Goal: Task Accomplishment & Management: Use online tool/utility

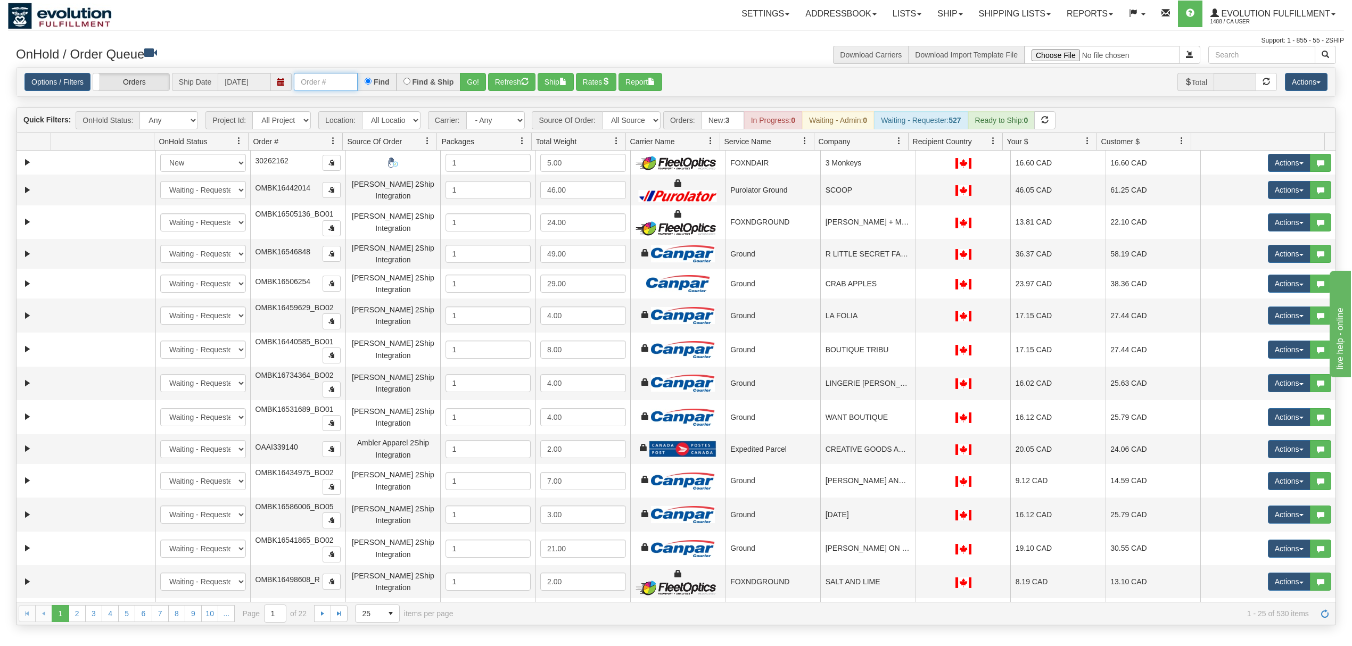
click at [305, 87] on input "text" at bounding box center [326, 82] width 64 height 18
click at [475, 85] on button "Go!" at bounding box center [473, 82] width 26 height 18
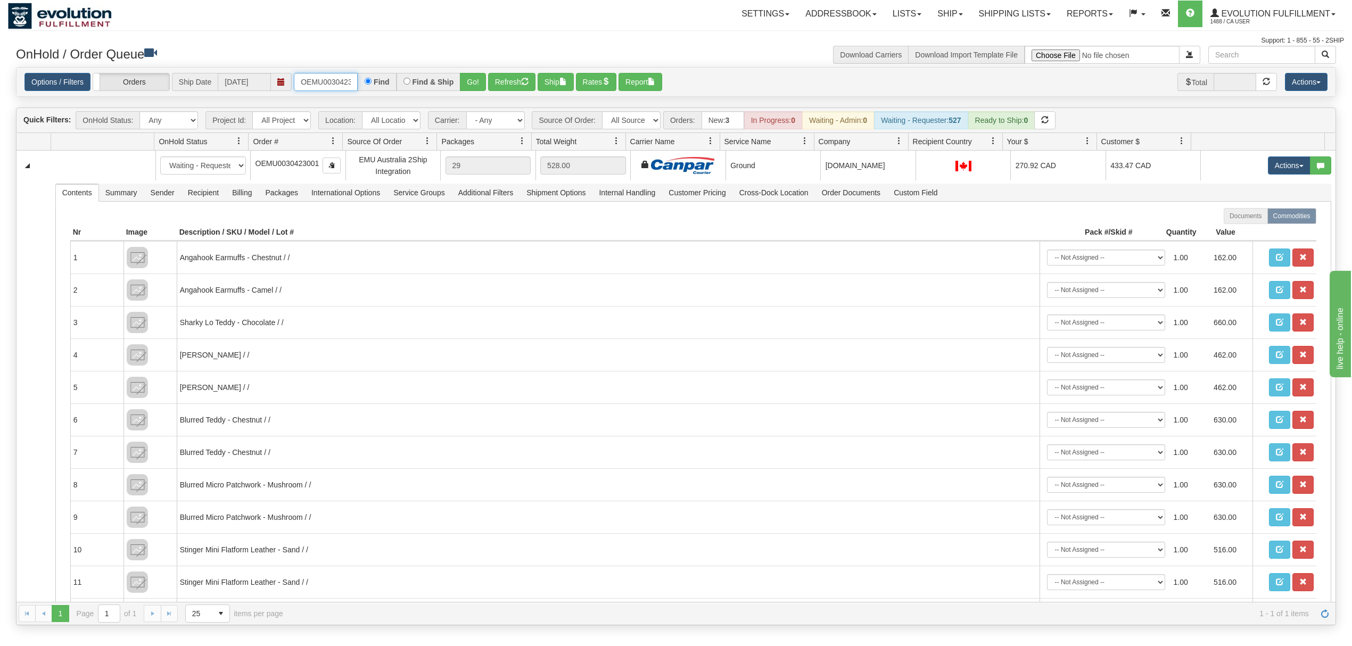
click at [323, 78] on input "OEMU0030423001" at bounding box center [326, 82] width 64 height 18
click at [484, 80] on button "Go!" at bounding box center [473, 82] width 26 height 18
click at [328, 86] on input "OEMU0030407002" at bounding box center [326, 82] width 64 height 18
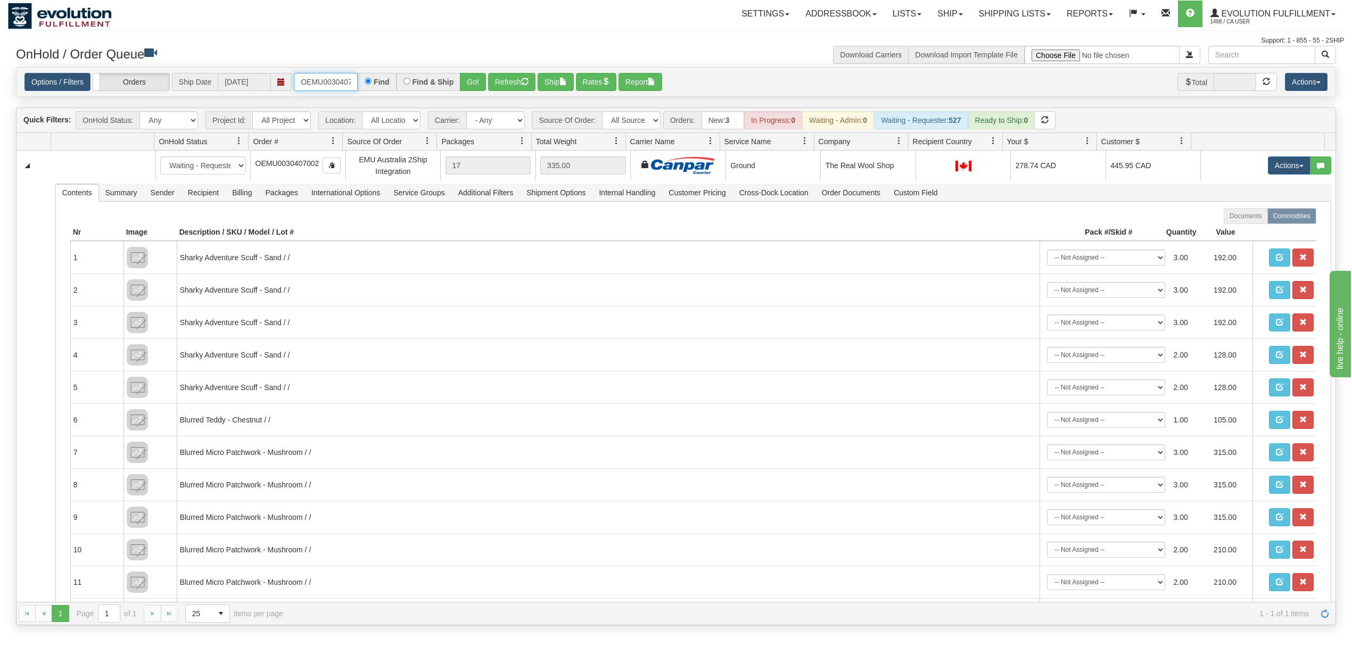
click at [328, 86] on input "OEMU0030407002" at bounding box center [326, 82] width 64 height 18
click at [318, 78] on input "OMBK17265873 BO01" at bounding box center [326, 82] width 64 height 18
type input "OMBK17265873_BO01"
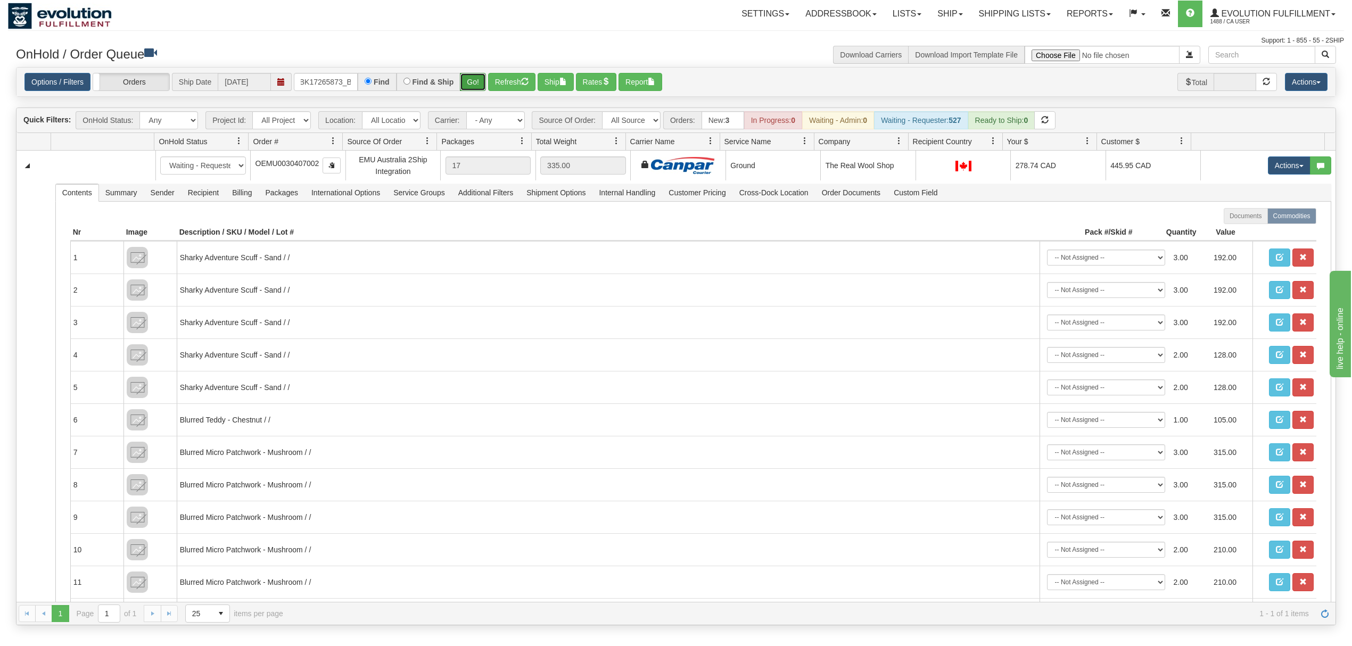
scroll to position [0, 0]
click at [481, 83] on button "Go!" at bounding box center [473, 82] width 26 height 18
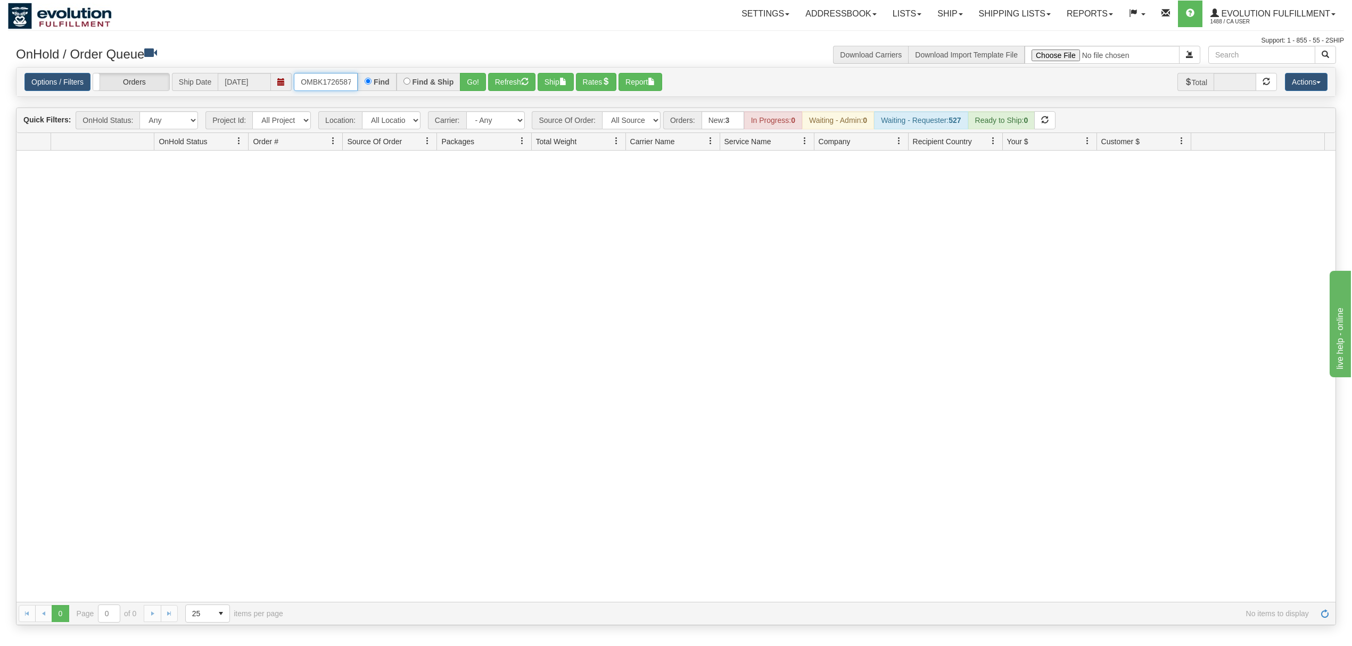
scroll to position [0, 28]
drag, startPoint x: 299, startPoint y: 84, endPoint x: 523, endPoint y: 84, distance: 224.1
click at [523, 84] on div "Options / Filters Group Shipments Orders Ship Date [DATE] OMBK17265873_BO01 Fin…" at bounding box center [675, 82] width 1303 height 19
click at [479, 87] on button "Go!" at bounding box center [473, 82] width 26 height 18
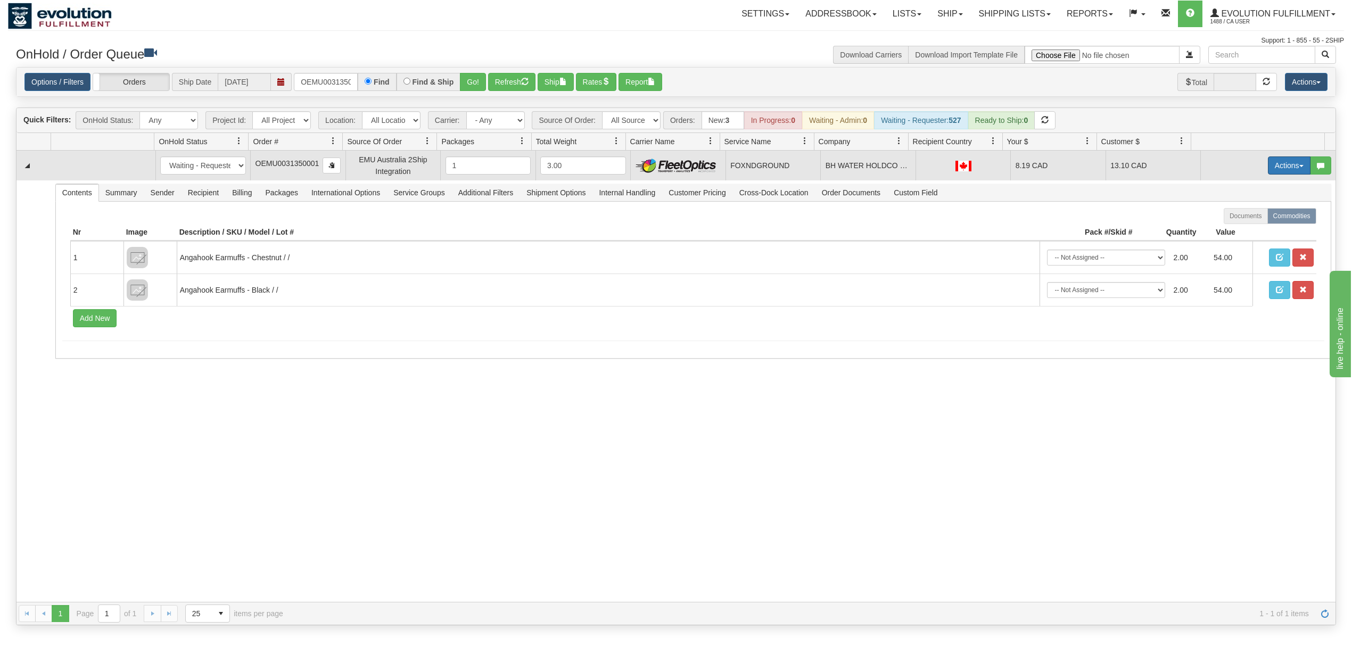
click at [1273, 164] on button "Actions" at bounding box center [1289, 165] width 43 height 18
click at [1234, 224] on link "Ship" at bounding box center [1267, 227] width 85 height 14
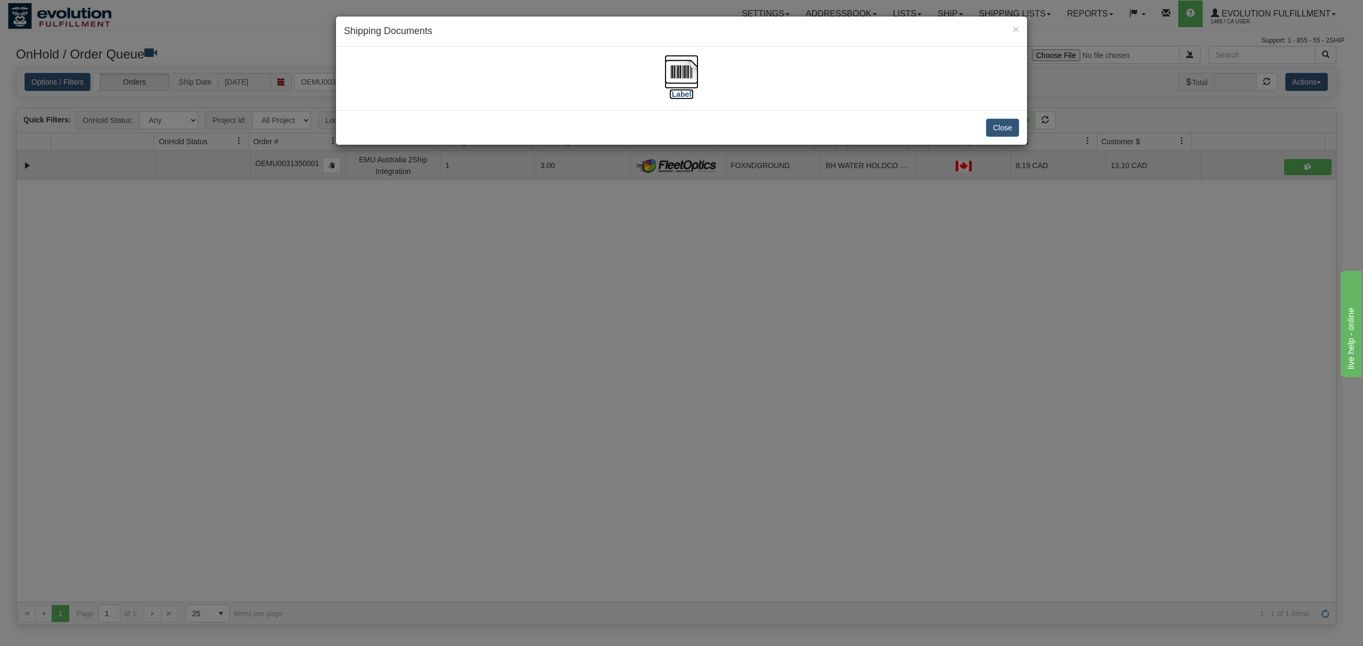
click at [674, 70] on img at bounding box center [681, 72] width 34 height 34
click at [1011, 133] on button "Close" at bounding box center [1002, 128] width 33 height 18
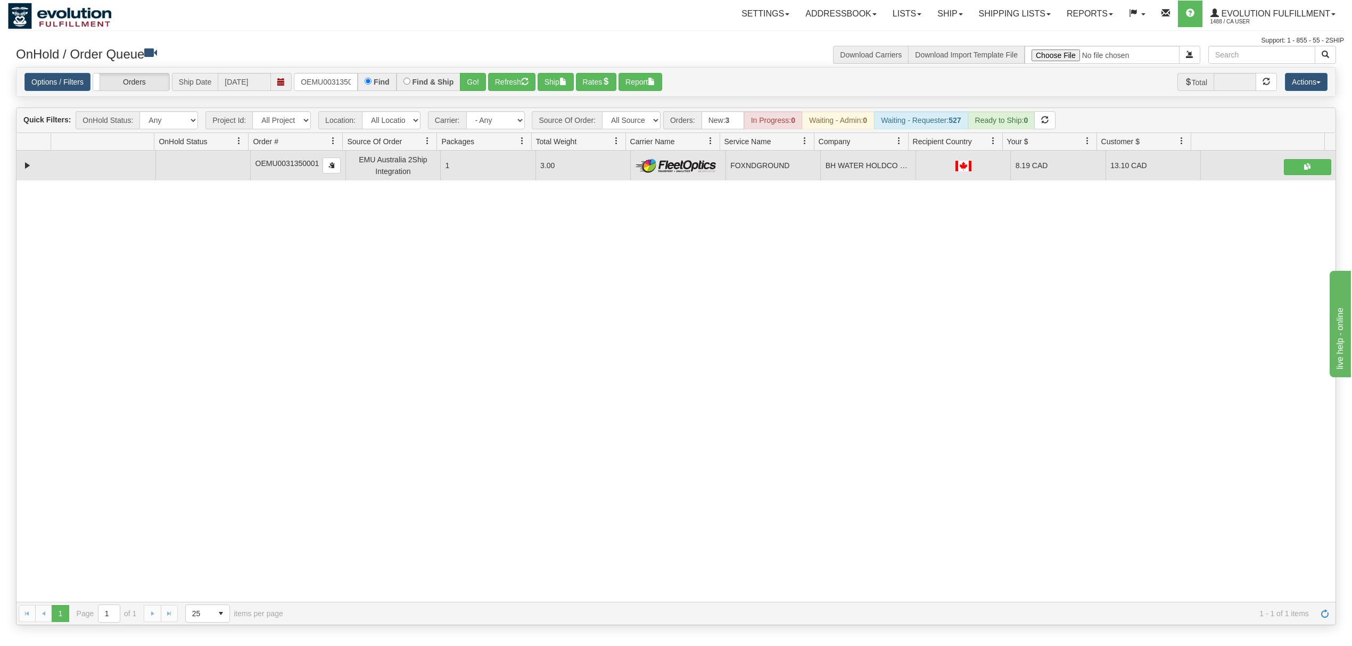
click at [315, 72] on div "Options / Filters Group Shipments Orders Ship Date [DATE] OEMU0031350001 Find F…" at bounding box center [676, 82] width 1319 height 29
click at [315, 73] on div "Options / Filters Group Shipments Orders Ship Date [DATE] OEMU0031350001 Find F…" at bounding box center [676, 82] width 1319 height 29
click at [316, 76] on input "OEMU0031350001" at bounding box center [326, 82] width 64 height 18
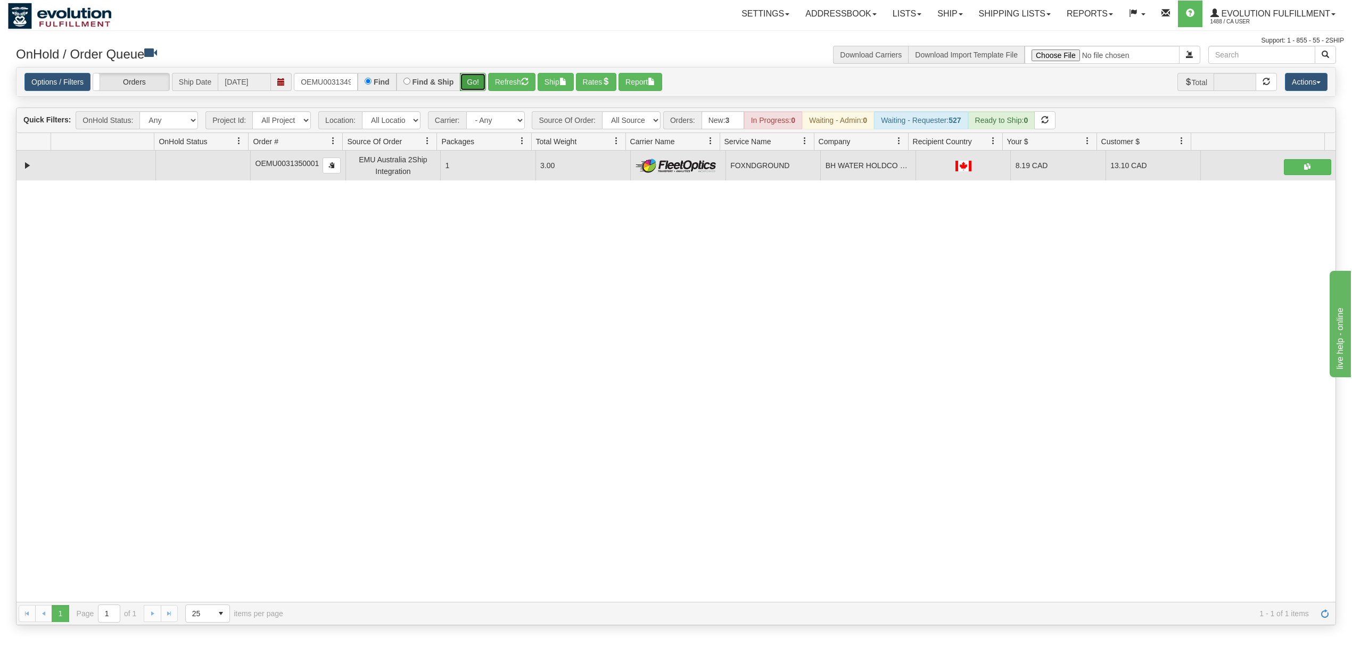
click at [474, 84] on button "Go!" at bounding box center [473, 82] width 26 height 18
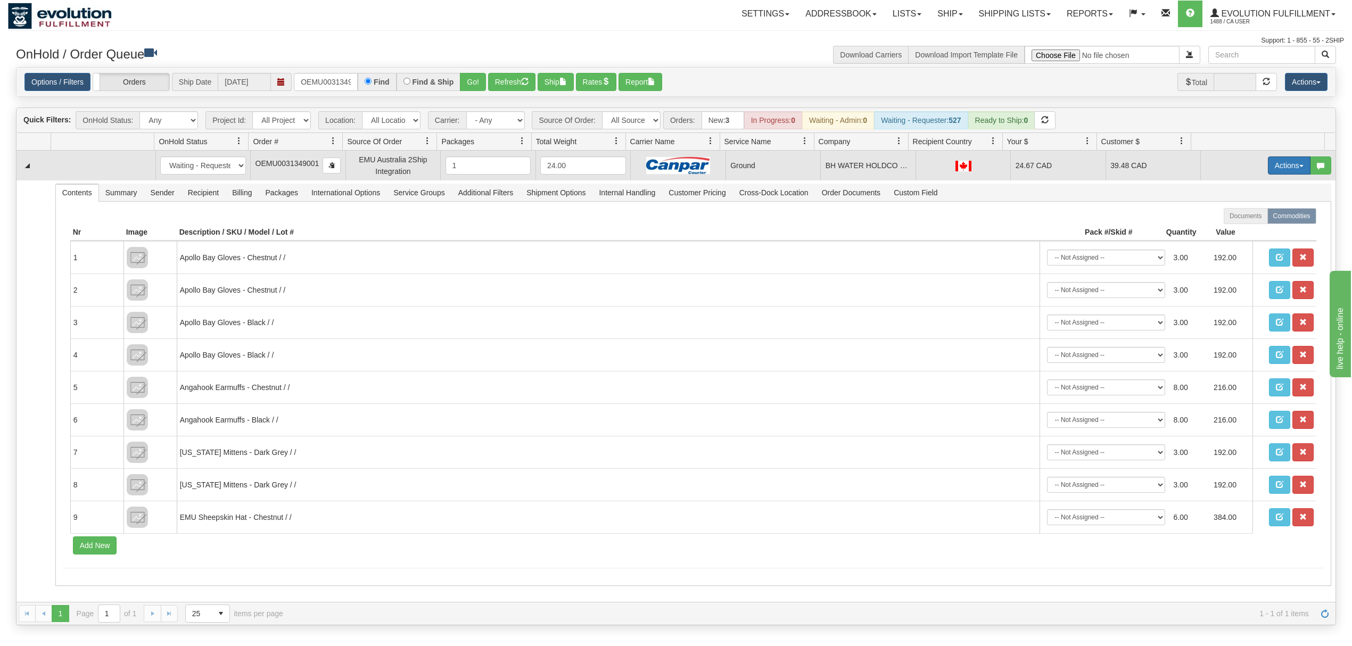
click at [1273, 164] on button "Actions" at bounding box center [1289, 165] width 43 height 18
click at [1235, 226] on span "Ship" at bounding box center [1246, 227] width 22 height 9
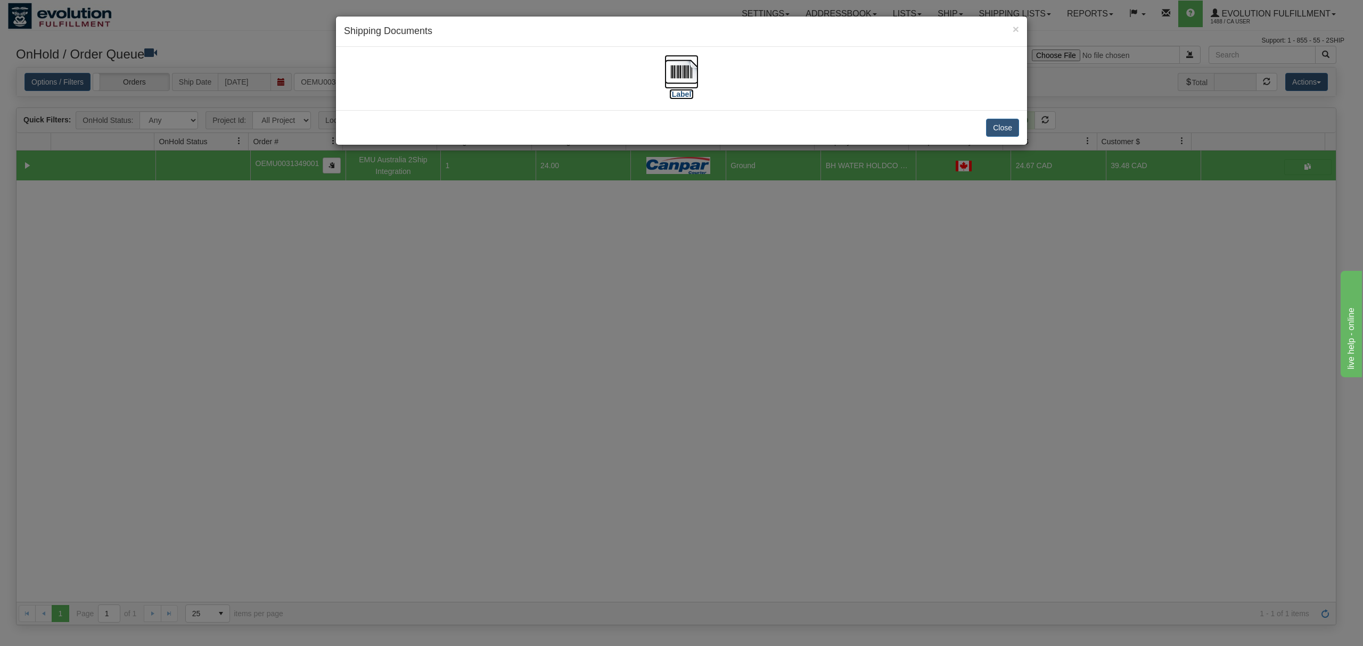
click at [687, 67] on img at bounding box center [681, 72] width 34 height 34
click at [997, 127] on button "Close" at bounding box center [1002, 128] width 33 height 18
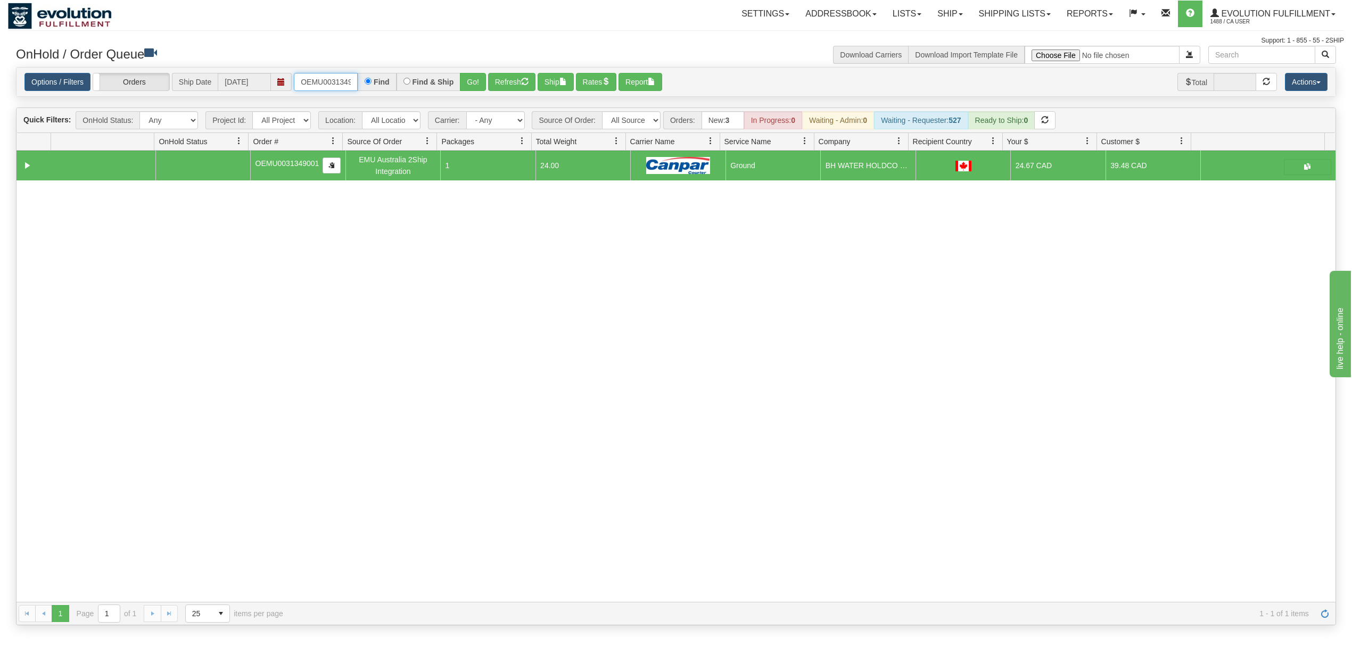
click at [322, 86] on input "OEMU0031349001" at bounding box center [326, 82] width 64 height 18
click at [480, 85] on button "Go!" at bounding box center [473, 82] width 26 height 18
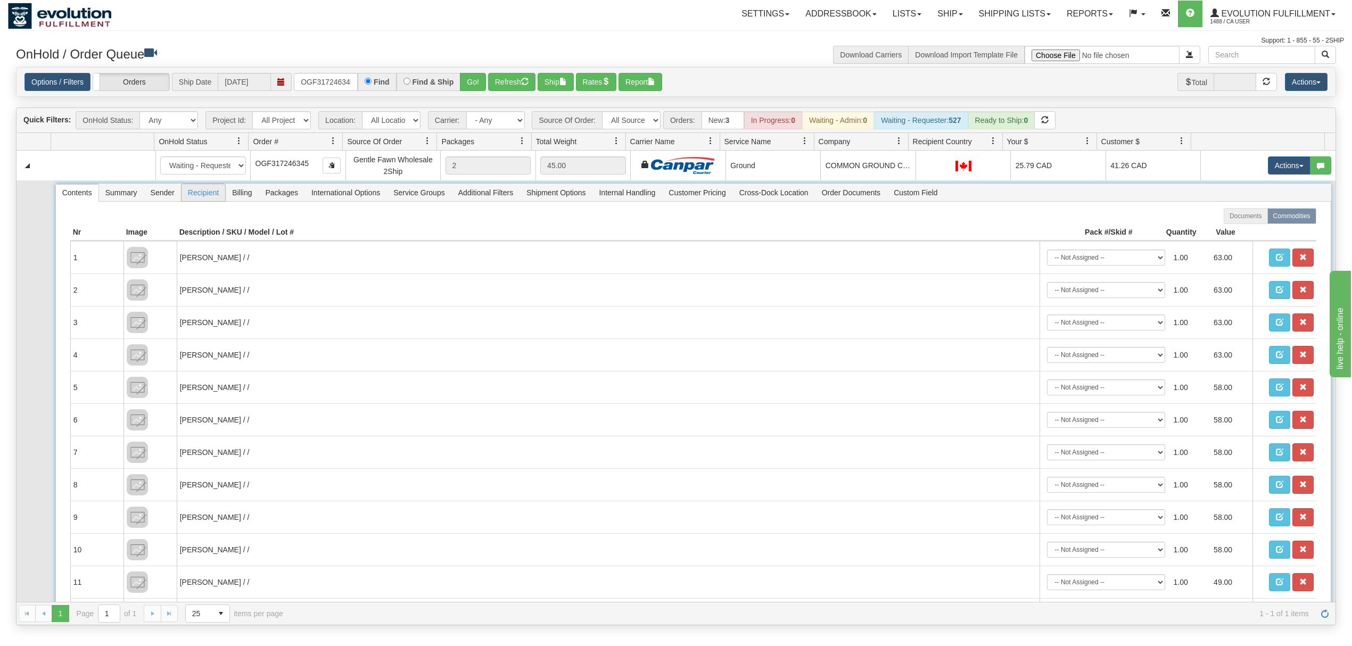
click at [199, 199] on span "Recipient" at bounding box center [204, 192] width 44 height 17
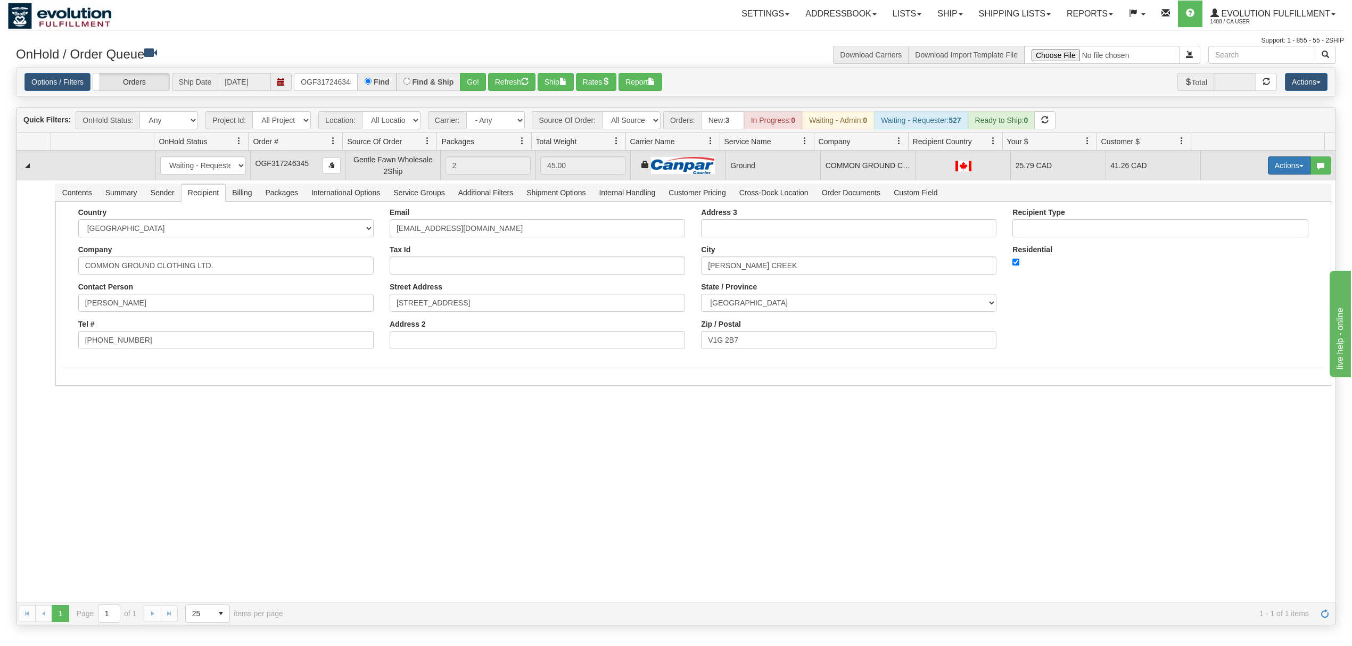
click at [1283, 164] on button "Actions" at bounding box center [1289, 165] width 43 height 18
click at [1236, 228] on span "Ship" at bounding box center [1246, 227] width 22 height 9
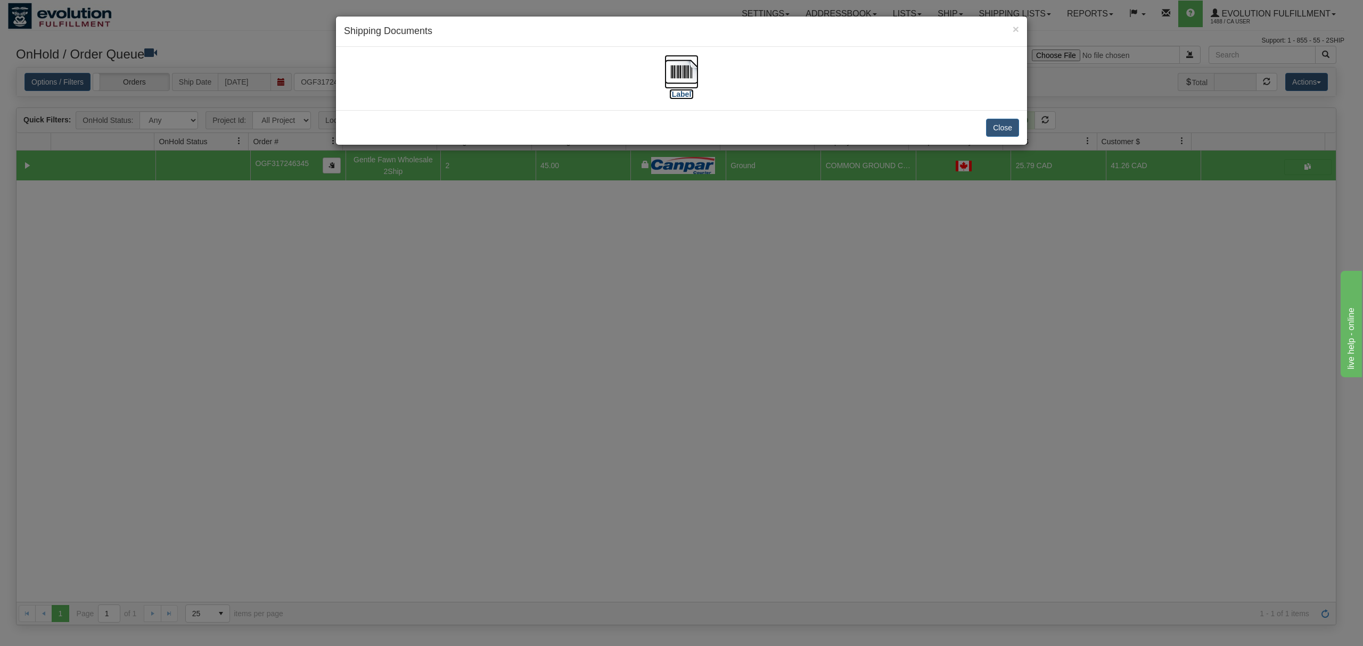
click at [690, 73] on img at bounding box center [681, 72] width 34 height 34
click at [1003, 121] on button "Close" at bounding box center [1002, 128] width 33 height 18
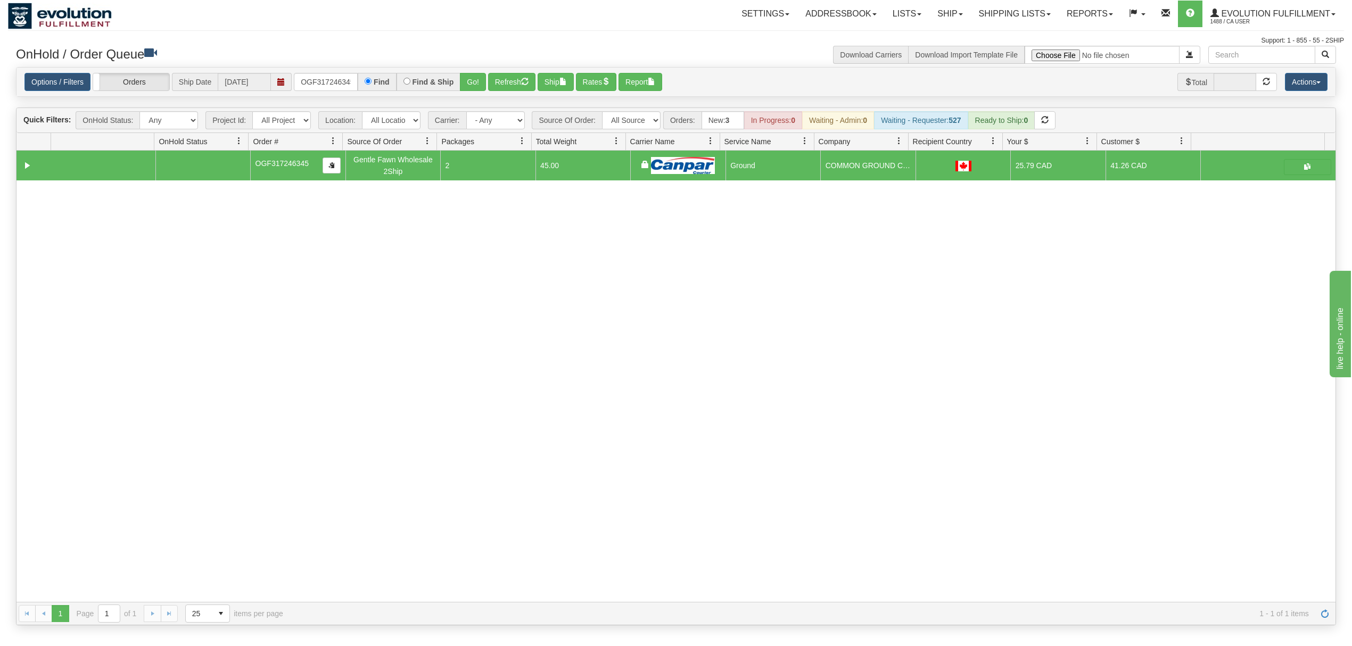
click at [362, 72] on div "Options / Filters Group Shipments Orders Ship Date [DATE] OGF317246345 Find Fin…" at bounding box center [676, 82] width 1319 height 29
click at [348, 77] on input "OGF317246345" at bounding box center [326, 82] width 64 height 18
click at [484, 82] on button "Go!" at bounding box center [473, 82] width 26 height 18
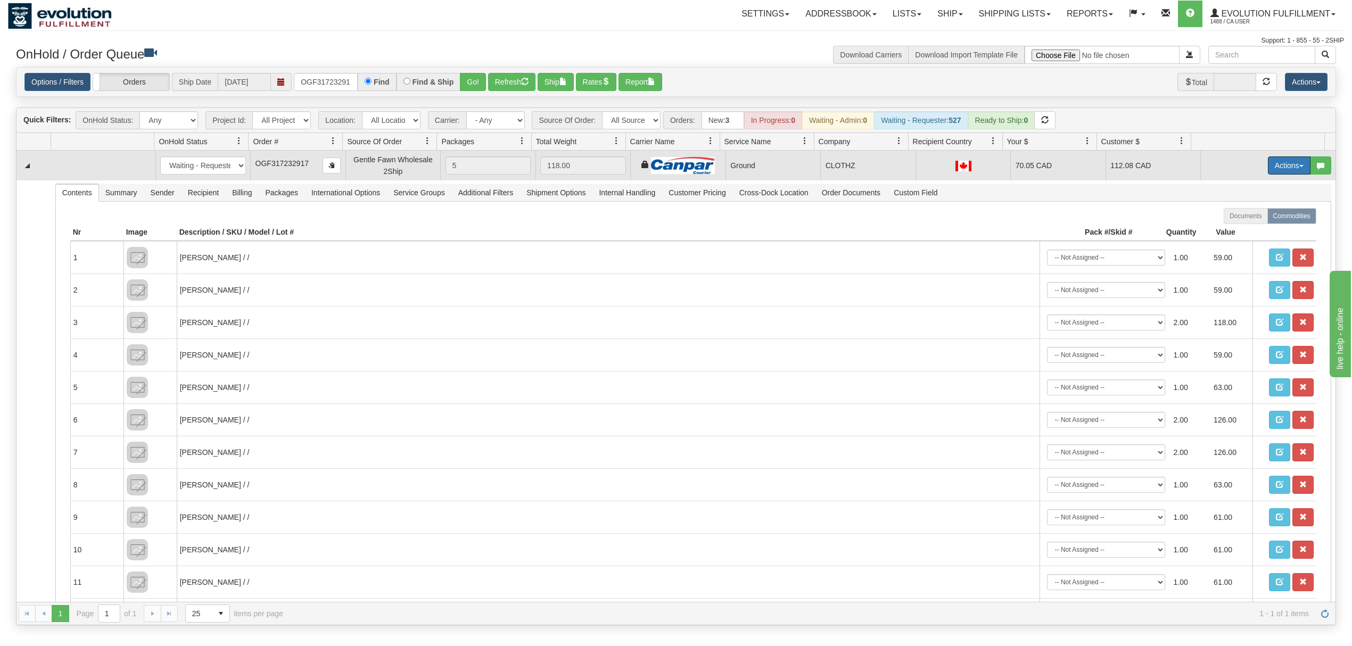
drag, startPoint x: 1270, startPoint y: 168, endPoint x: 1260, endPoint y: 191, distance: 24.3
click at [1271, 168] on button "Actions" at bounding box center [1289, 165] width 43 height 18
click at [1235, 228] on span at bounding box center [1238, 226] width 7 height 7
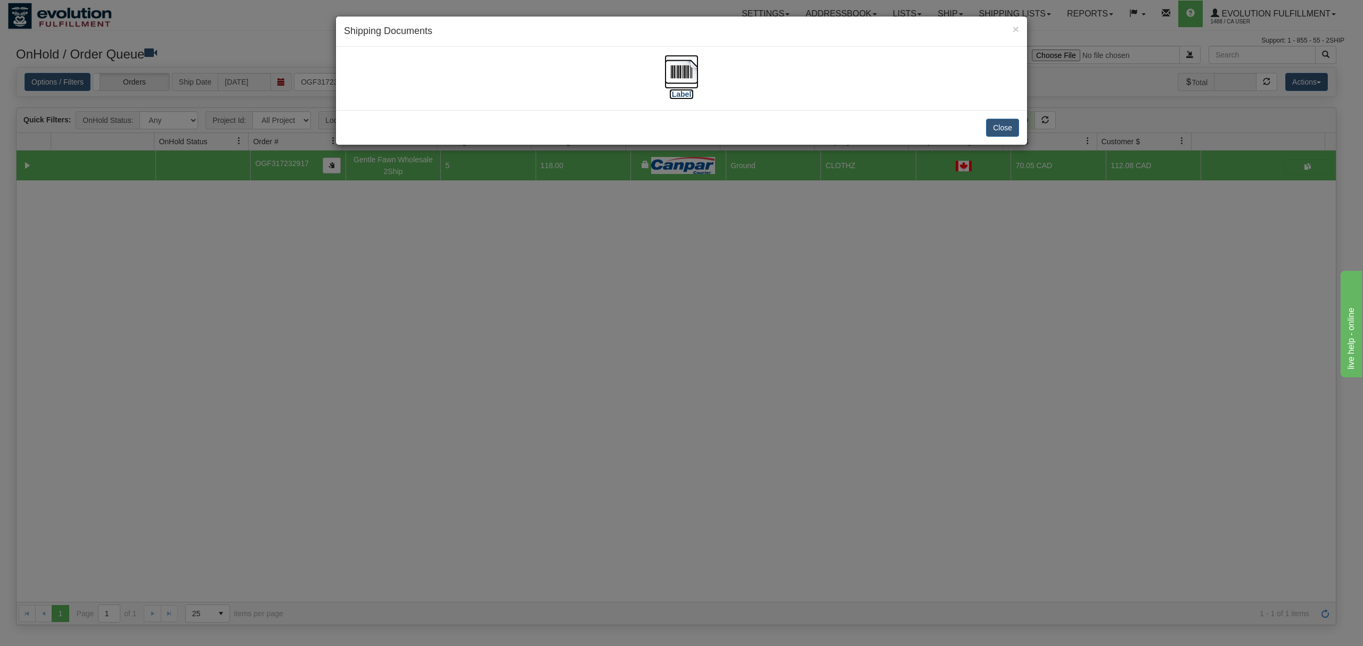
click at [692, 73] on img at bounding box center [681, 72] width 34 height 34
click at [1004, 126] on button "Close" at bounding box center [1002, 128] width 33 height 18
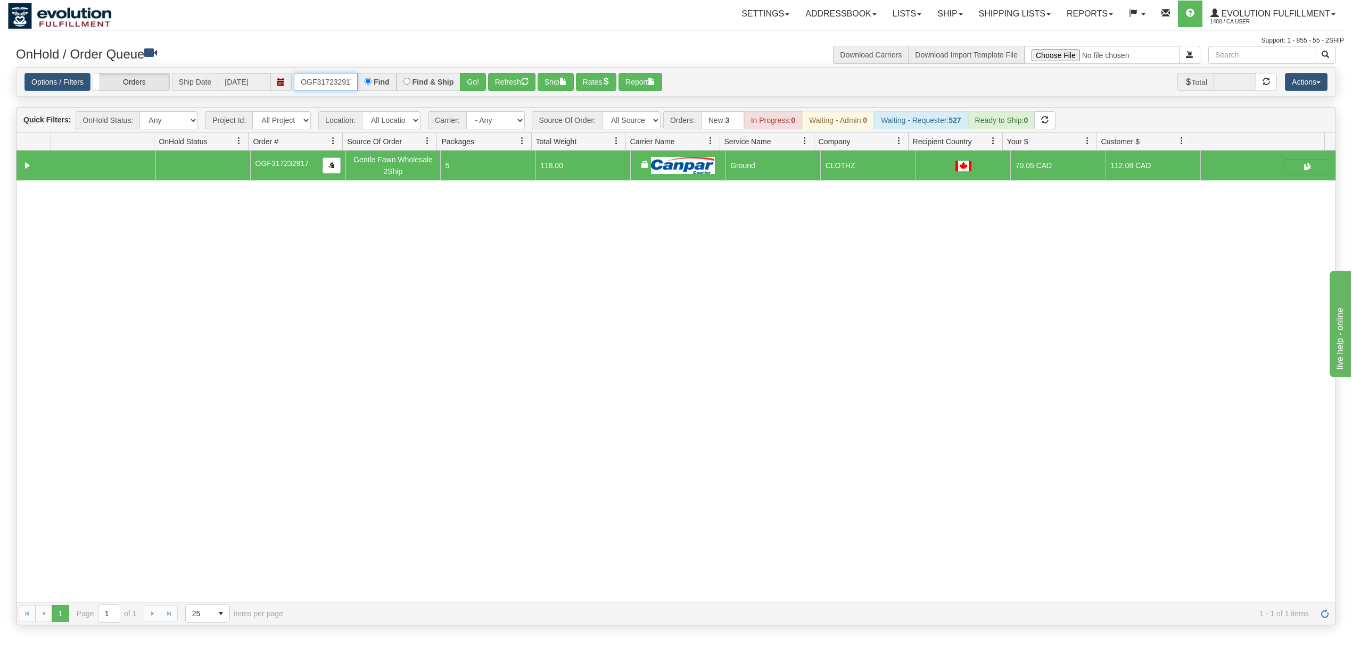
click at [324, 82] on input "OGF317232917" at bounding box center [326, 82] width 64 height 18
click at [323, 82] on input "OGF317232917" at bounding box center [326, 82] width 64 height 18
type input "OGF317175555"
click at [472, 79] on button "Go!" at bounding box center [473, 82] width 26 height 18
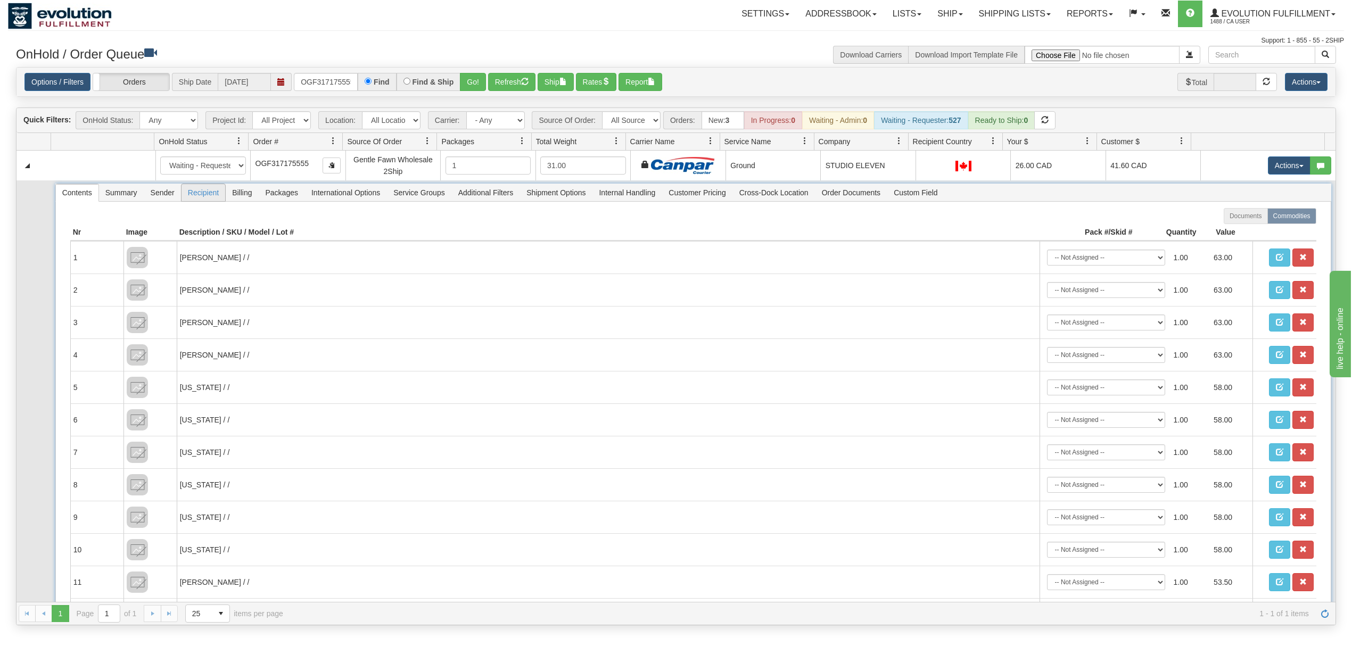
click at [193, 188] on span "Recipient" at bounding box center [204, 192] width 44 height 17
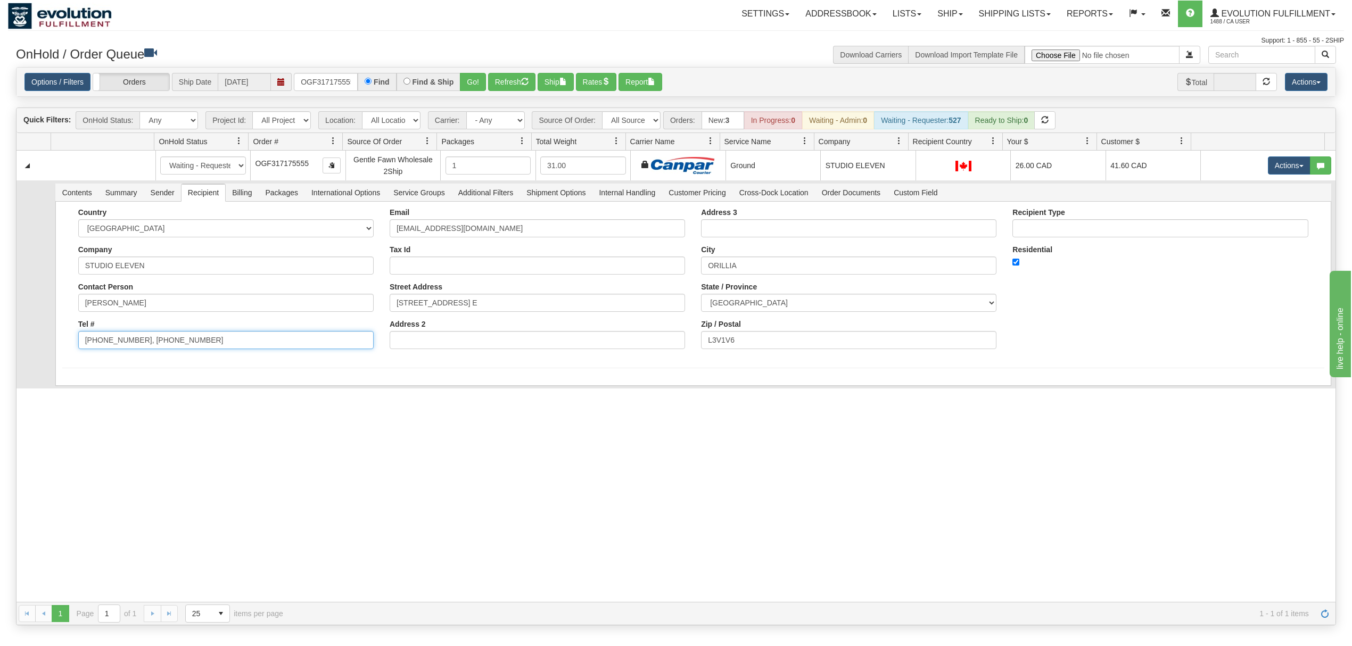
drag, startPoint x: 218, startPoint y: 337, endPoint x: 130, endPoint y: 363, distance: 91.1
click at [130, 363] on form "Country [GEOGRAPHIC_DATA] [GEOGRAPHIC_DATA] [GEOGRAPHIC_DATA] [GEOGRAPHIC_DATA]…" at bounding box center [693, 288] width 1262 height 160
type input "[PHONE_NUMBER]"
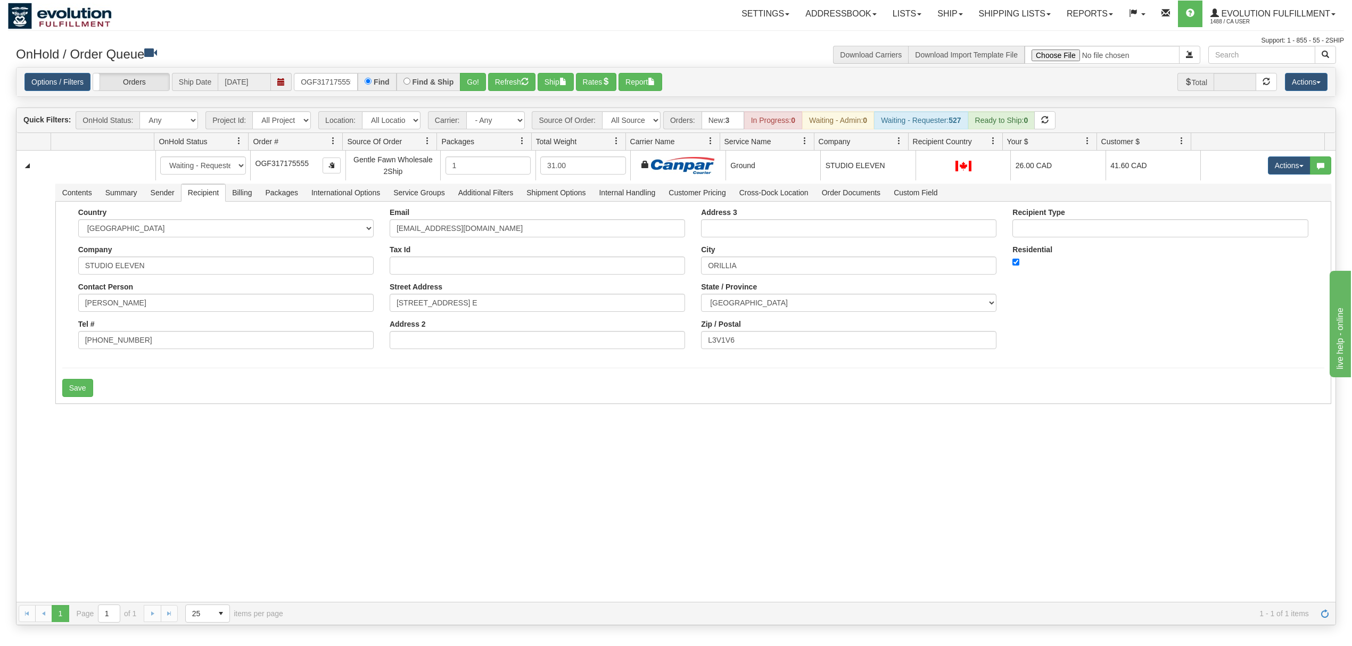
click at [106, 448] on div "31545731 EVOLUTION V3 90887630 90887631 New In Progress Waiting - Admin Waiting…" at bounding box center [676, 376] width 1319 height 451
click at [64, 394] on button "Save" at bounding box center [77, 388] width 31 height 18
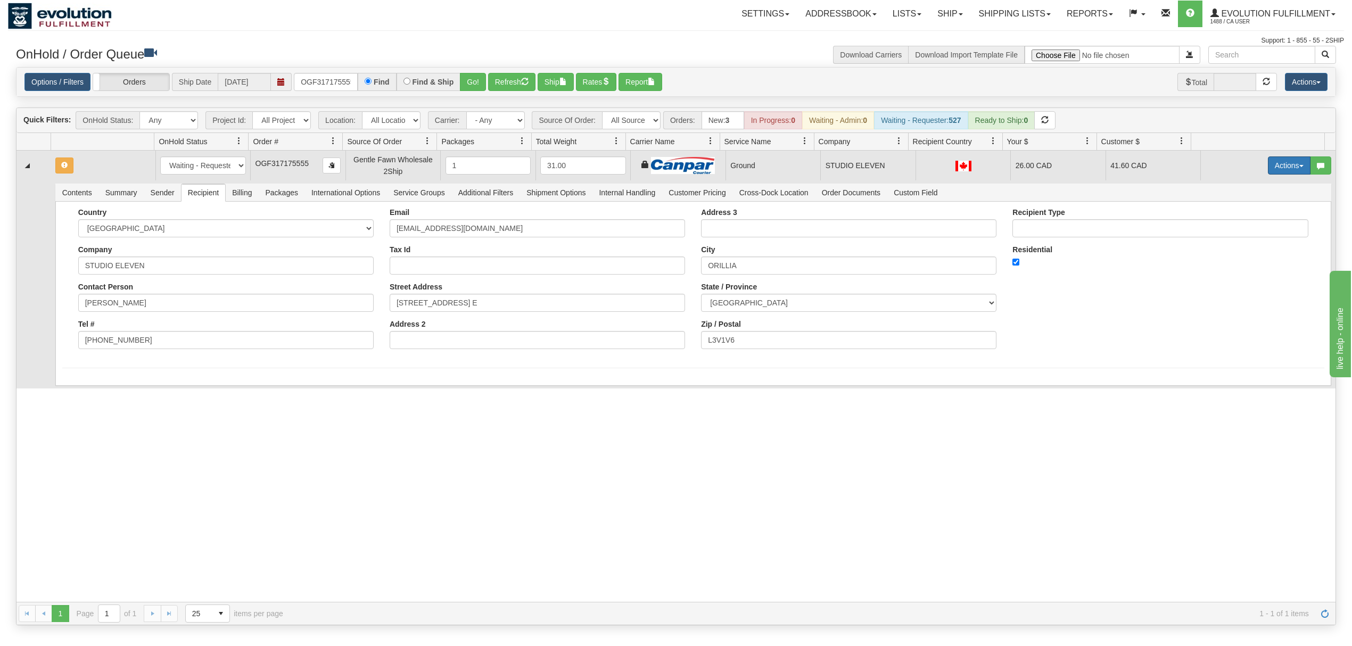
click at [1280, 174] on button "Actions" at bounding box center [1289, 165] width 43 height 18
click at [1244, 224] on link "Ship" at bounding box center [1267, 227] width 85 height 14
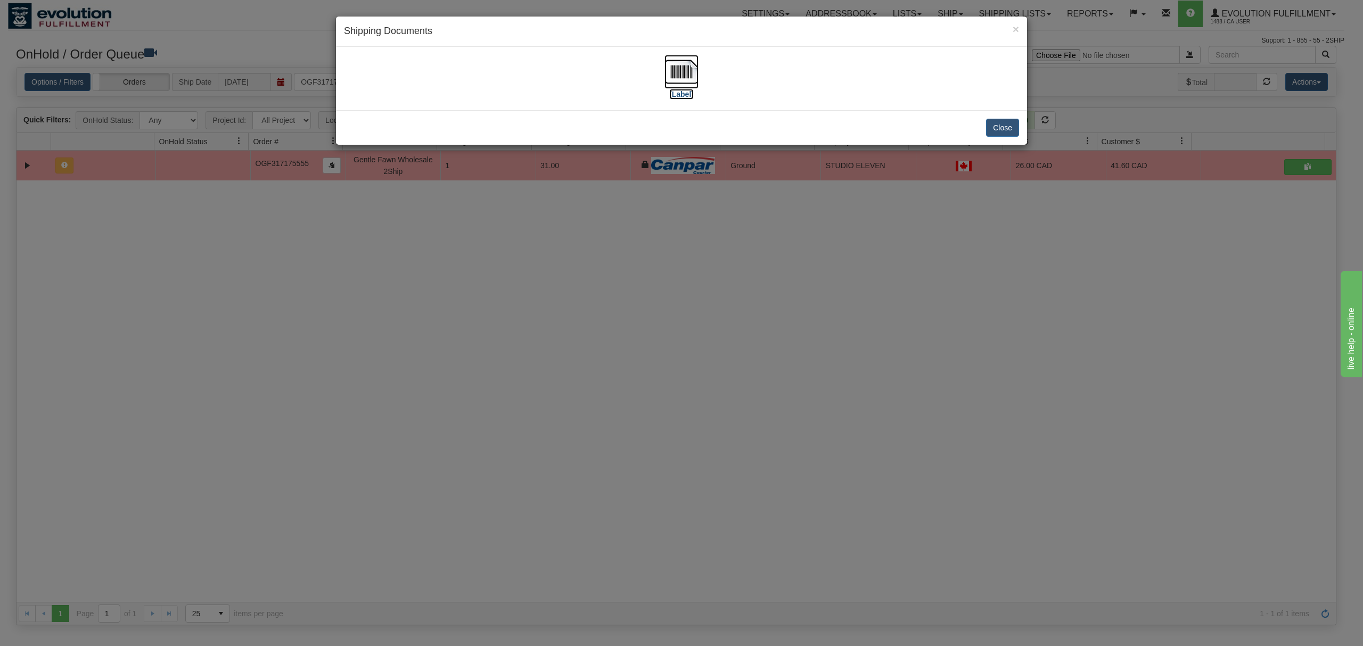
click at [686, 70] on img at bounding box center [681, 72] width 34 height 34
click at [1012, 125] on button "Close" at bounding box center [1002, 128] width 33 height 18
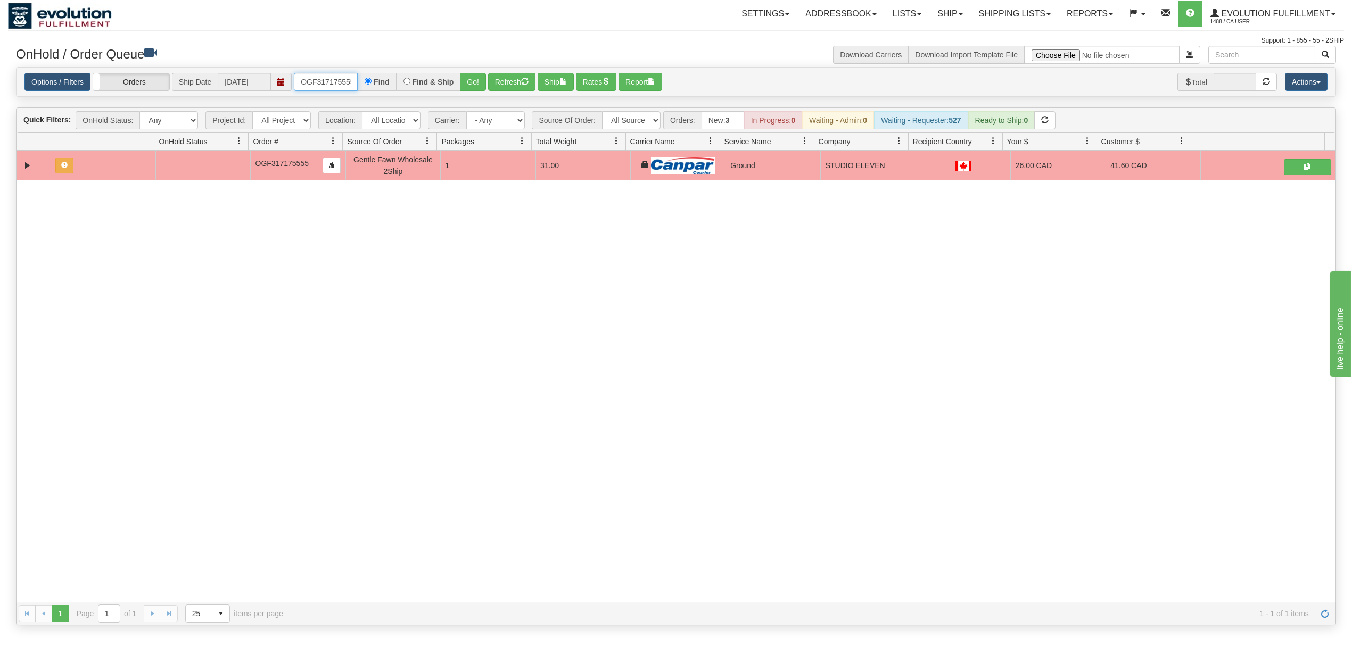
click at [311, 84] on input "OGF317175555" at bounding box center [326, 82] width 64 height 18
type input "OGF318392182"
click at [471, 78] on button "Go!" at bounding box center [473, 82] width 26 height 18
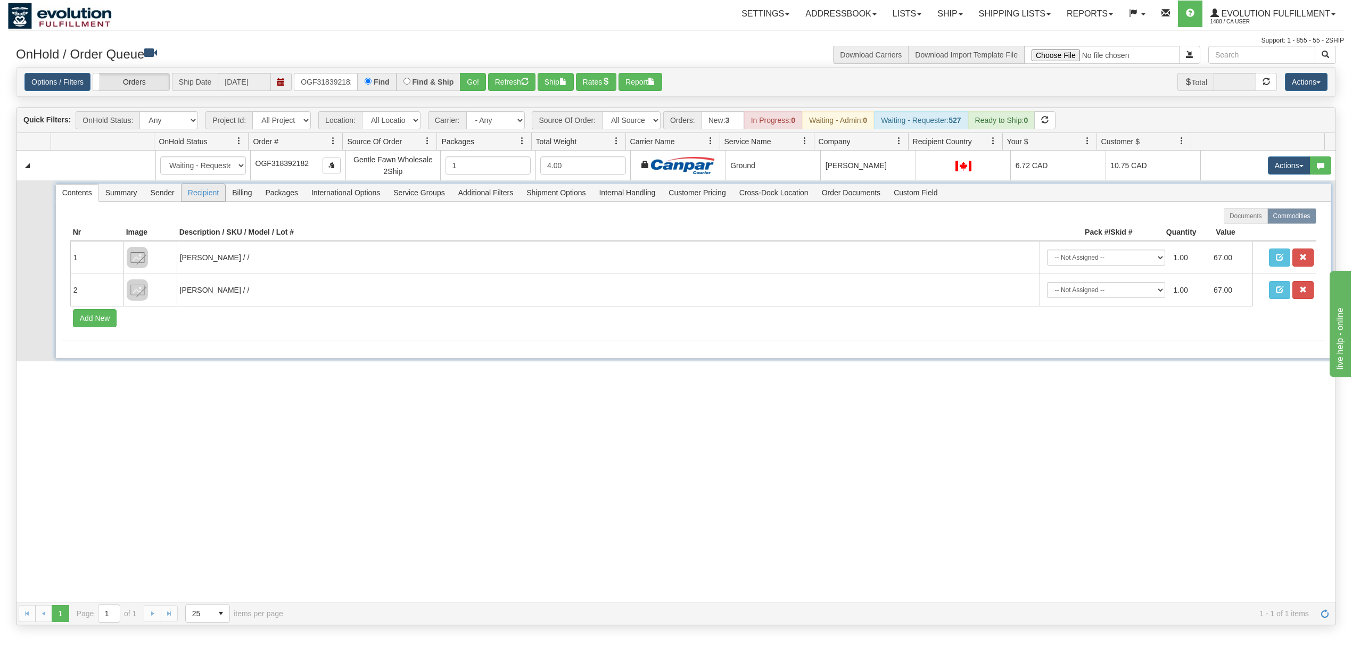
click at [205, 201] on span "Recipient" at bounding box center [204, 192] width 44 height 17
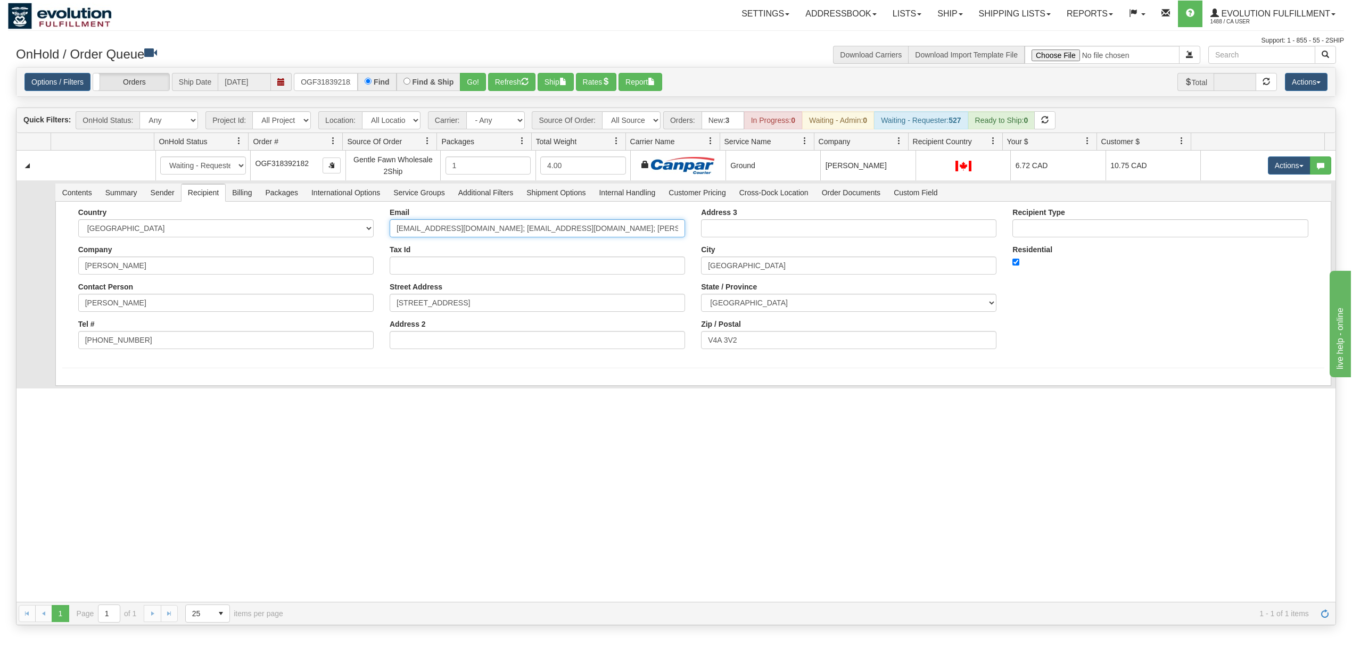
scroll to position [0, 43]
drag, startPoint x: 472, startPoint y: 224, endPoint x: 699, endPoint y: 233, distance: 227.5
click at [697, 233] on div "Country [GEOGRAPHIC_DATA] [GEOGRAPHIC_DATA] [GEOGRAPHIC_DATA] [GEOGRAPHIC_DATA]…" at bounding box center [693, 282] width 1262 height 149
type input "[EMAIL_ADDRESS][DOMAIN_NAME]"
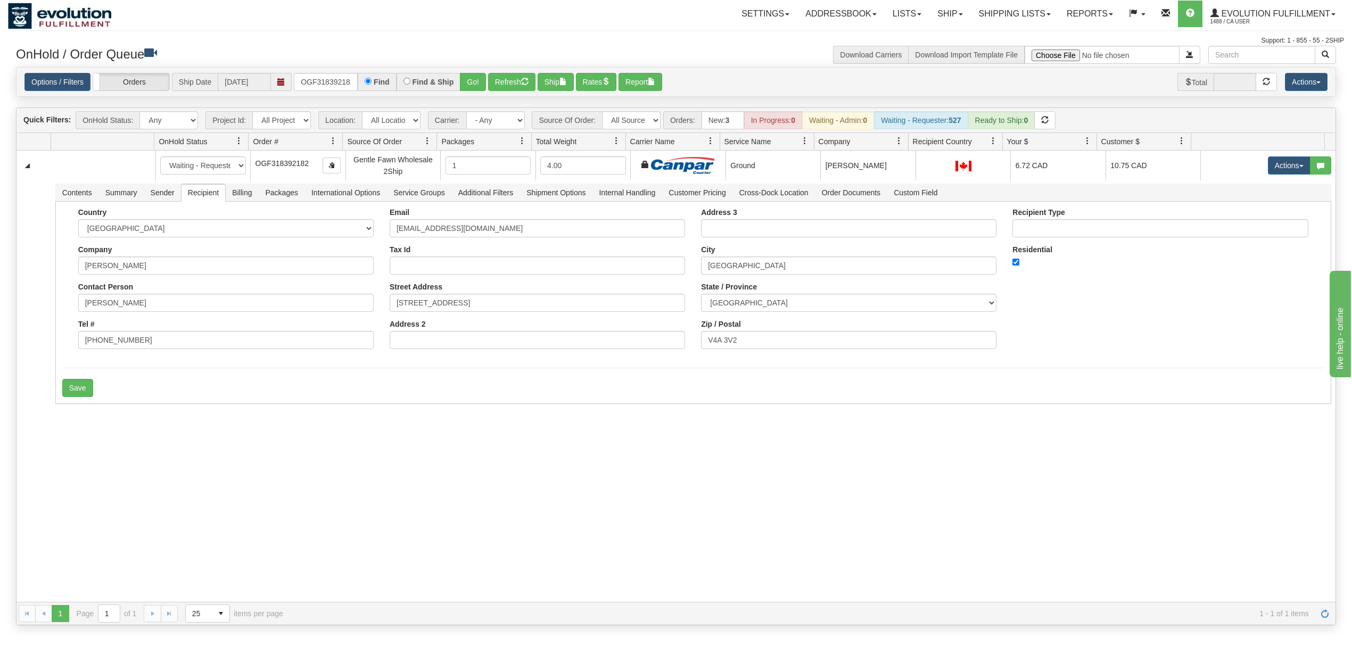
click at [135, 499] on div "31611544 EVOLUTION V3 91081827 91081828 New In Progress Waiting - Admin Waiting…" at bounding box center [676, 376] width 1319 height 451
click at [77, 397] on button "Save" at bounding box center [77, 388] width 31 height 18
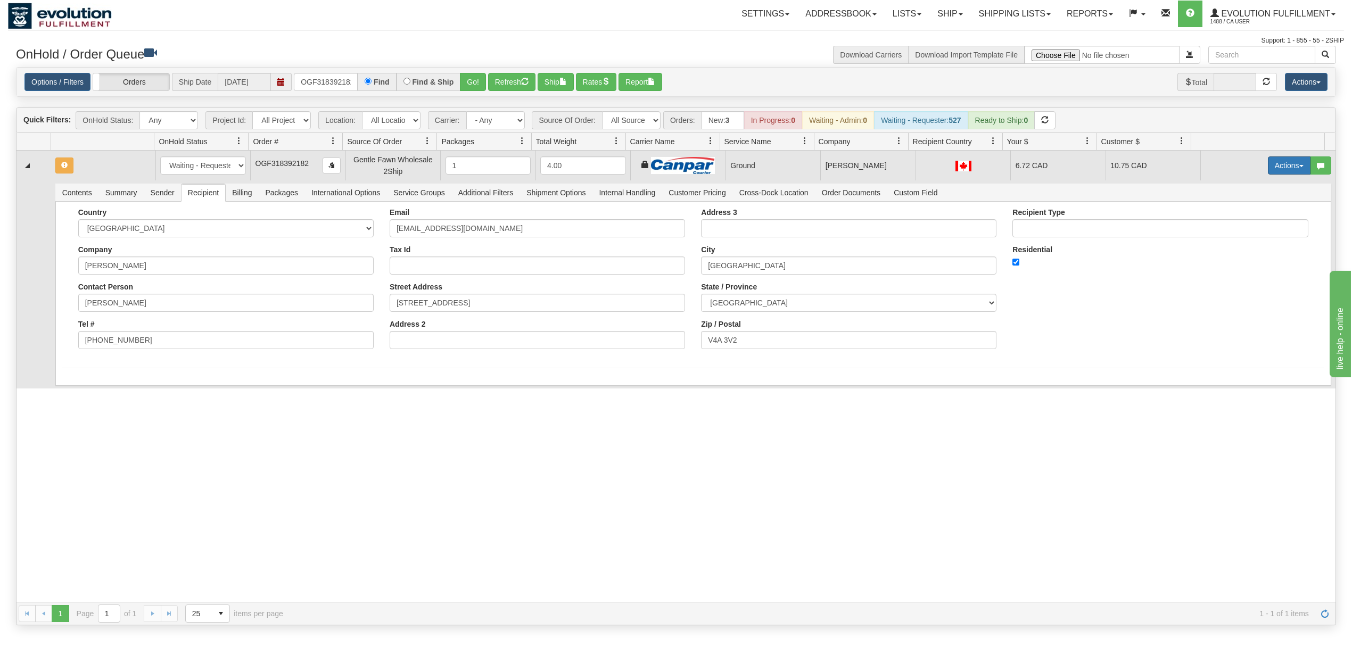
click at [1281, 169] on button "Actions" at bounding box center [1289, 165] width 43 height 18
click at [1235, 228] on span "Ship" at bounding box center [1246, 227] width 22 height 9
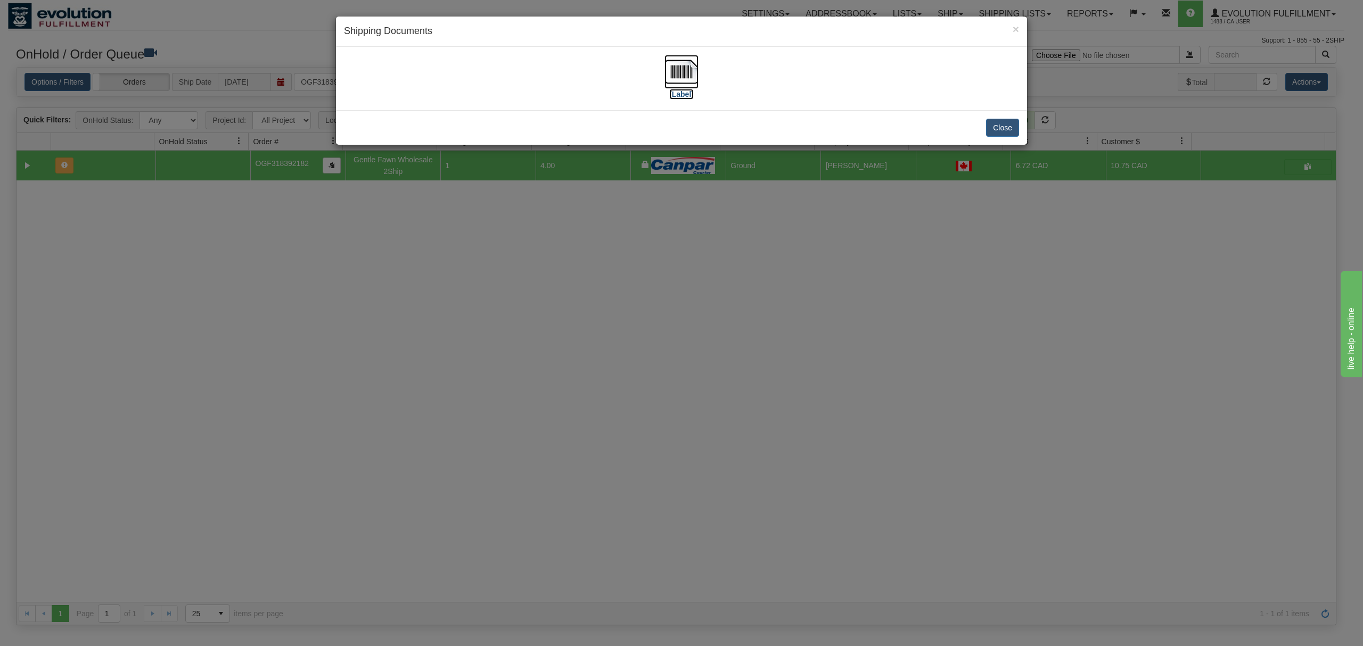
click at [684, 73] on img at bounding box center [681, 72] width 34 height 34
click at [1011, 131] on button "Close" at bounding box center [1002, 128] width 33 height 18
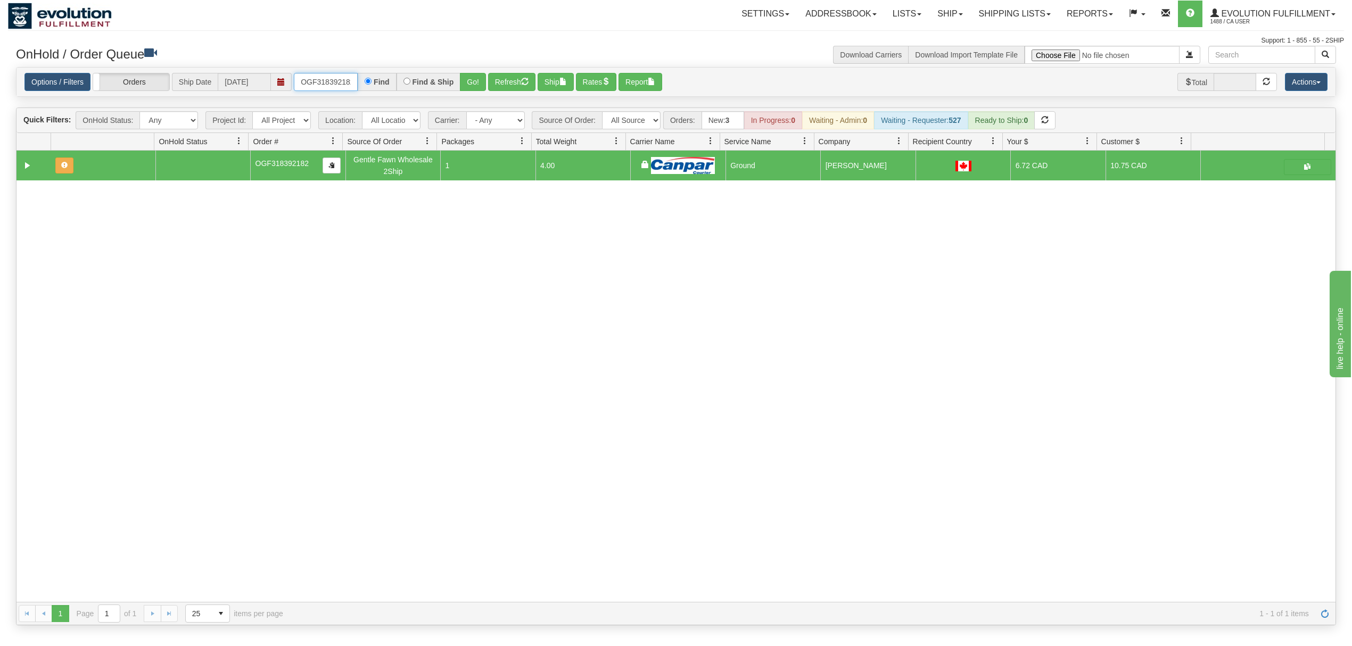
click at [339, 87] on input "OGF318392182" at bounding box center [326, 82] width 64 height 18
click at [341, 87] on input "OGF318392182" at bounding box center [326, 82] width 64 height 18
click at [312, 85] on input "OGF31839OGF3183547052182" at bounding box center [326, 82] width 64 height 18
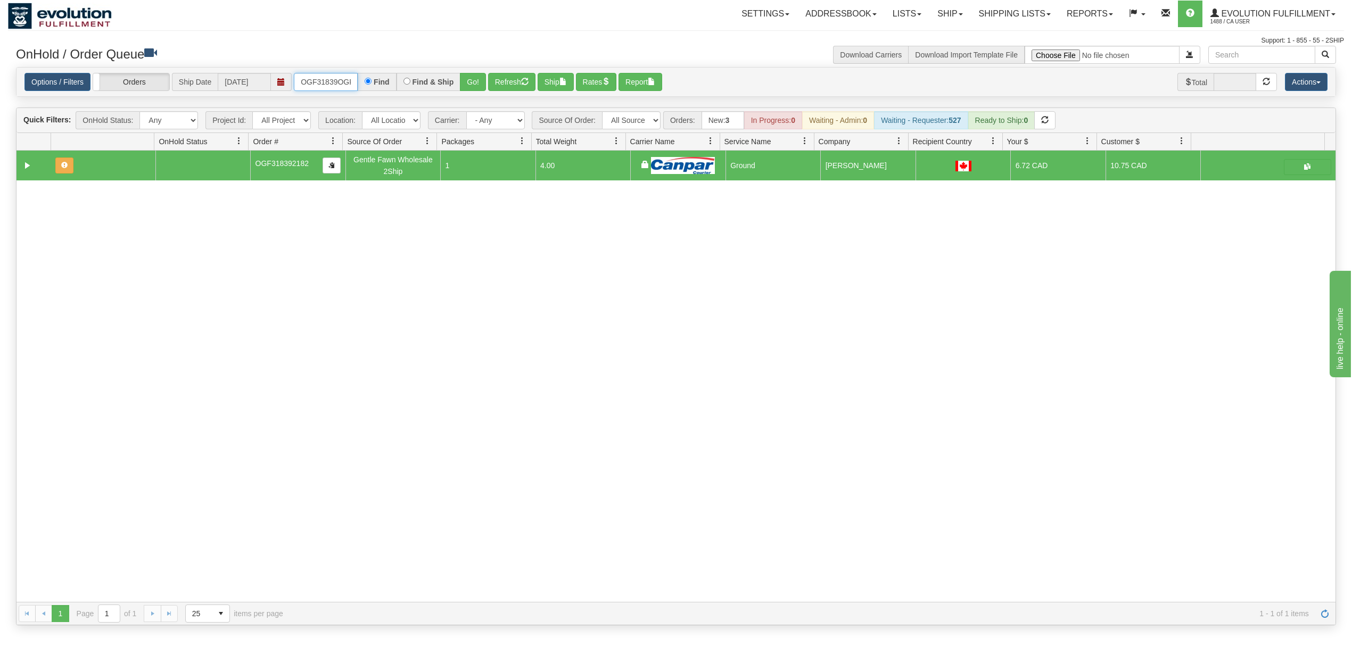
click at [312, 85] on input "OGF31839OGF3183547052182" at bounding box center [326, 82] width 64 height 18
click at [474, 80] on button "Go!" at bounding box center [473, 82] width 26 height 18
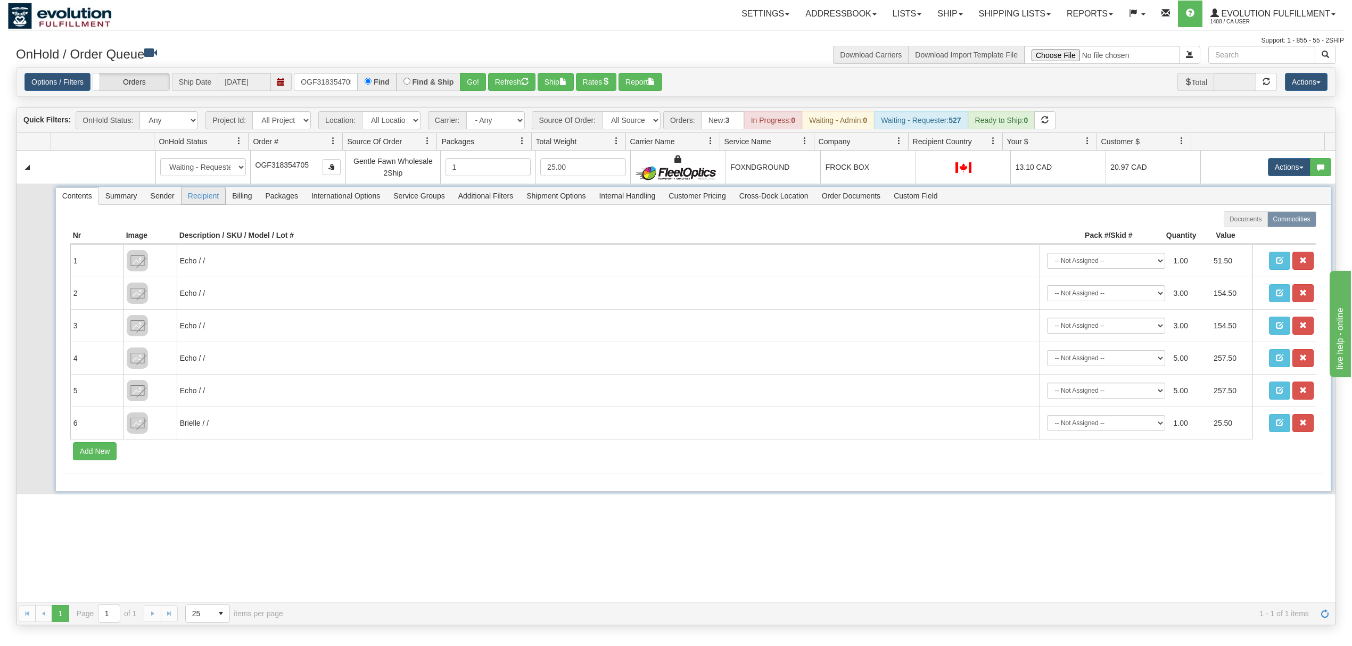
click at [204, 204] on span "Recipient" at bounding box center [204, 195] width 44 height 17
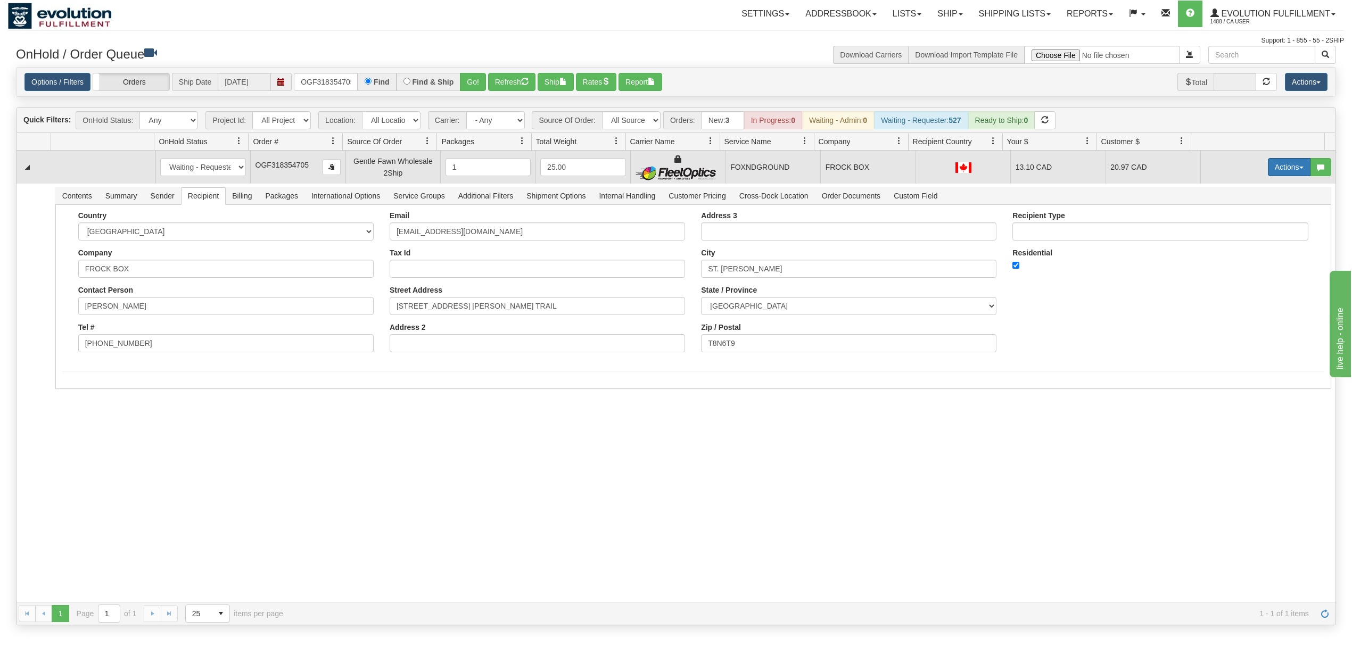
click at [1268, 164] on button "Actions" at bounding box center [1289, 167] width 43 height 18
click at [1235, 230] on span "Ship" at bounding box center [1246, 229] width 22 height 9
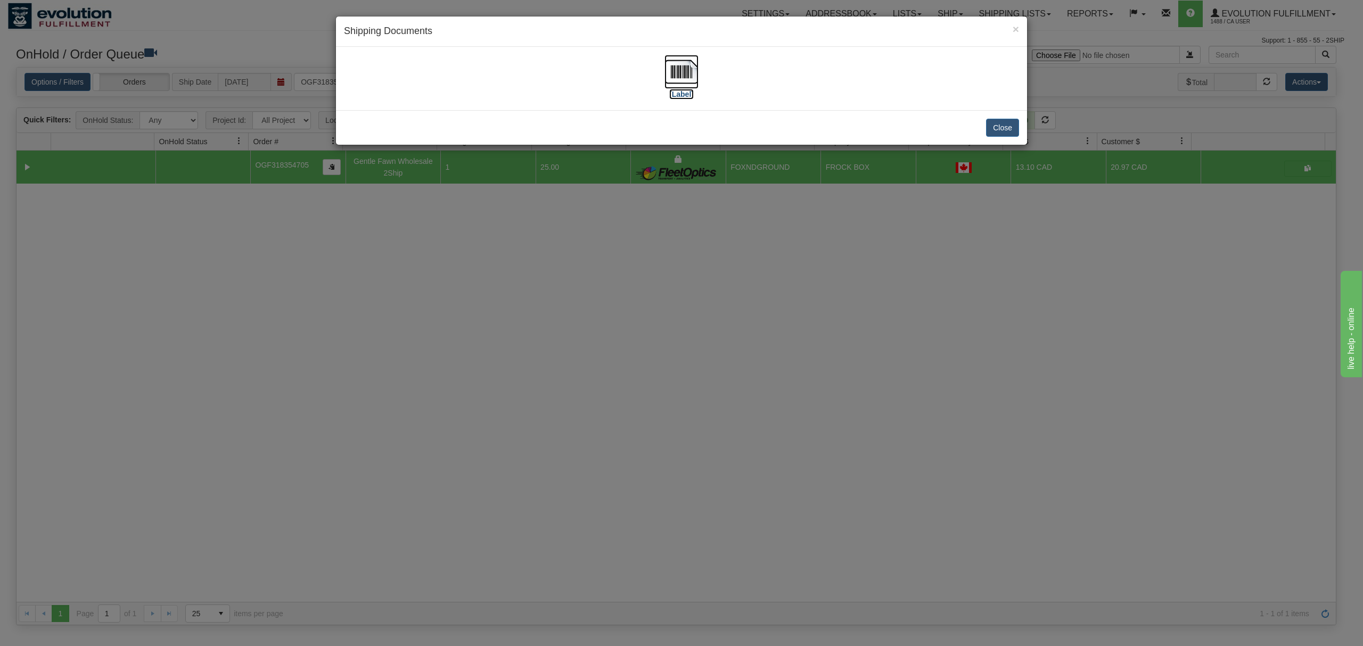
click at [677, 72] on img at bounding box center [681, 72] width 34 height 34
click at [997, 130] on button "Close" at bounding box center [1002, 128] width 33 height 18
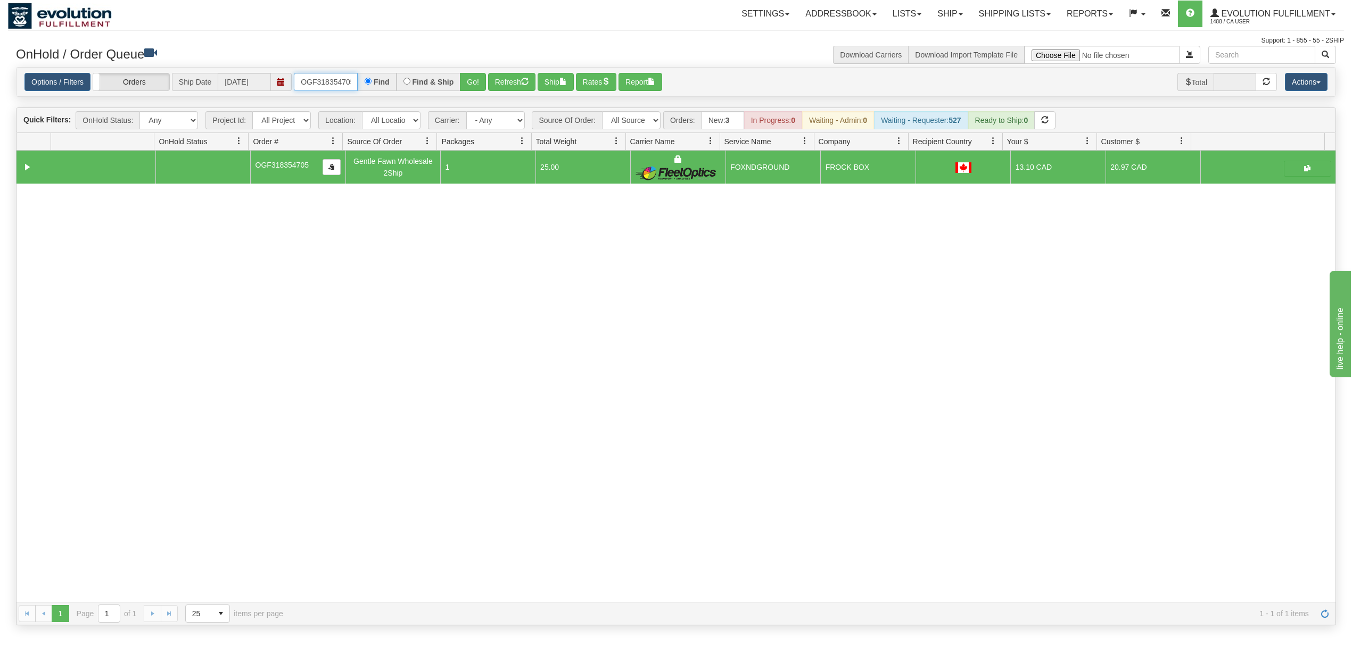
click at [330, 73] on input "OGF318354705" at bounding box center [326, 82] width 64 height 18
click at [333, 73] on input "OGF318354705" at bounding box center [326, 82] width 64 height 18
click at [474, 81] on button "Go!" at bounding box center [473, 82] width 26 height 18
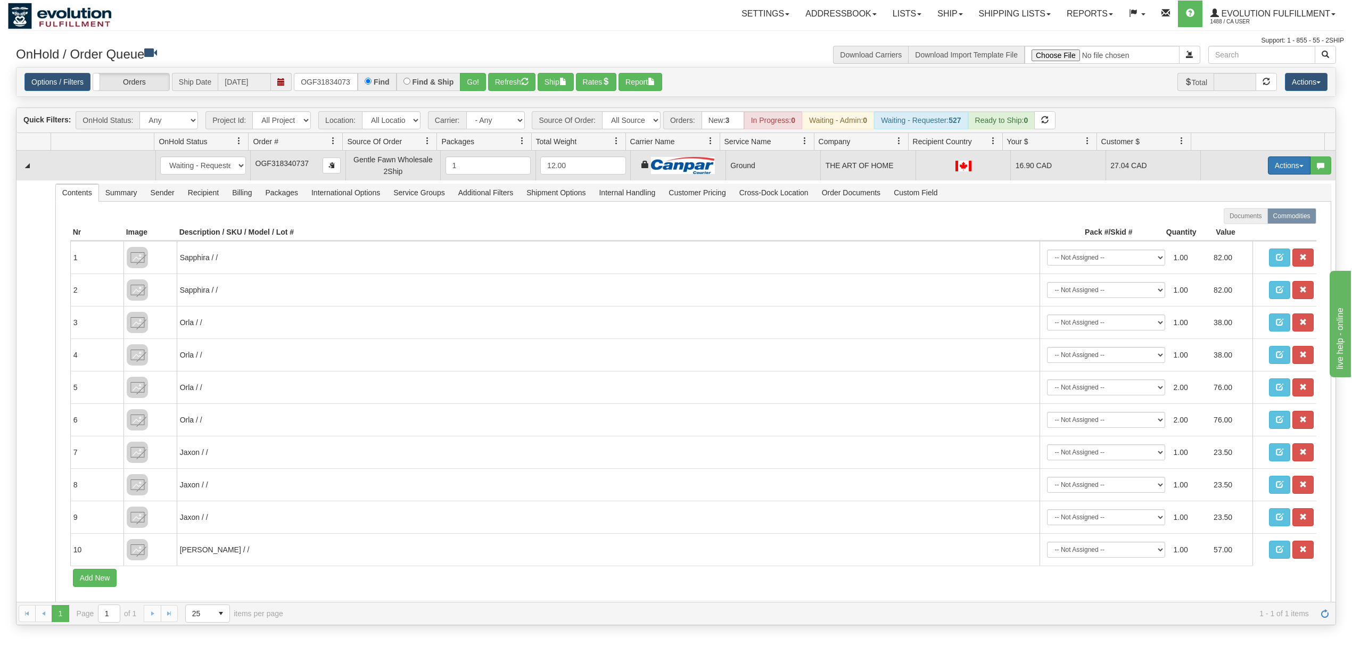
click at [1268, 167] on button "Actions" at bounding box center [1289, 165] width 43 height 18
click at [1235, 230] on span "Ship" at bounding box center [1246, 227] width 22 height 9
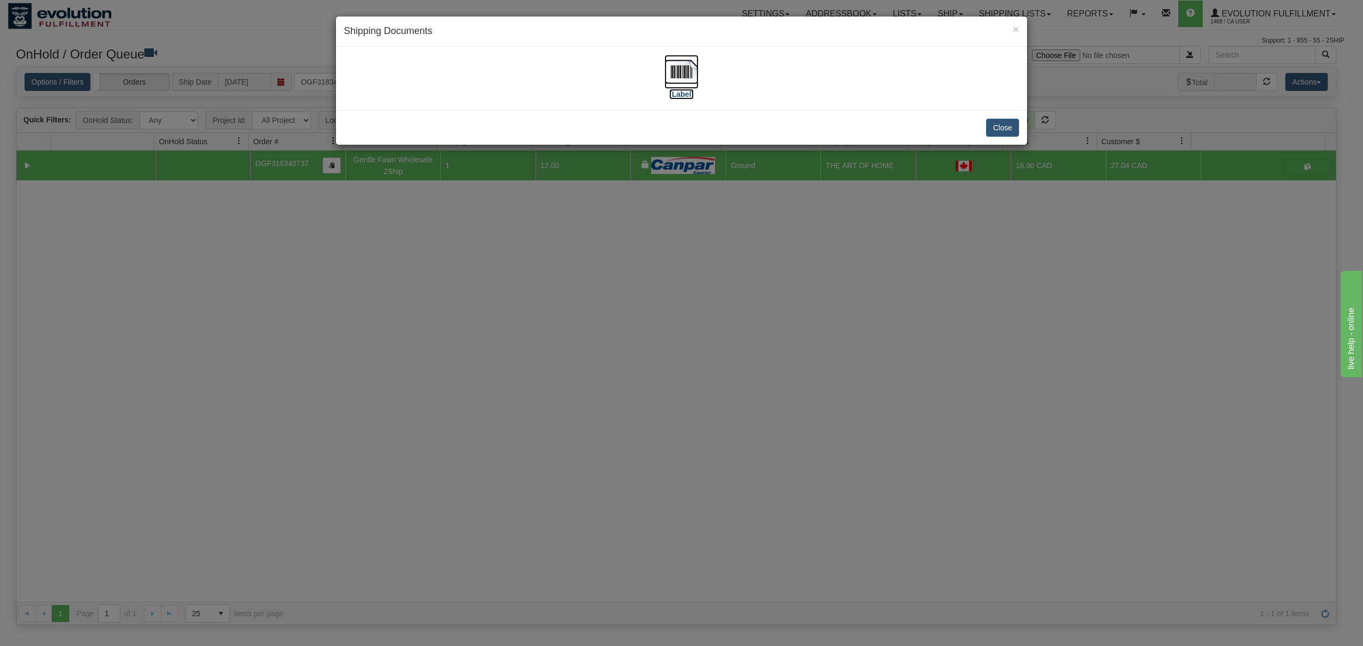
click at [684, 76] on img at bounding box center [681, 72] width 34 height 34
click at [1001, 130] on button "Close" at bounding box center [1002, 128] width 33 height 18
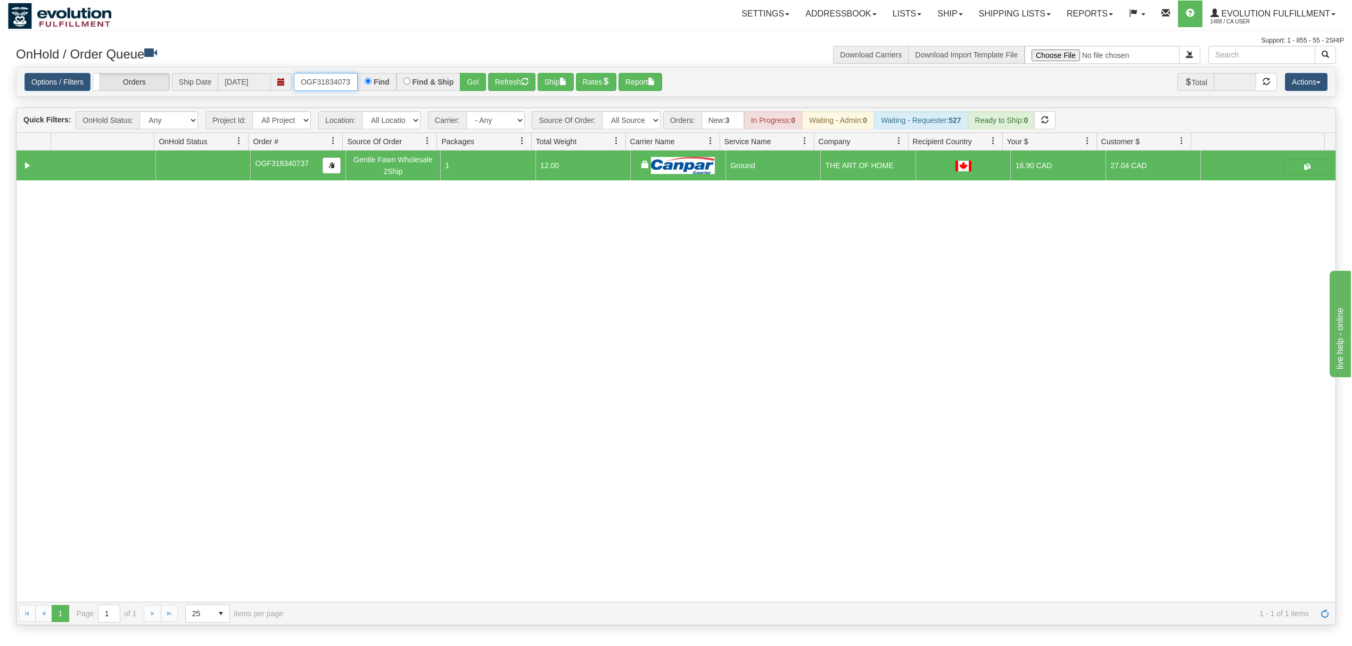
click at [341, 77] on input "OGF318340737" at bounding box center [326, 82] width 64 height 18
click at [341, 79] on input "OGF318340737" at bounding box center [326, 82] width 64 height 18
click at [465, 82] on button "Go!" at bounding box center [473, 82] width 26 height 18
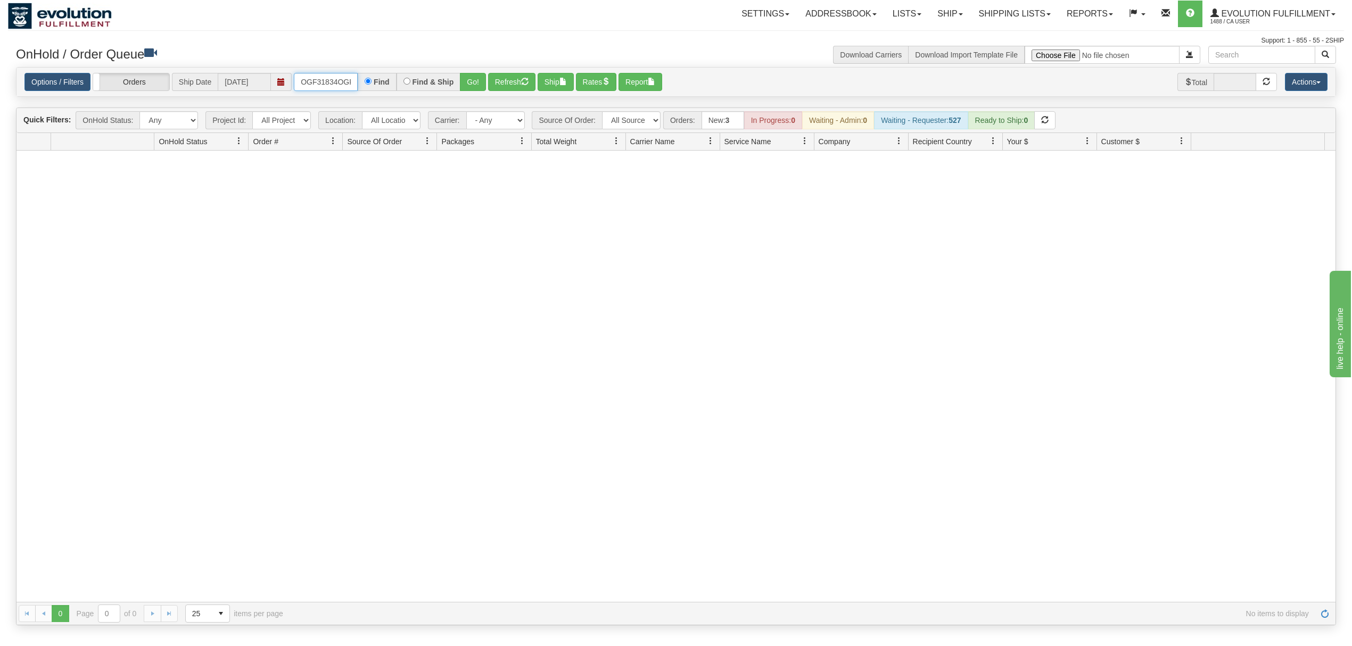
scroll to position [0, 57]
drag, startPoint x: 296, startPoint y: 83, endPoint x: 446, endPoint y: 86, distance: 149.6
click at [446, 86] on div "OGF31834OGF3172079870737 Find Find & Ship Go!" at bounding box center [390, 82] width 192 height 18
type input "OGF317207987"
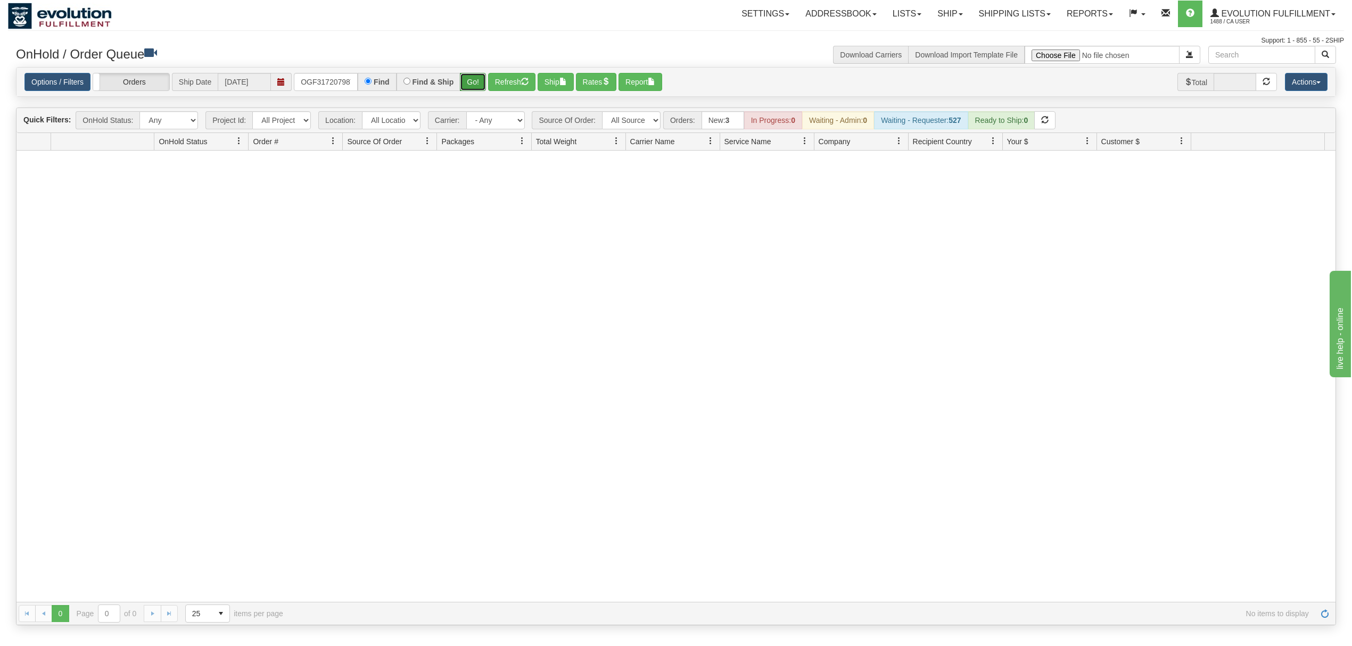
click at [472, 75] on button "Go!" at bounding box center [473, 82] width 26 height 18
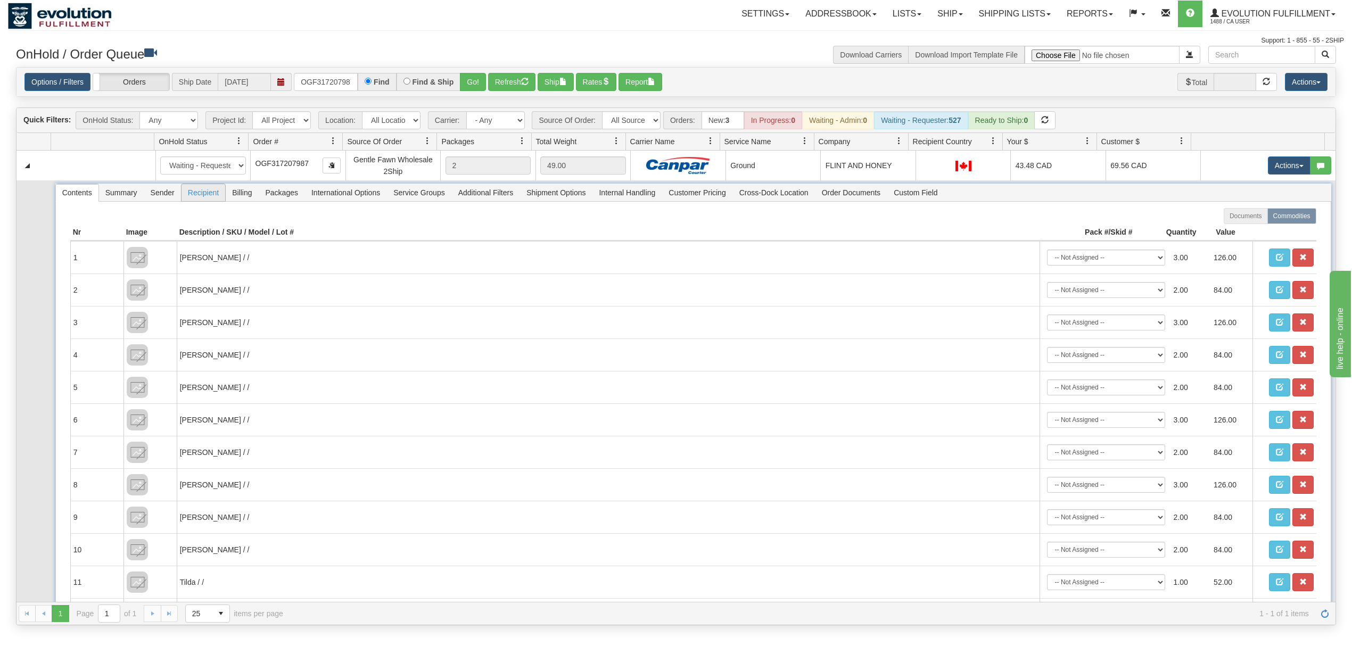
click at [194, 199] on span "Recipient" at bounding box center [204, 192] width 44 height 17
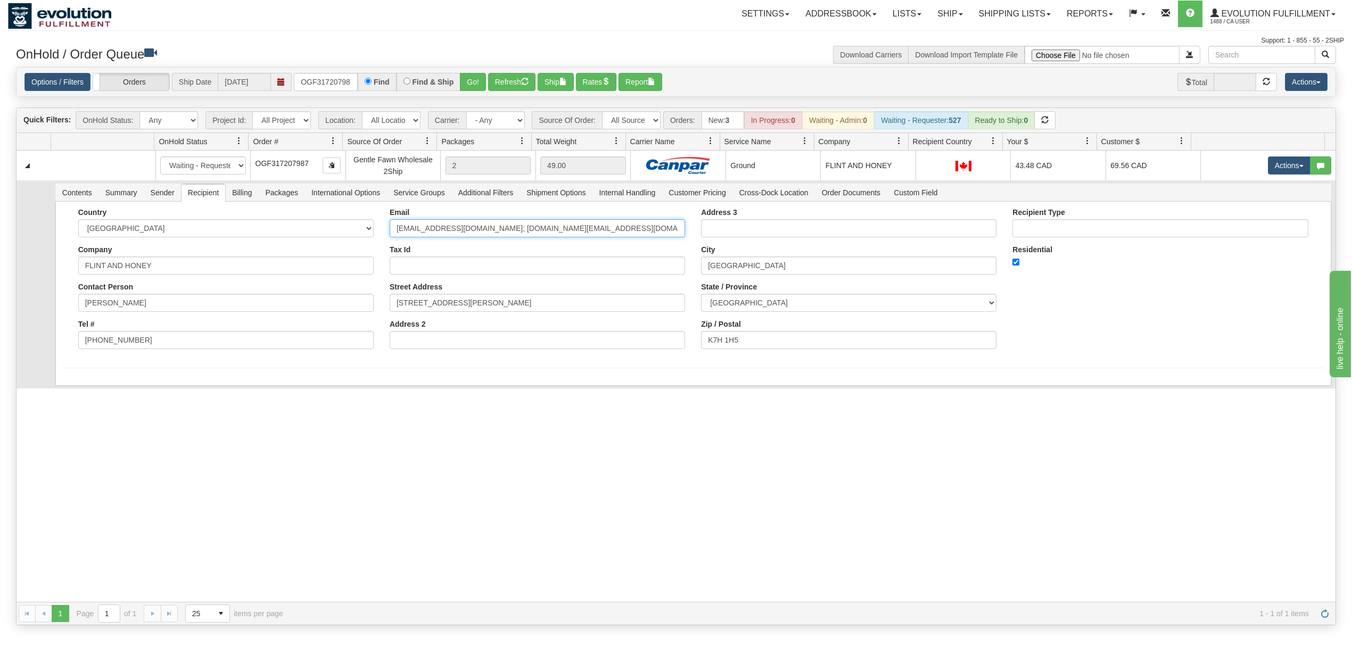
drag, startPoint x: 595, startPoint y: 236, endPoint x: 472, endPoint y: 258, distance: 125.4
click at [472, 258] on div "Email [EMAIL_ADDRESS][DOMAIN_NAME]; [DOMAIN_NAME][EMAIL_ADDRESS][DOMAIN_NAME] T…" at bounding box center [537, 282] width 311 height 149
type input "[EMAIL_ADDRESS][DOMAIN_NAME]"
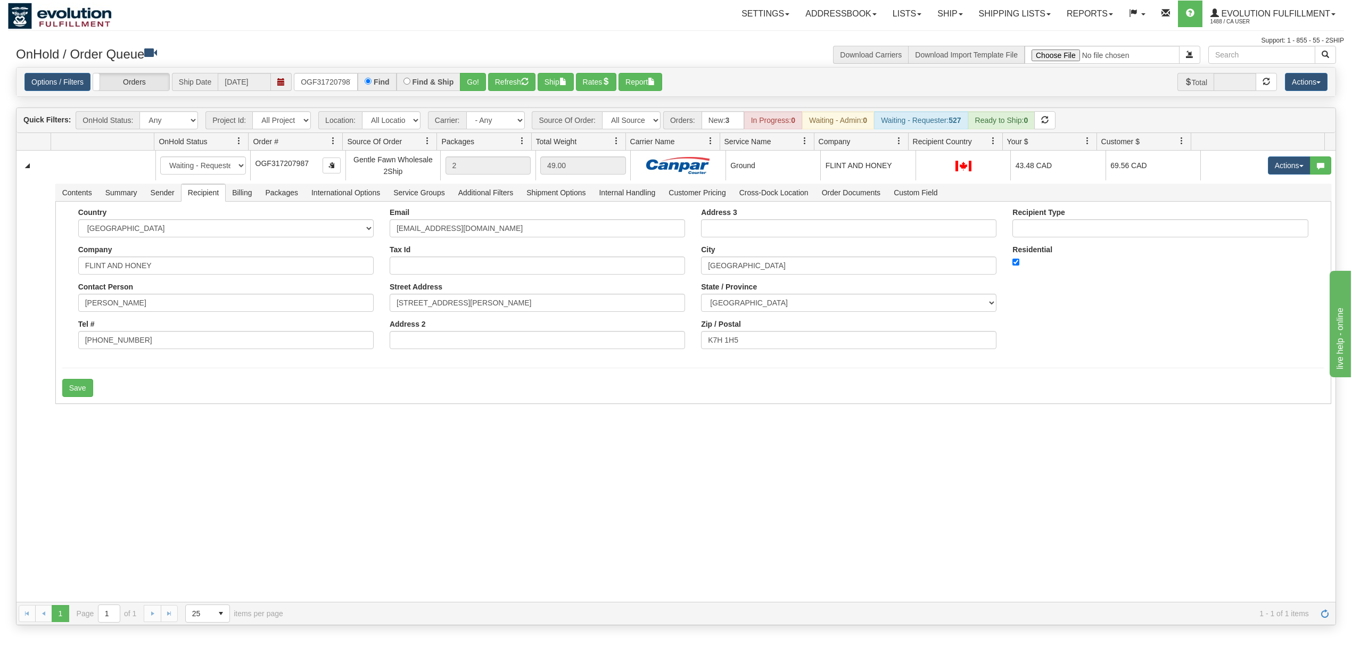
drag, startPoint x: 245, startPoint y: 411, endPoint x: 187, endPoint y: 413, distance: 57.5
click at [244, 411] on div "31607858 EVOLUTION V3 91073309 91075624 New In Progress Waiting - Admin Waiting…" at bounding box center [676, 376] width 1319 height 451
click at [82, 393] on button "Save" at bounding box center [77, 388] width 31 height 18
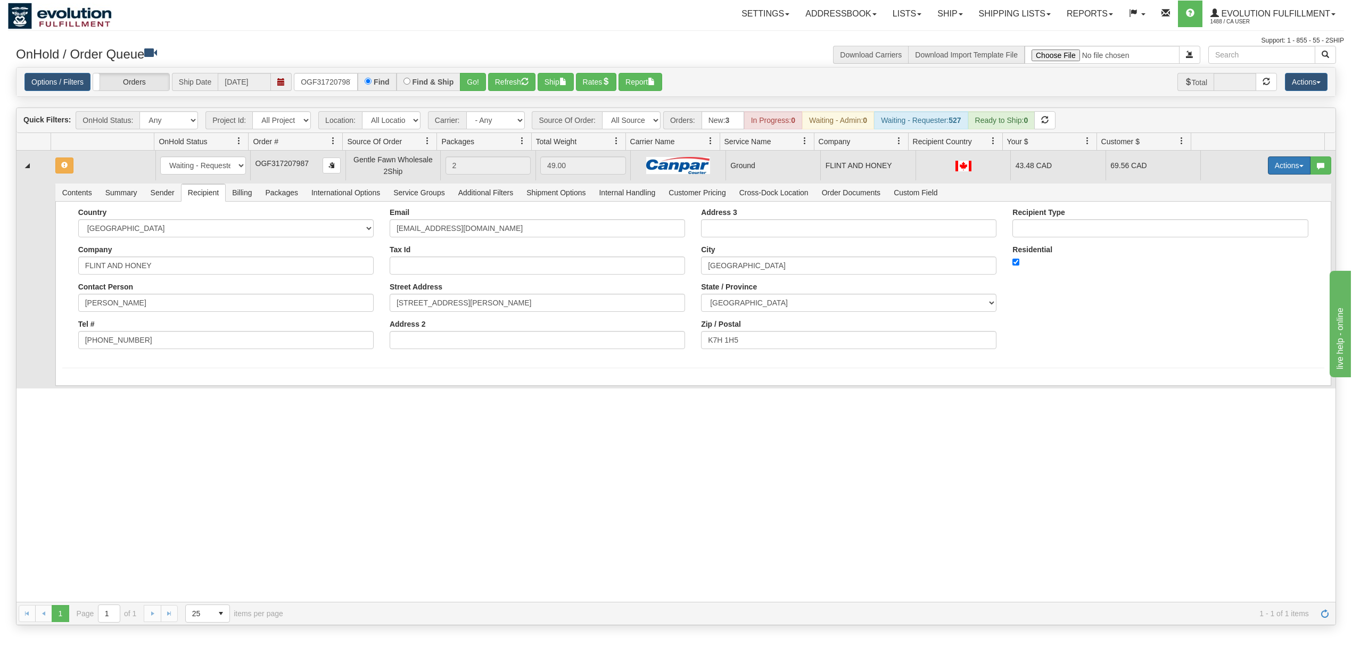
click at [1278, 161] on button "Actions" at bounding box center [1289, 165] width 43 height 18
click at [1235, 228] on span "Ship" at bounding box center [1246, 227] width 22 height 9
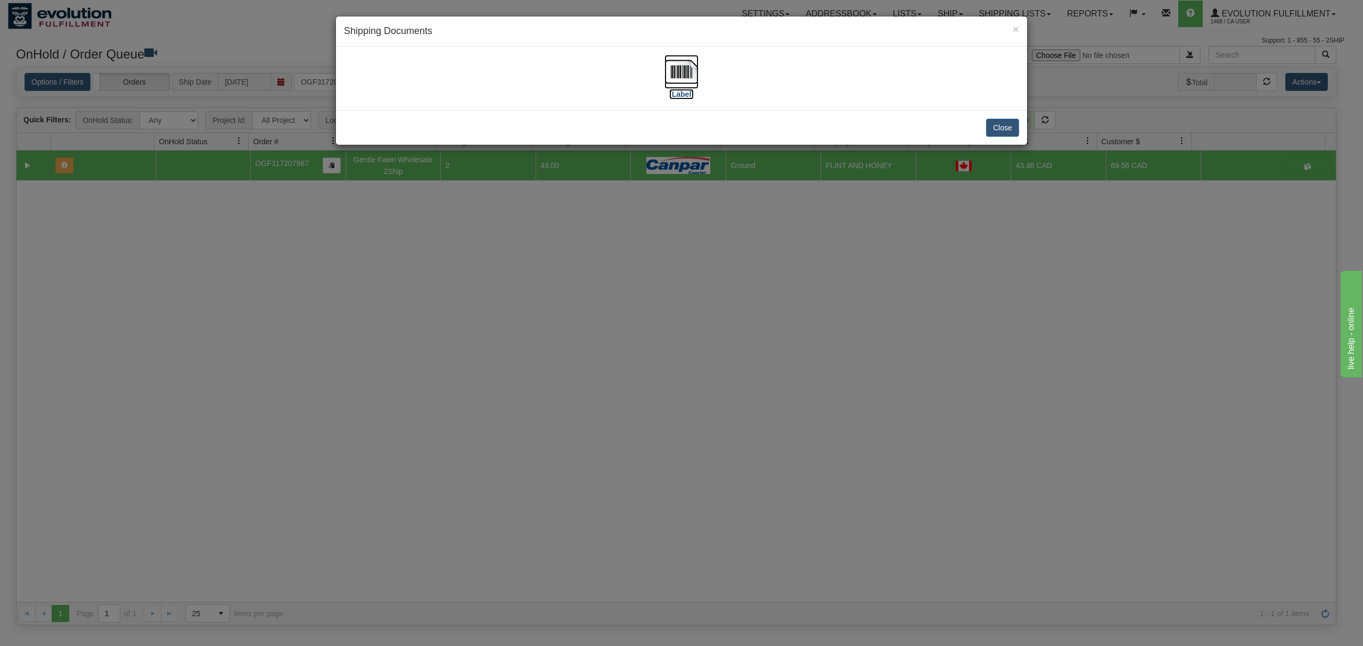
click at [674, 76] on img at bounding box center [681, 72] width 34 height 34
click at [1001, 132] on button "Close" at bounding box center [1002, 128] width 33 height 18
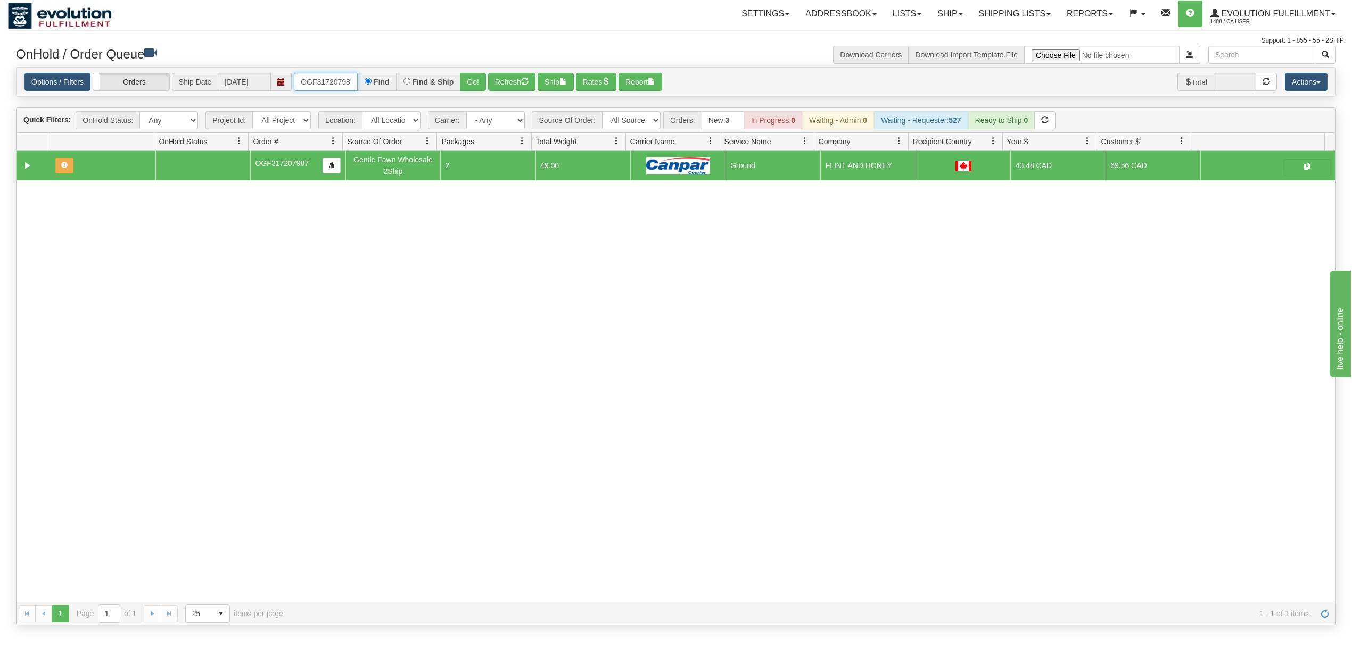
click at [328, 82] on input "OGF317207987" at bounding box center [326, 82] width 64 height 18
click at [472, 79] on button "Go!" at bounding box center [473, 82] width 26 height 18
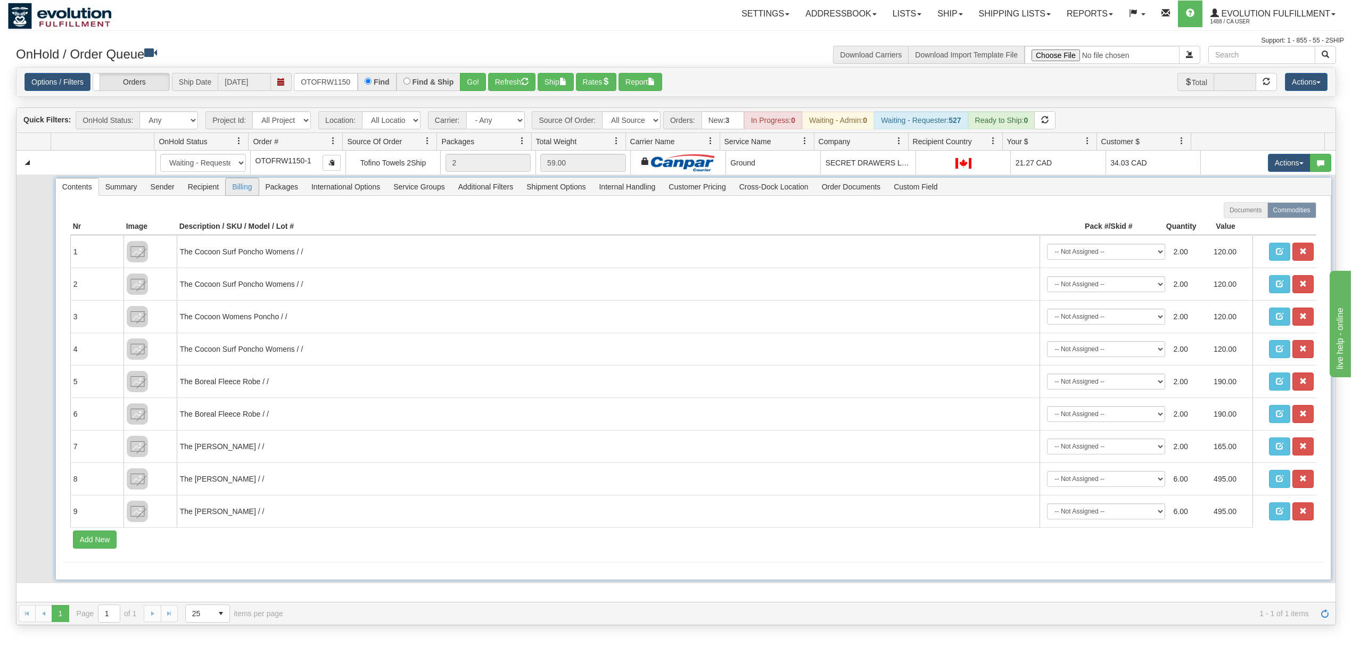
click at [229, 186] on span "Billing" at bounding box center [242, 186] width 32 height 17
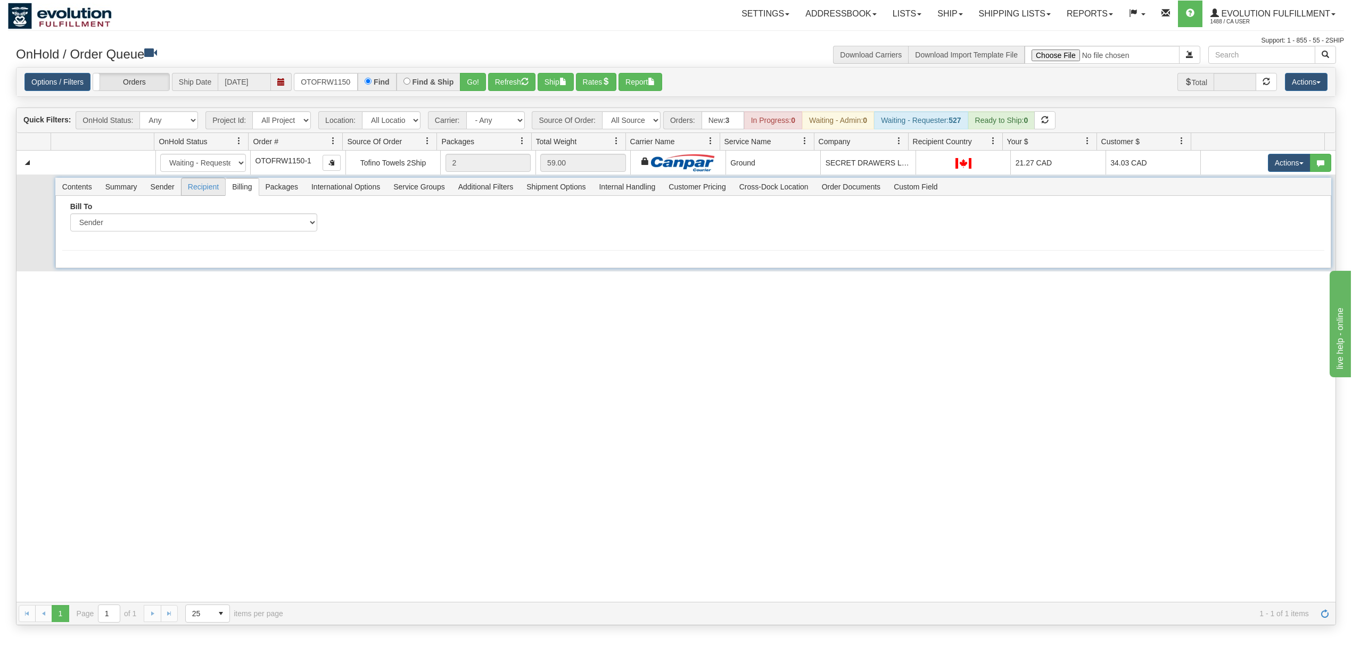
click at [209, 190] on span "Recipient" at bounding box center [204, 186] width 44 height 17
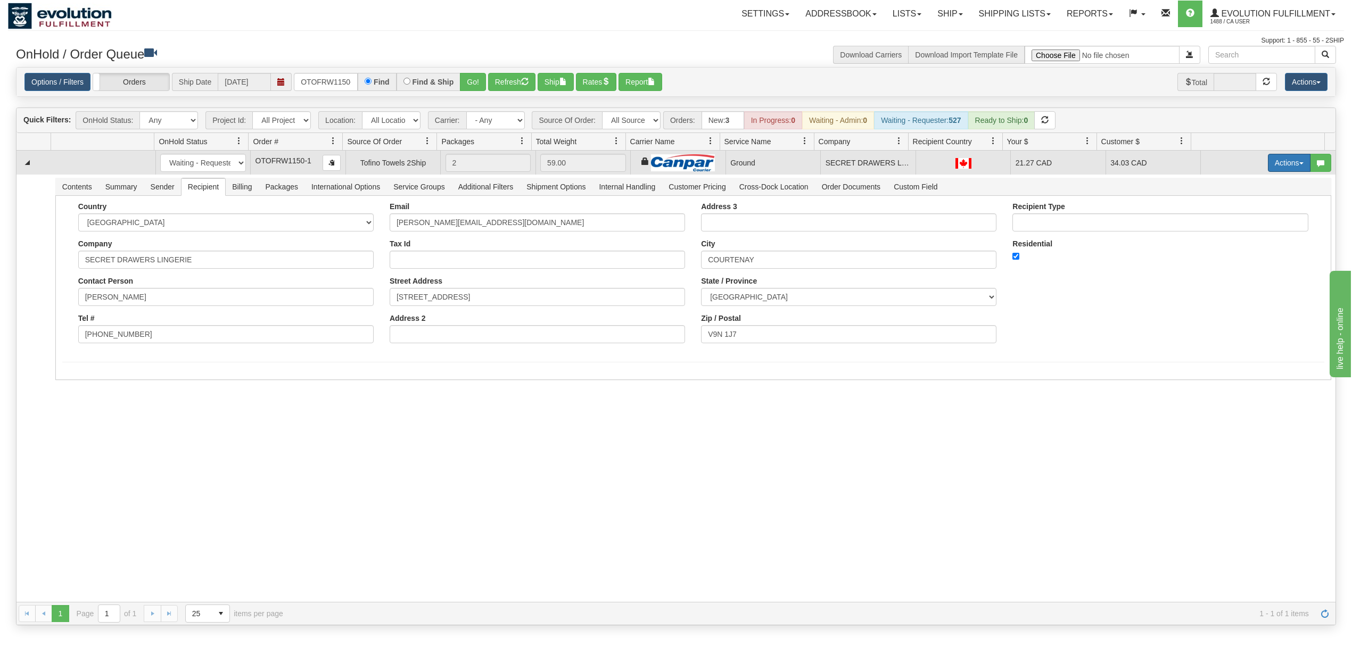
click at [1283, 164] on button "Actions" at bounding box center [1289, 163] width 43 height 18
click at [1238, 222] on link "Ship" at bounding box center [1267, 225] width 85 height 14
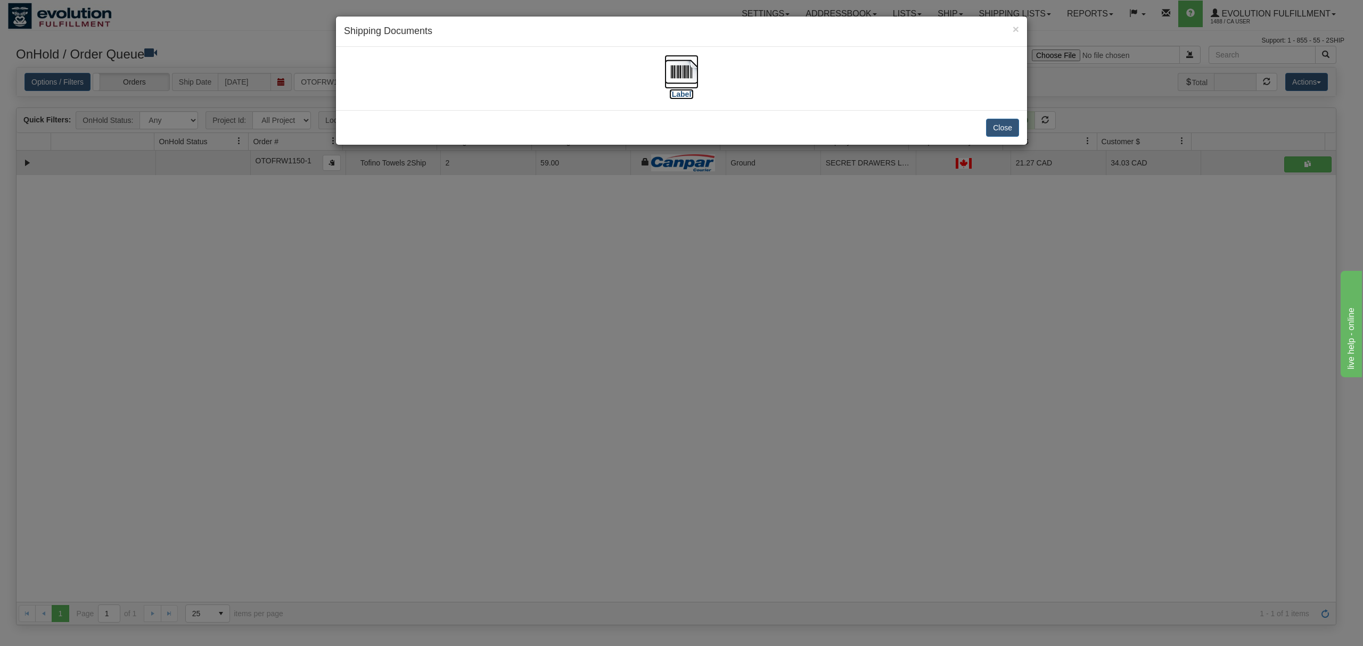
click at [678, 81] on img at bounding box center [681, 72] width 34 height 34
click at [1016, 129] on button "Close" at bounding box center [1002, 128] width 33 height 18
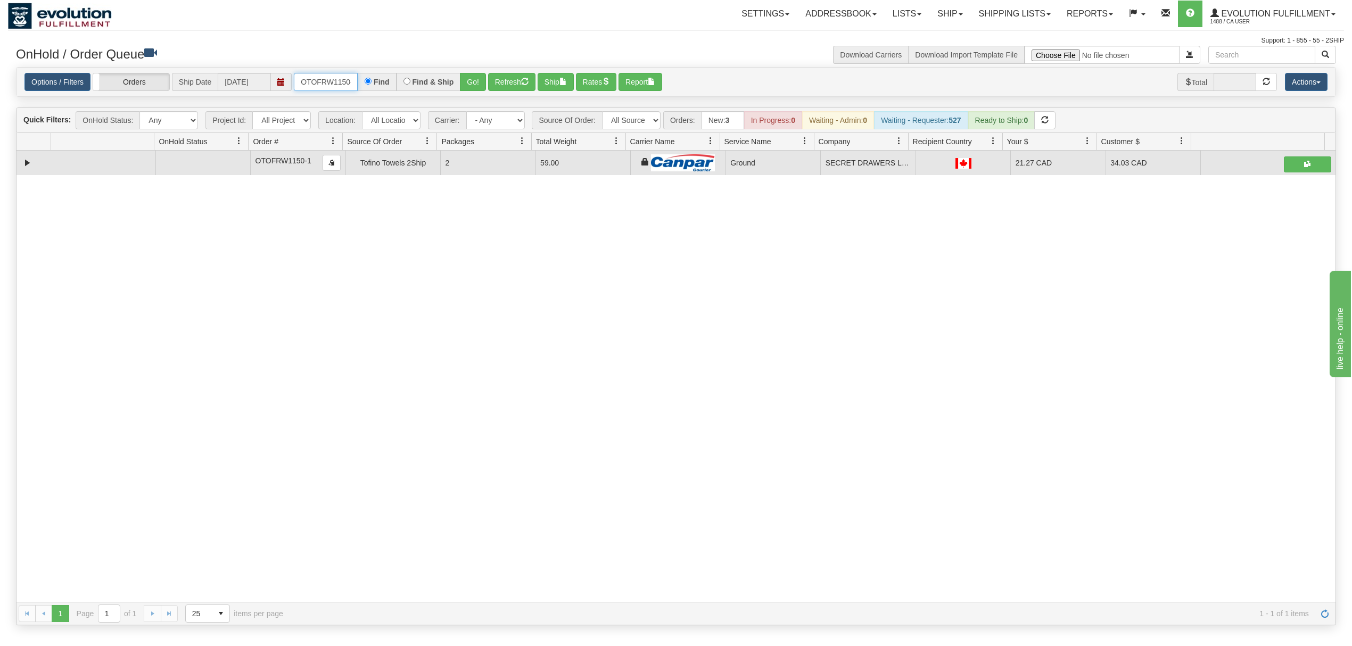
click at [316, 88] on input "OTOFRW1150-1" at bounding box center [326, 82] width 64 height 18
click at [469, 86] on button "Go!" at bounding box center [473, 82] width 26 height 18
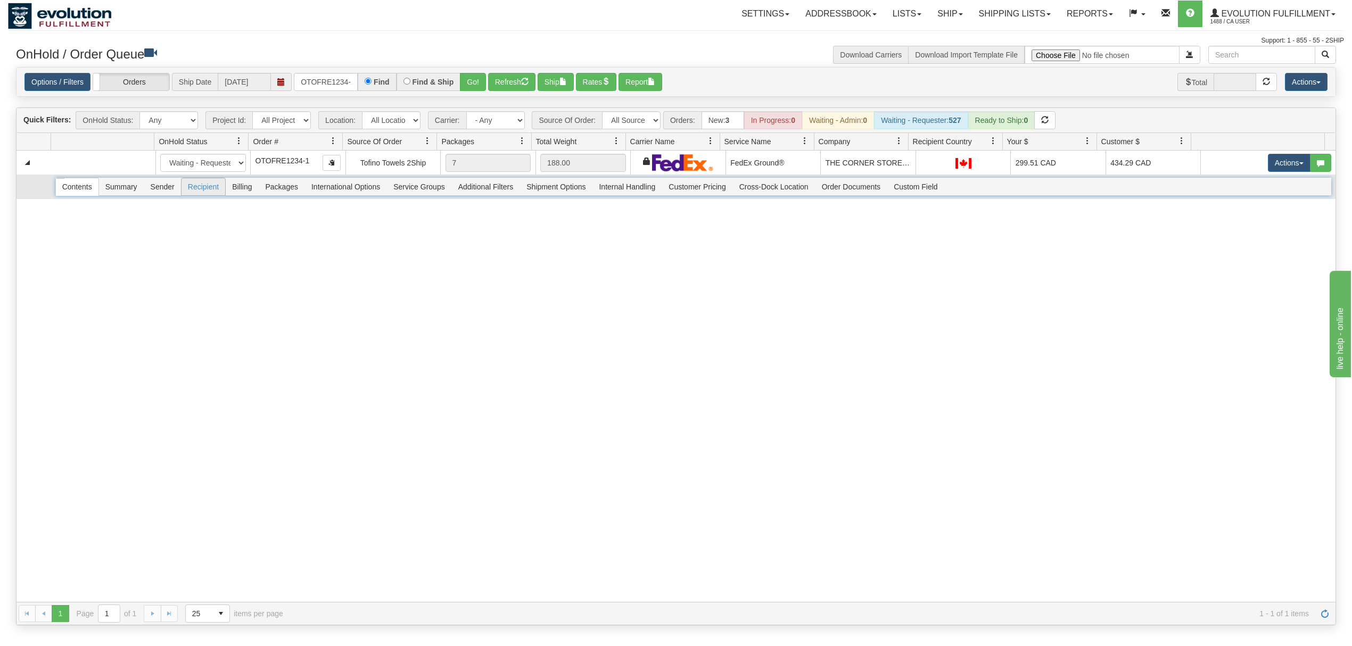
click at [218, 185] on span "Recipient" at bounding box center [204, 186] width 44 height 17
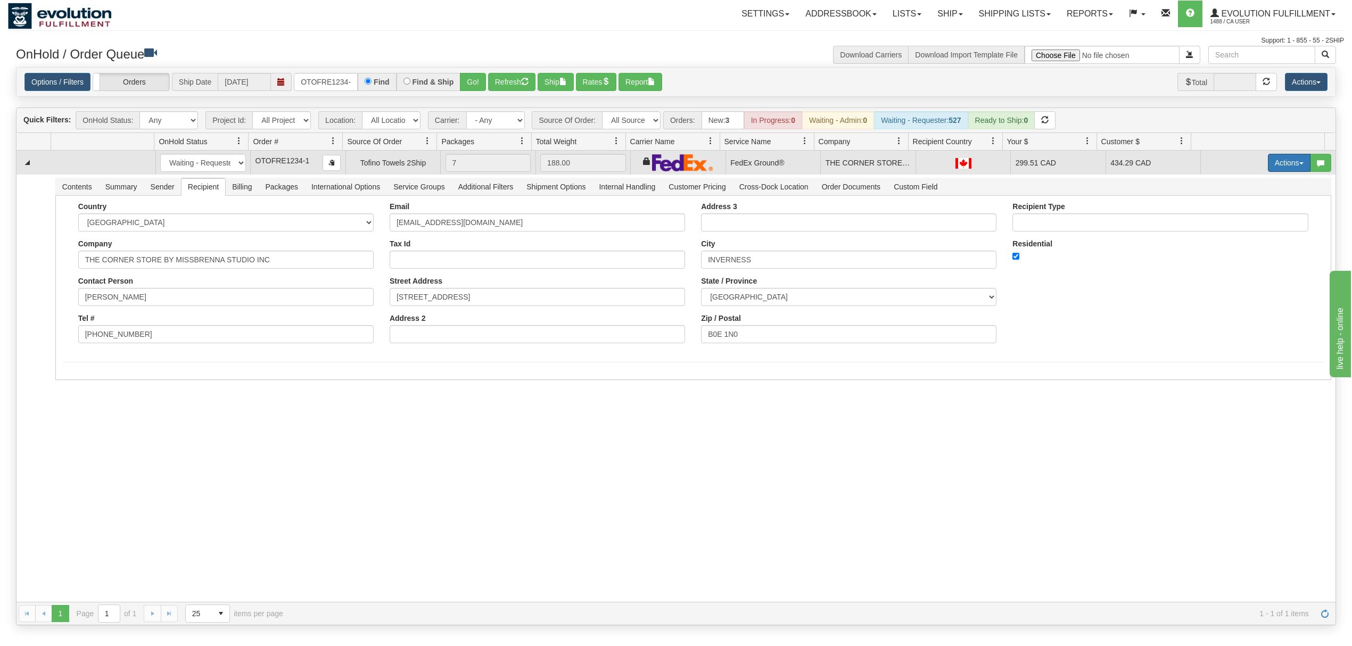
click at [1279, 160] on button "Actions" at bounding box center [1289, 163] width 43 height 18
click at [1238, 224] on span "Ship" at bounding box center [1246, 224] width 22 height 9
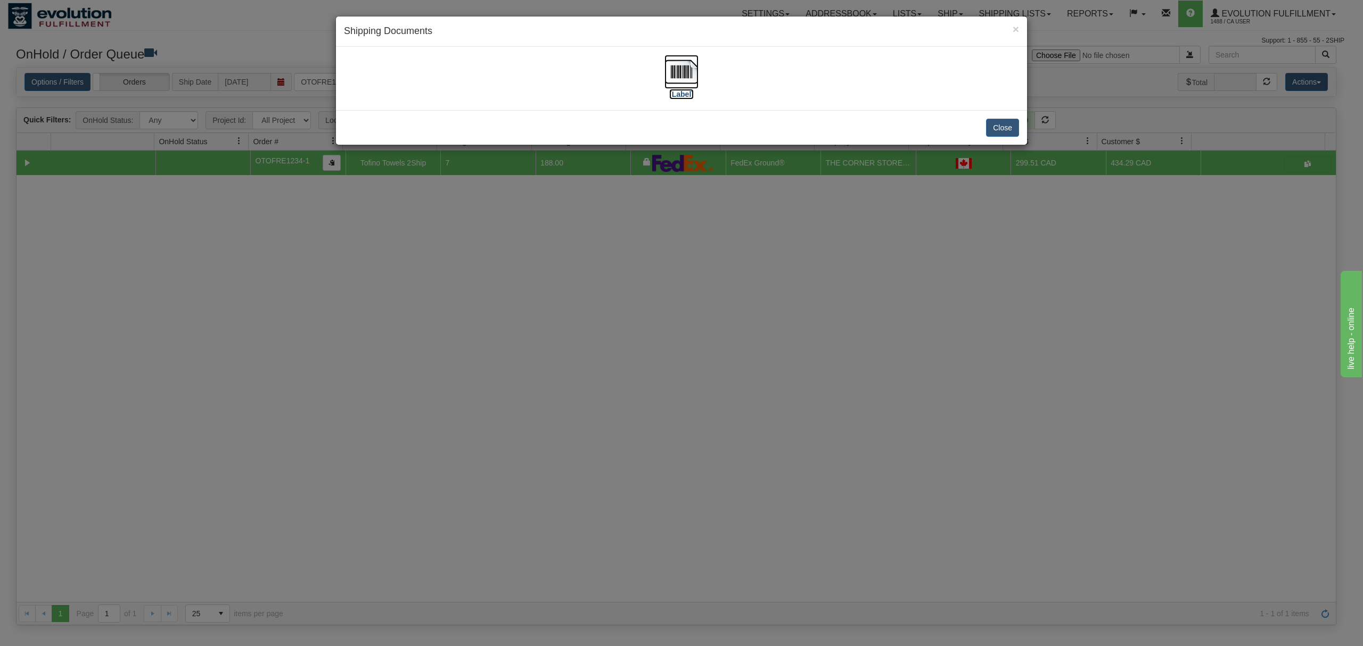
click at [686, 84] on img at bounding box center [681, 72] width 34 height 34
click at [1004, 126] on button "Close" at bounding box center [1002, 128] width 33 height 18
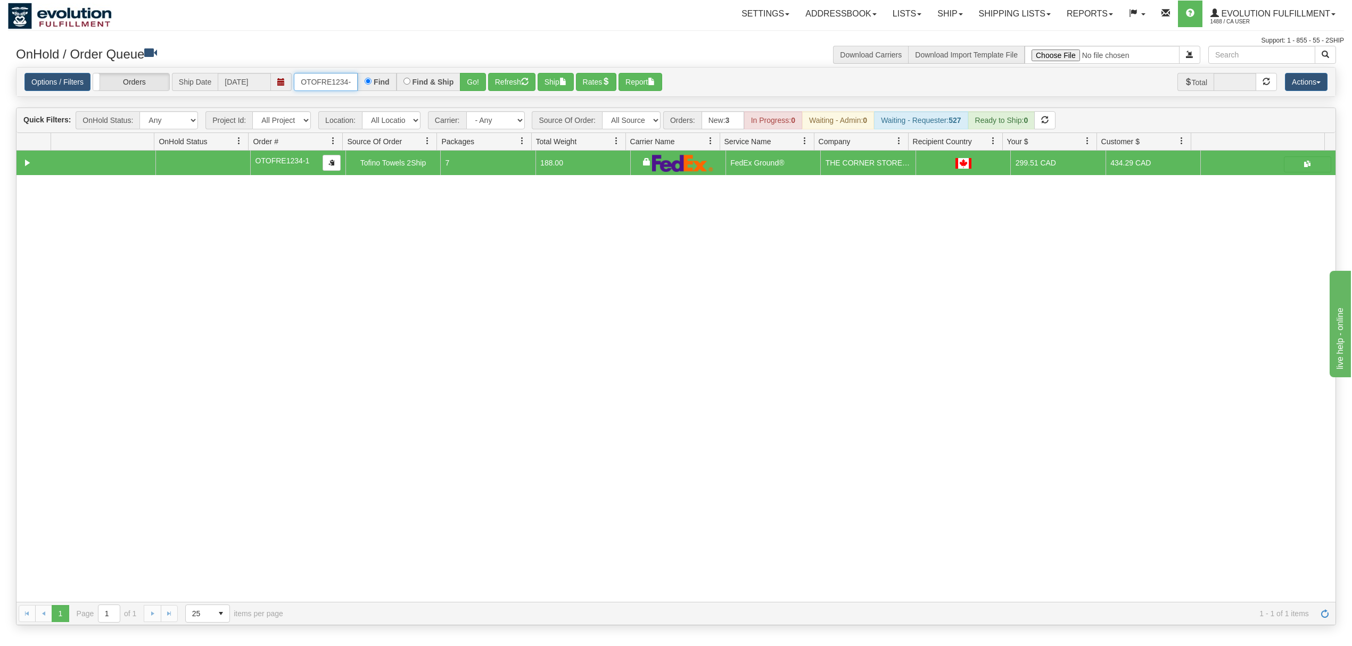
click at [314, 75] on input "OTOFRE1234-1" at bounding box center [326, 82] width 64 height 18
click at [475, 80] on button "Go!" at bounding box center [473, 82] width 26 height 18
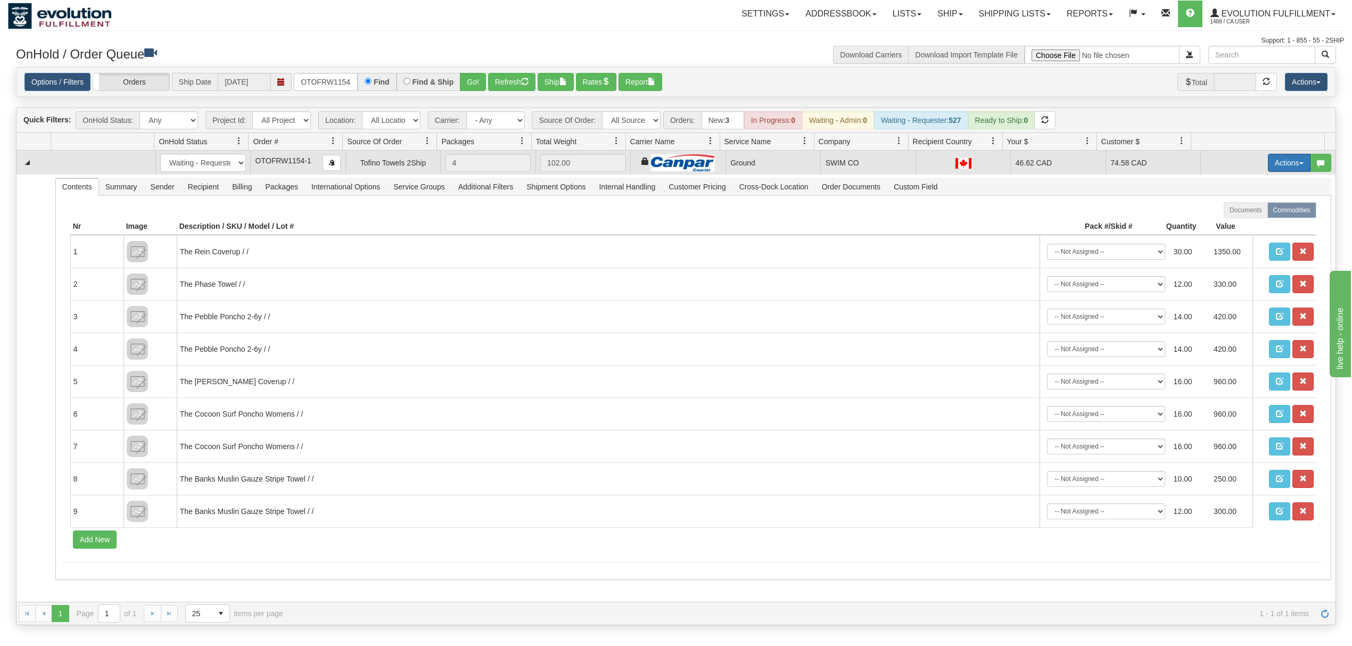
click at [1283, 161] on button "Actions" at bounding box center [1289, 163] width 43 height 18
click at [1235, 228] on span "Ship" at bounding box center [1246, 224] width 22 height 9
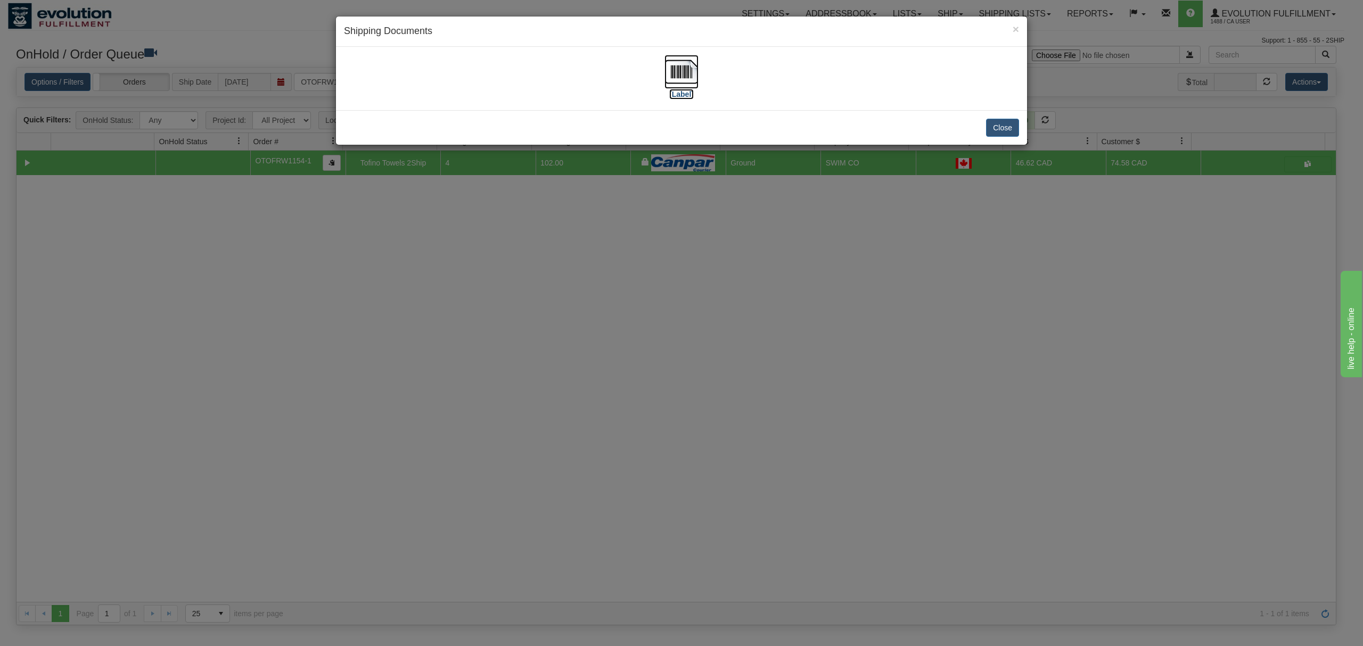
click at [671, 62] on img at bounding box center [681, 72] width 34 height 34
click at [995, 136] on button "Close" at bounding box center [1002, 128] width 33 height 18
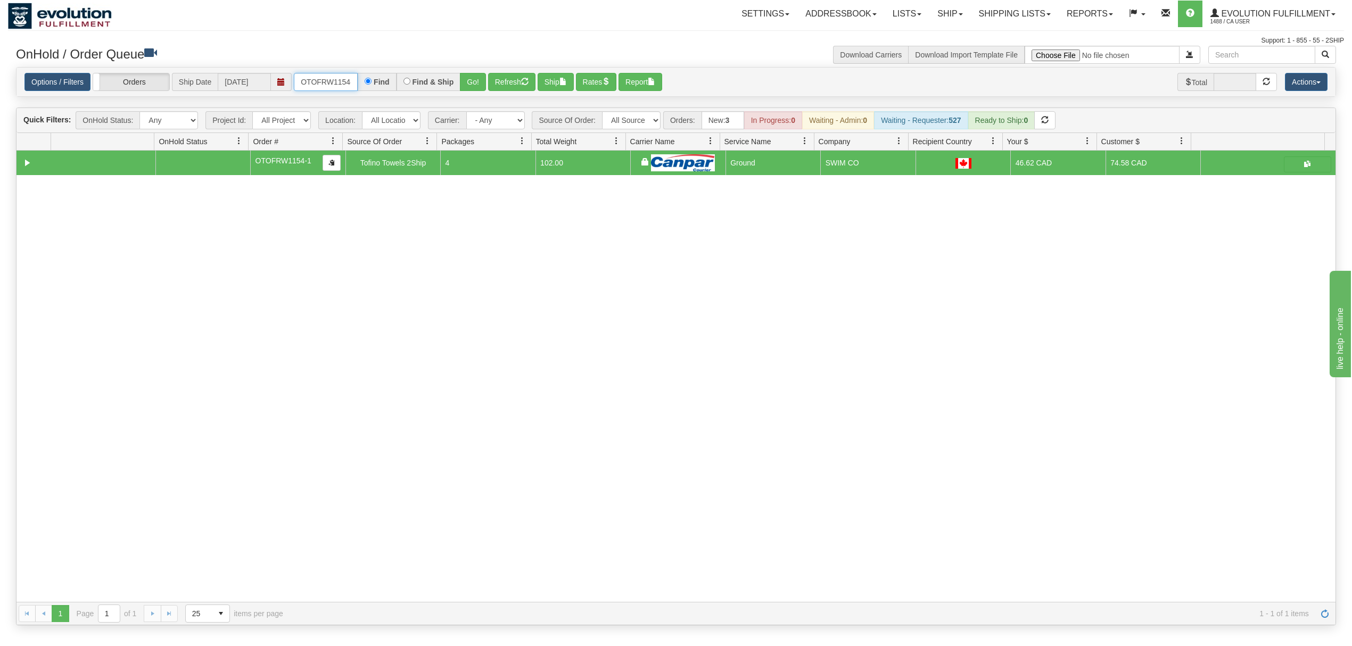
click at [307, 90] on input "OTOFRW1154-1" at bounding box center [326, 82] width 64 height 18
click at [477, 77] on button "Go!" at bounding box center [473, 82] width 26 height 18
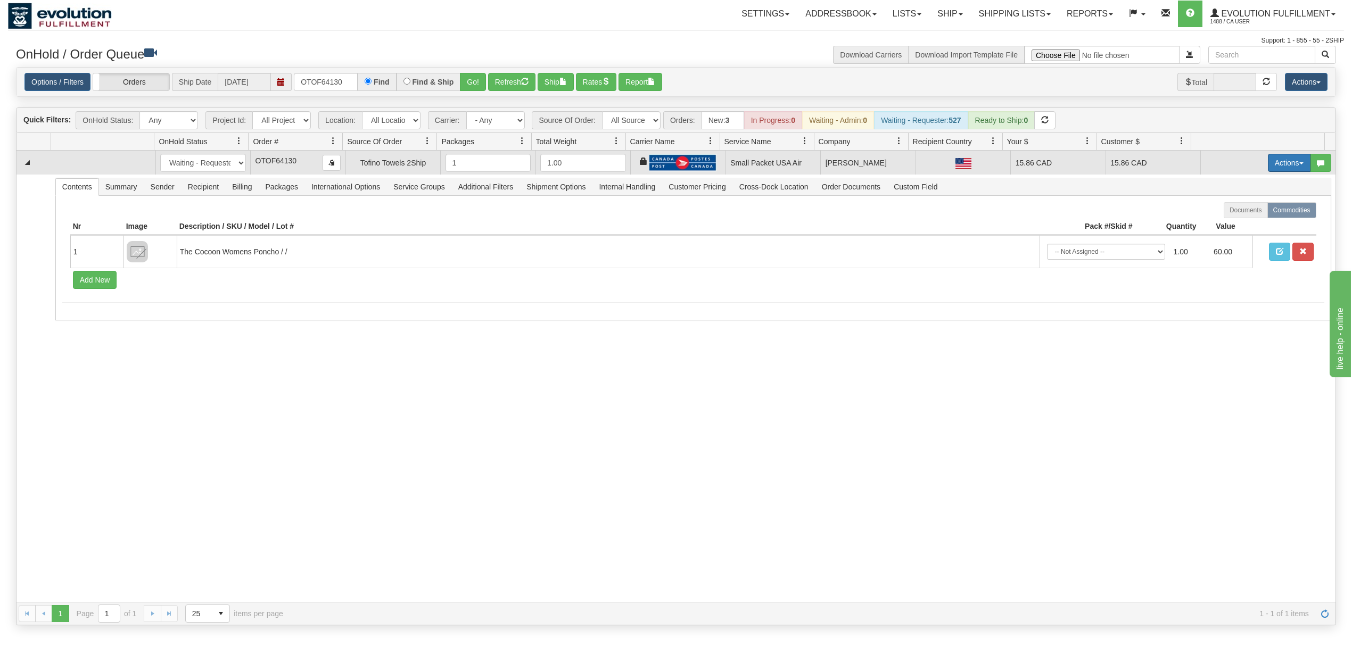
click at [1276, 164] on button "Actions" at bounding box center [1289, 163] width 43 height 18
click at [1235, 211] on span "Rate All Services" at bounding box center [1267, 211] width 64 height 9
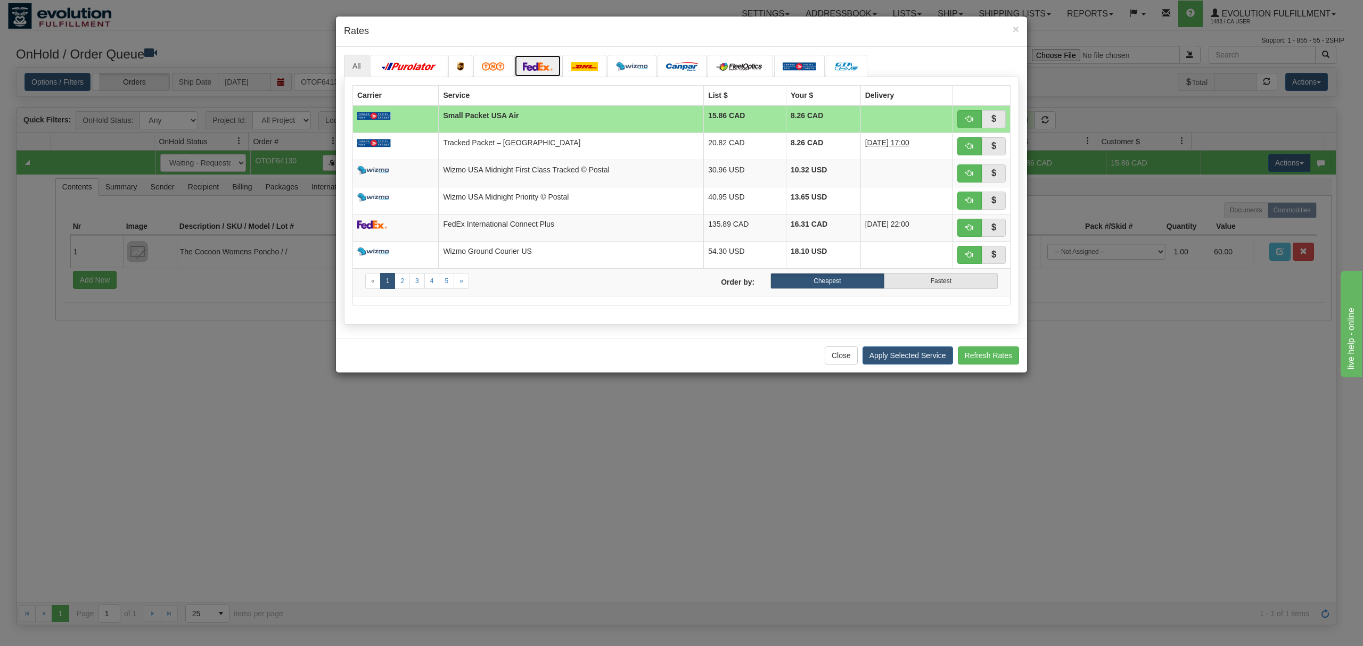
click at [541, 67] on img at bounding box center [538, 66] width 30 height 9
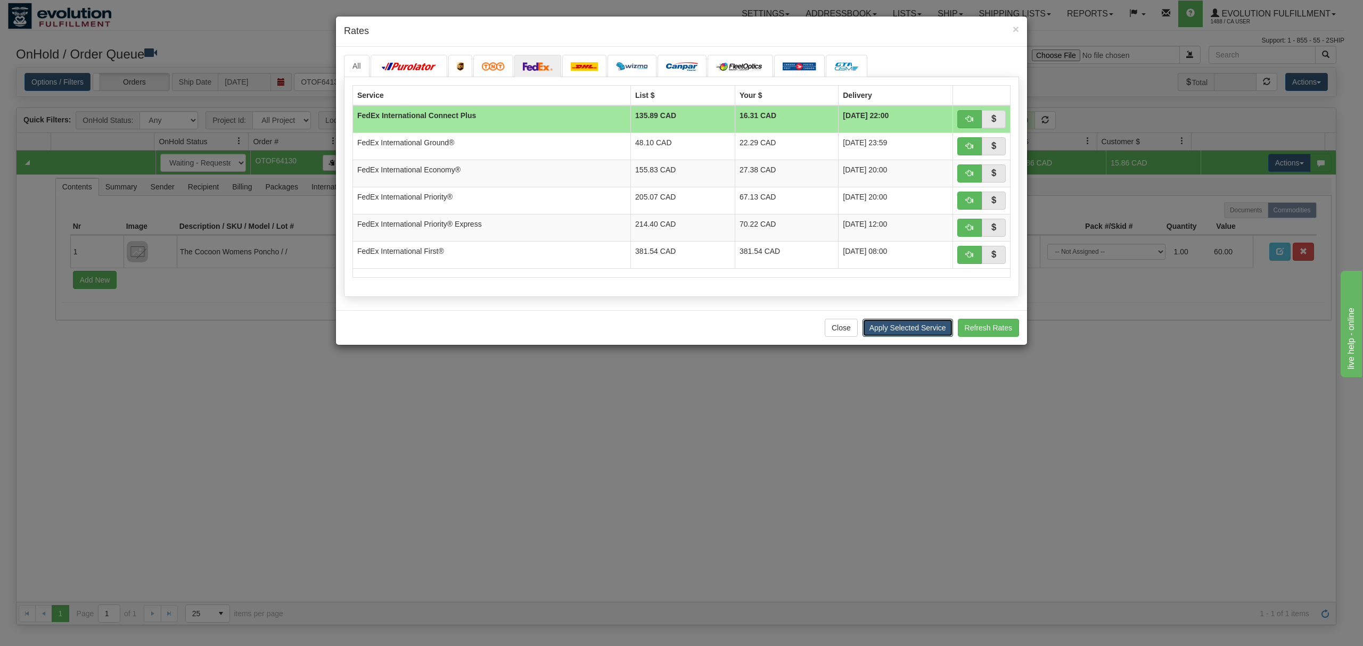
click at [912, 333] on button "Apply Selected Service" at bounding box center [907, 328] width 90 height 18
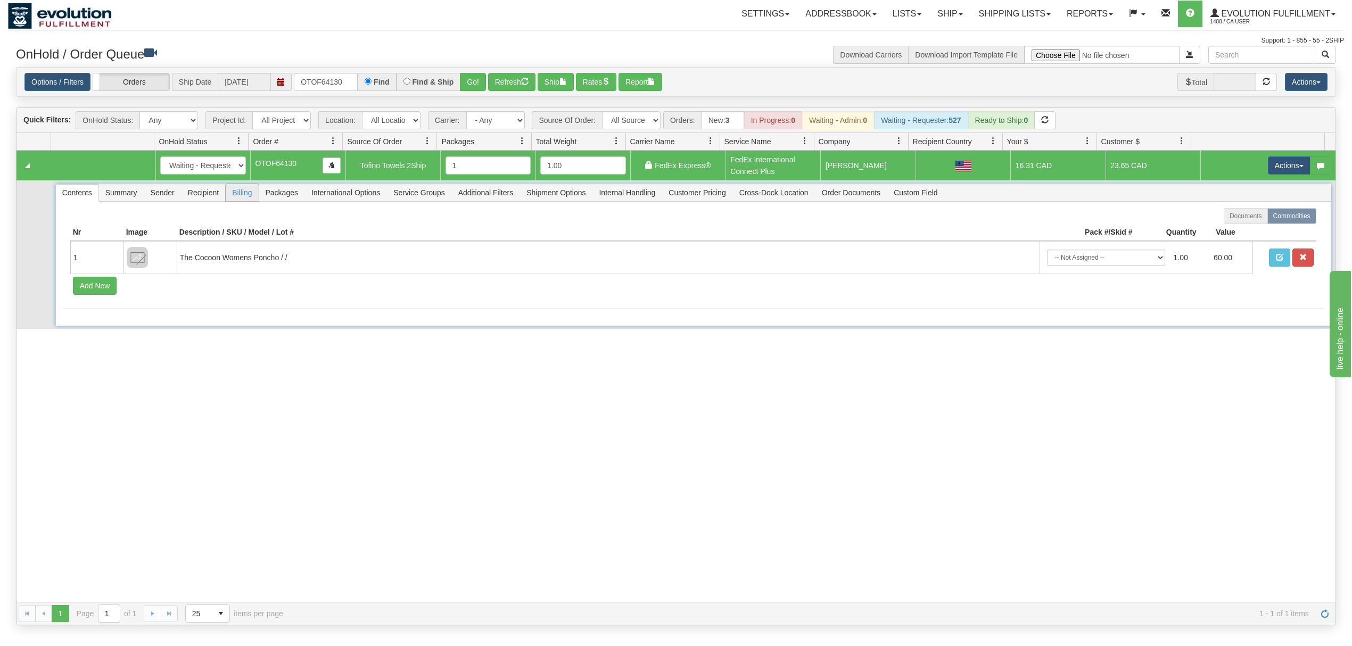
click at [245, 192] on span "Billing" at bounding box center [242, 192] width 32 height 17
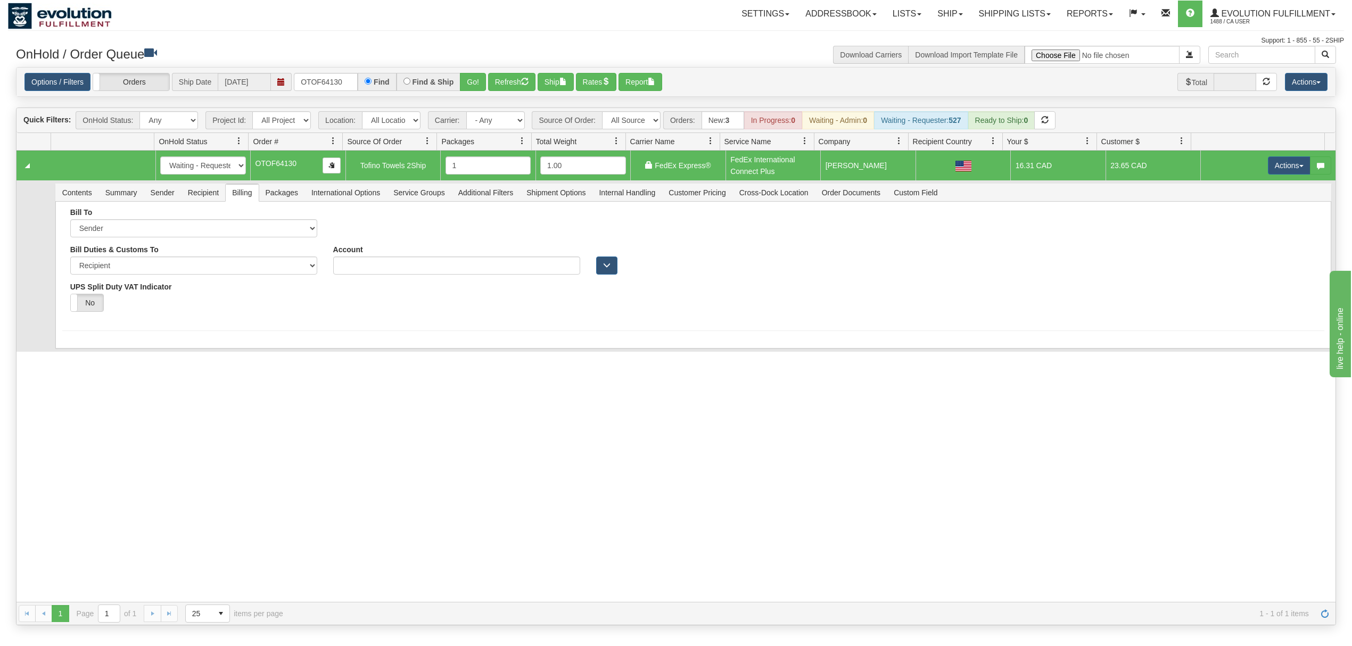
drag, startPoint x: 296, startPoint y: 425, endPoint x: 939, endPoint y: 252, distance: 665.7
click at [314, 423] on div "31586991 EVOLUTION V3 91023438 91023440 New In Progress Waiting - Admin Waiting…" at bounding box center [676, 376] width 1319 height 451
click at [354, 192] on span "International Options" at bounding box center [345, 192] width 81 height 17
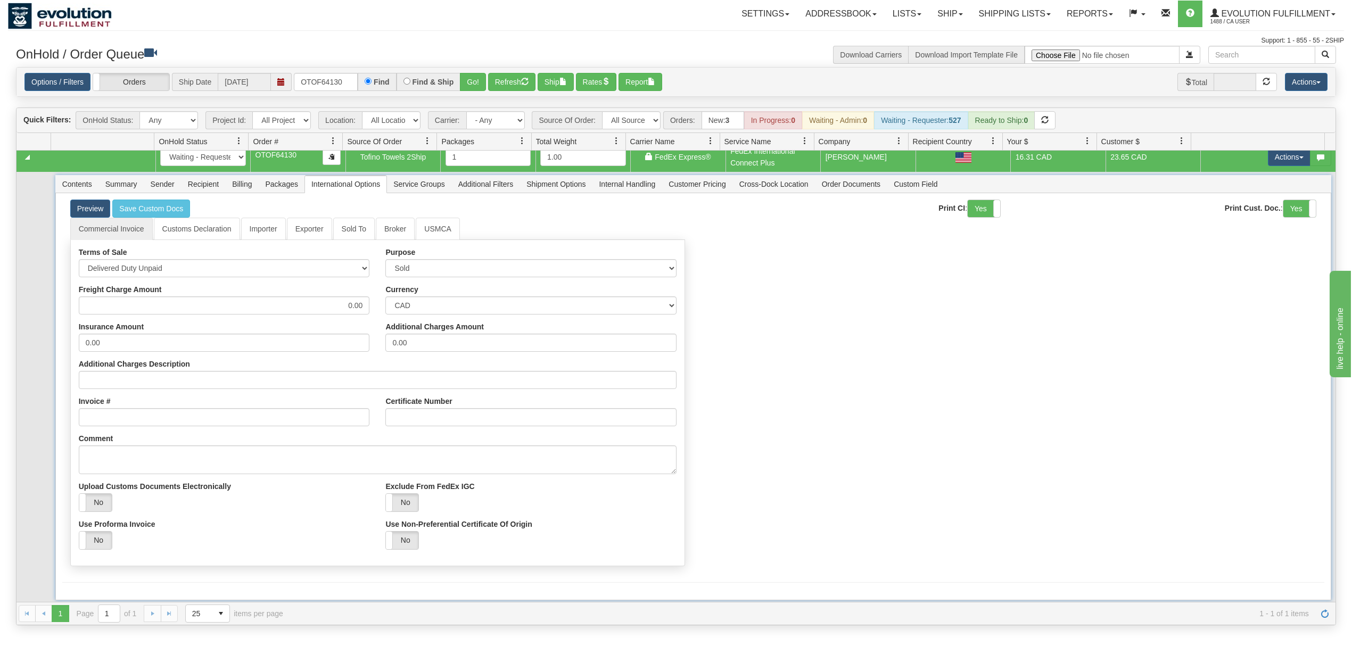
scroll to position [11, 0]
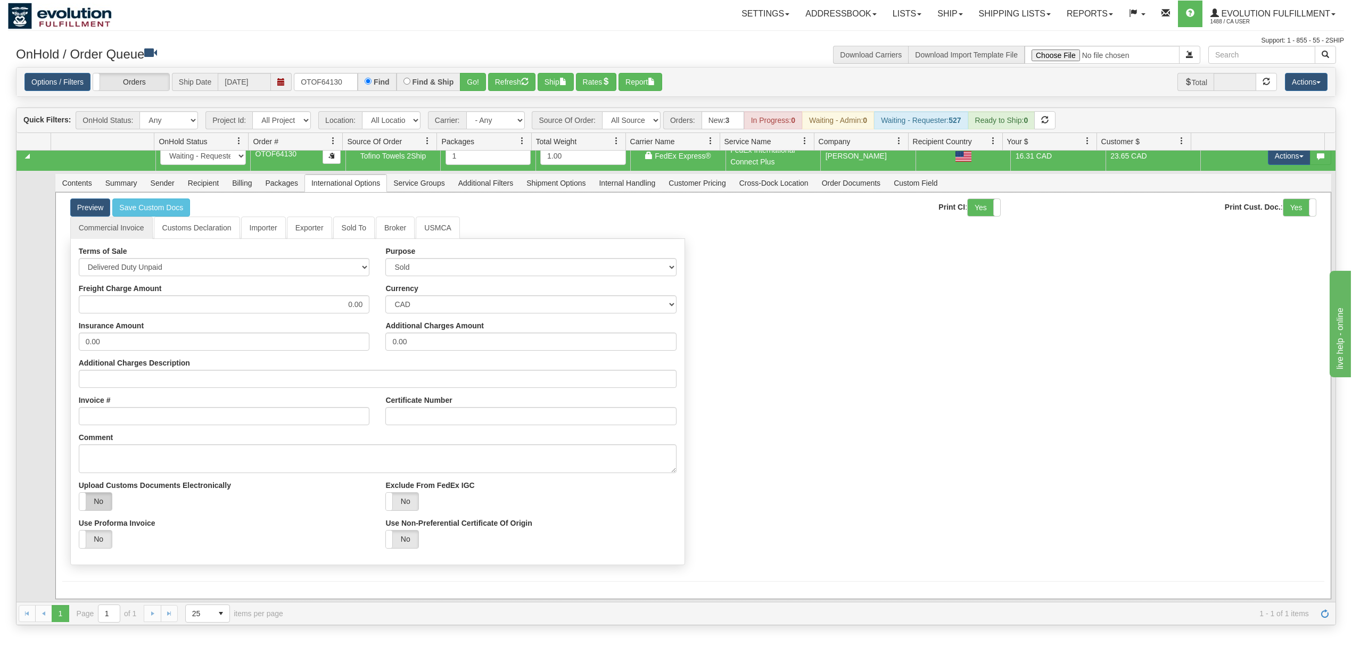
click at [101, 506] on label "No" at bounding box center [95, 502] width 32 height 18
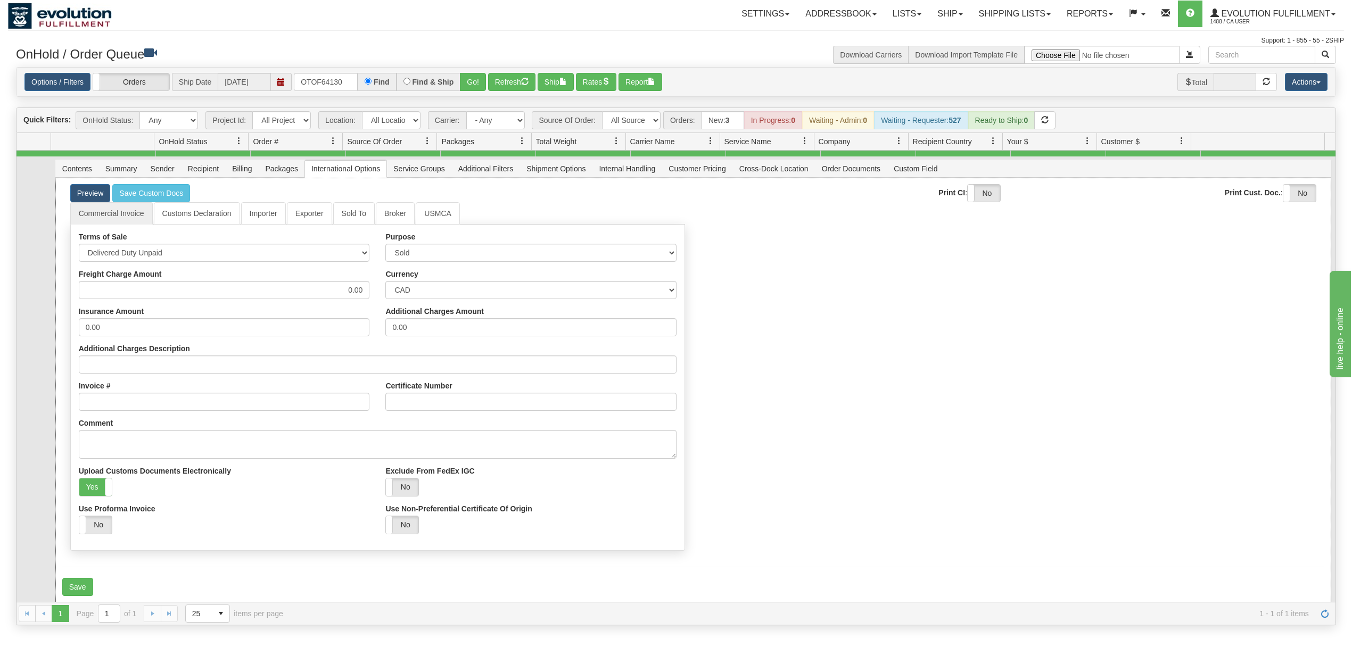
scroll to position [30, 0]
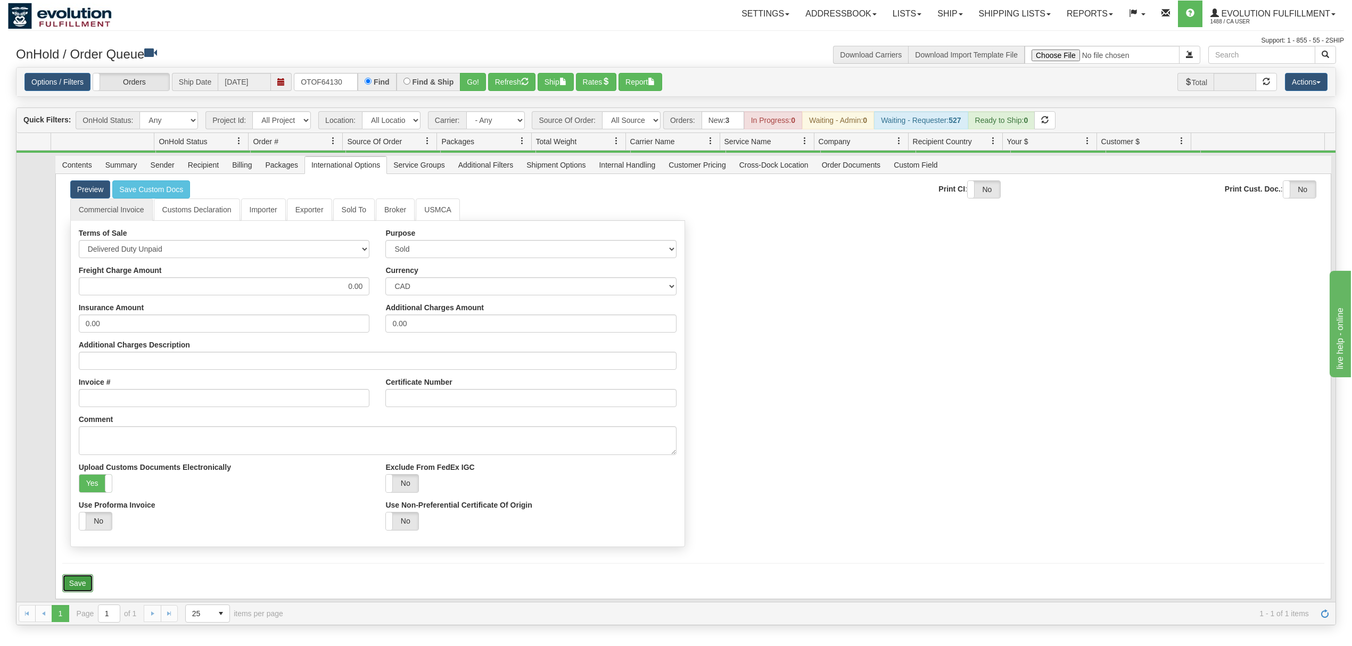
click at [79, 582] on button "Save" at bounding box center [77, 583] width 31 height 18
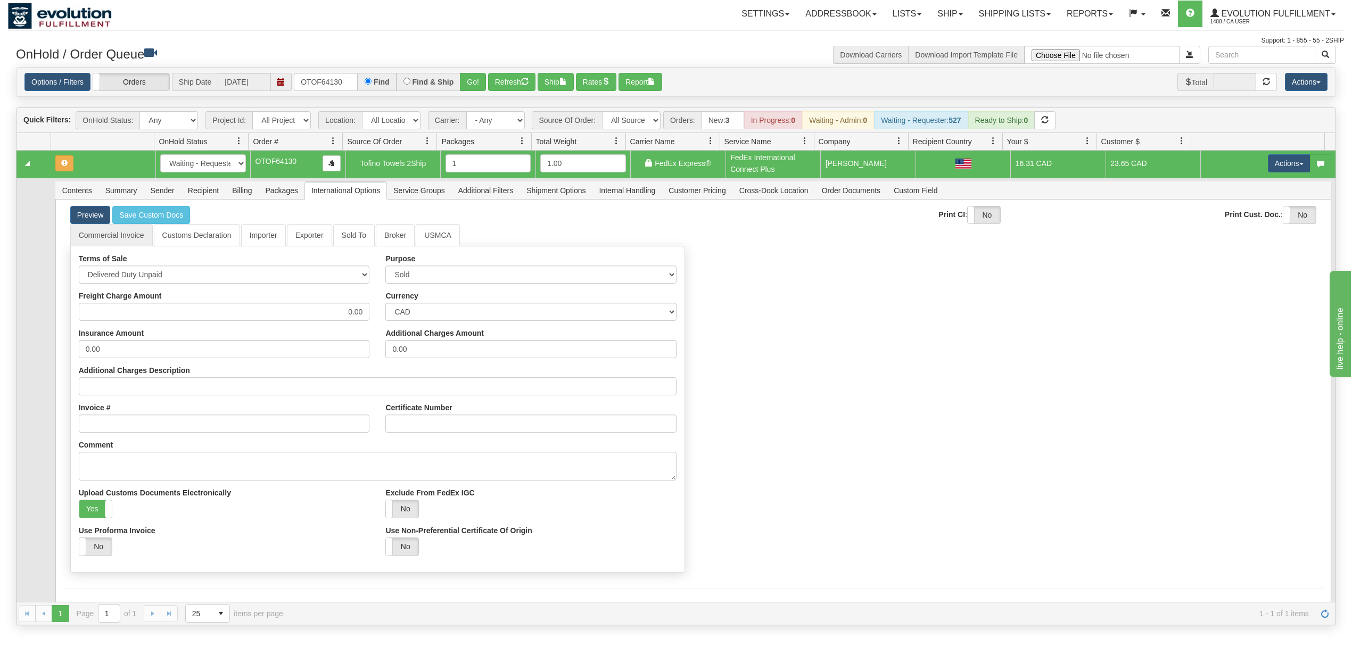
scroll to position [0, 0]
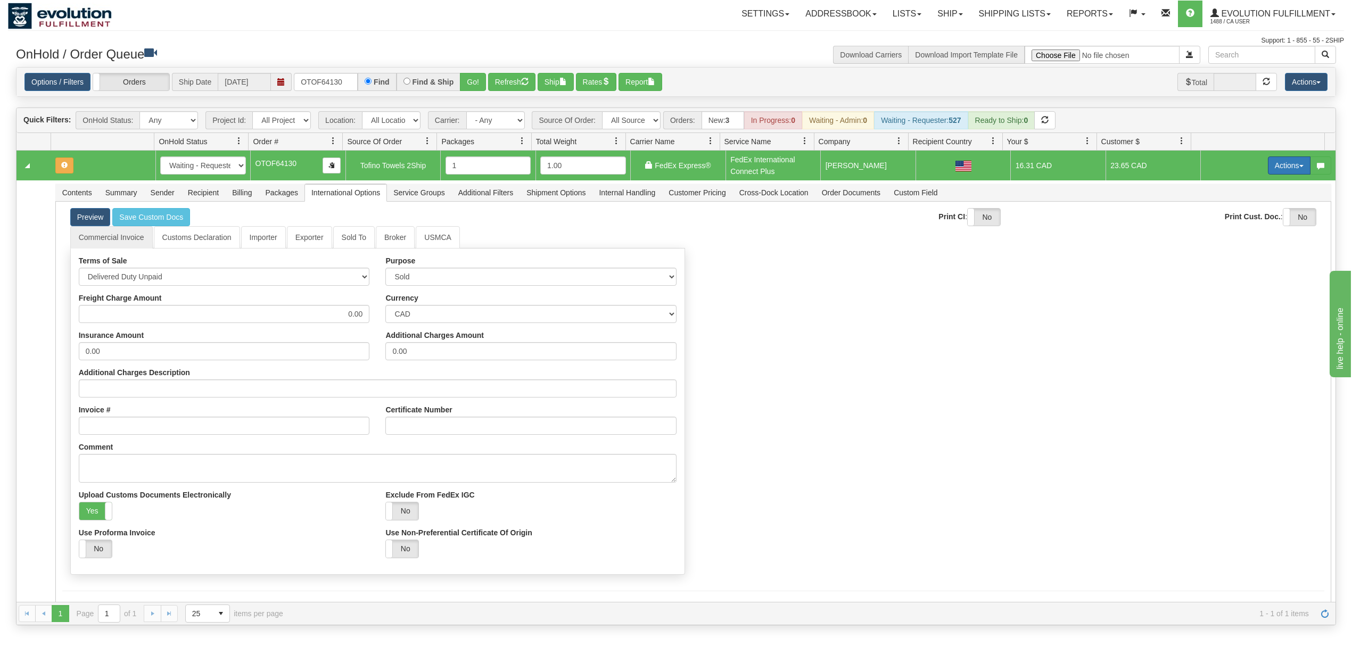
click at [1268, 163] on button "Actions" at bounding box center [1289, 165] width 43 height 18
click at [1235, 232] on span "Ship" at bounding box center [1246, 227] width 22 height 9
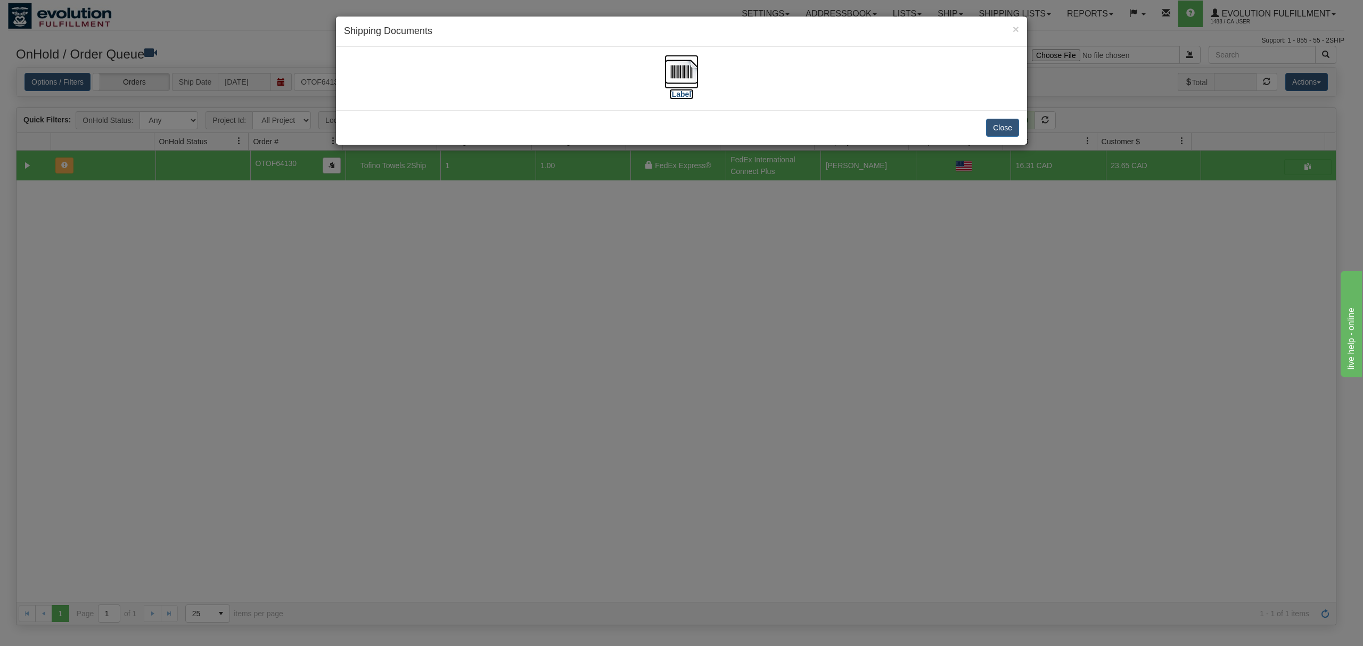
click at [667, 68] on img at bounding box center [681, 72] width 34 height 34
click at [997, 126] on button "Close" at bounding box center [1002, 128] width 33 height 18
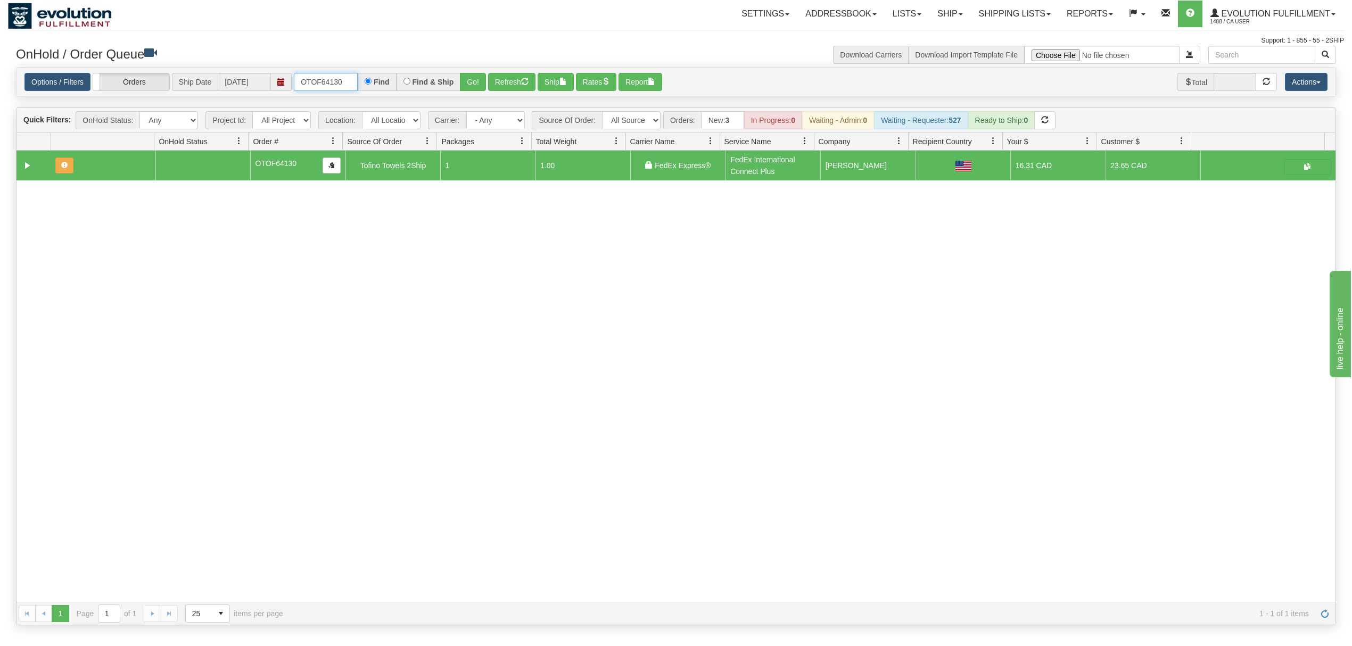
click at [324, 82] on input "OTOF64130" at bounding box center [326, 82] width 64 height 18
click at [469, 77] on button "Go!" at bounding box center [473, 82] width 26 height 18
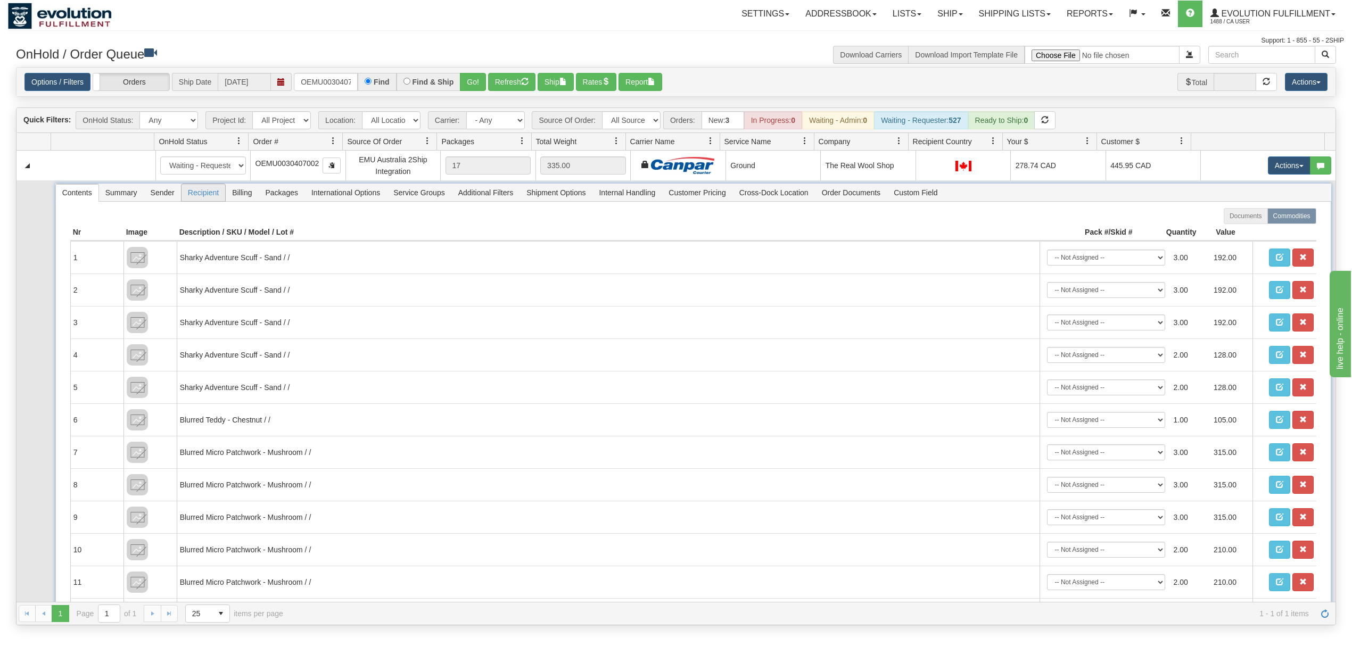
click at [198, 198] on span "Recipient" at bounding box center [204, 192] width 44 height 17
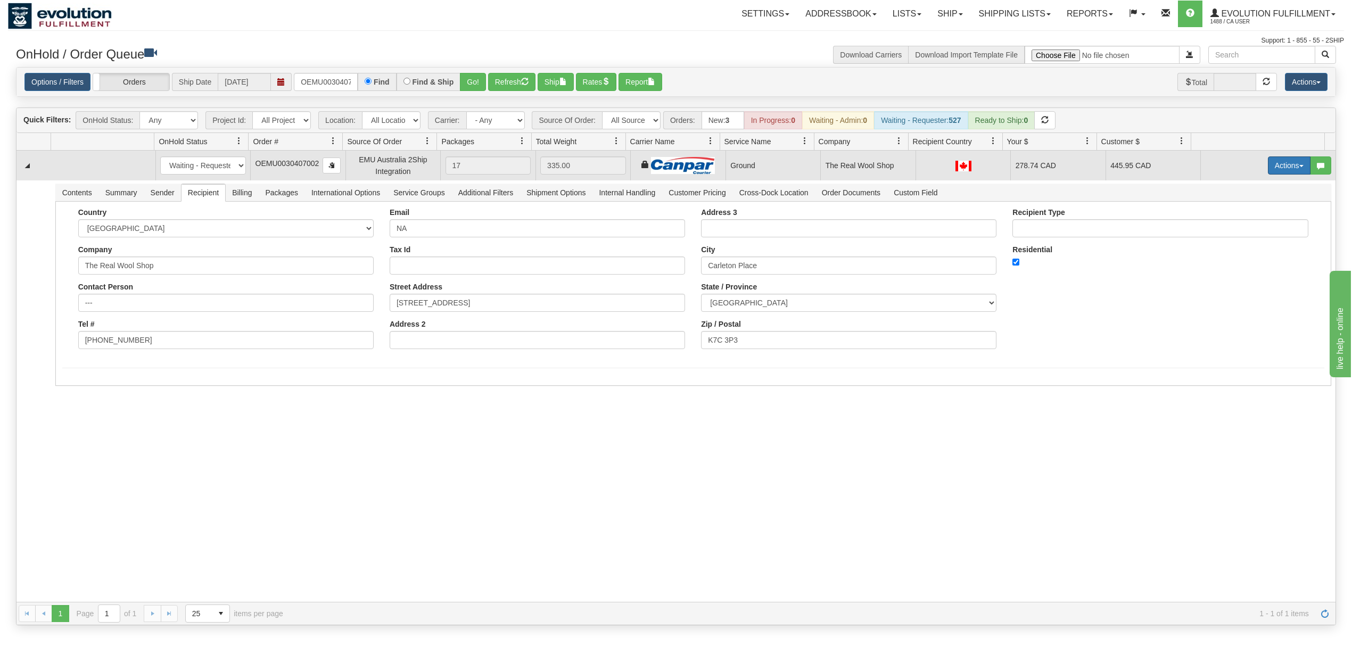
click at [1274, 160] on button "Actions" at bounding box center [1289, 165] width 43 height 18
click at [1235, 232] on span "Ship" at bounding box center [1246, 227] width 22 height 9
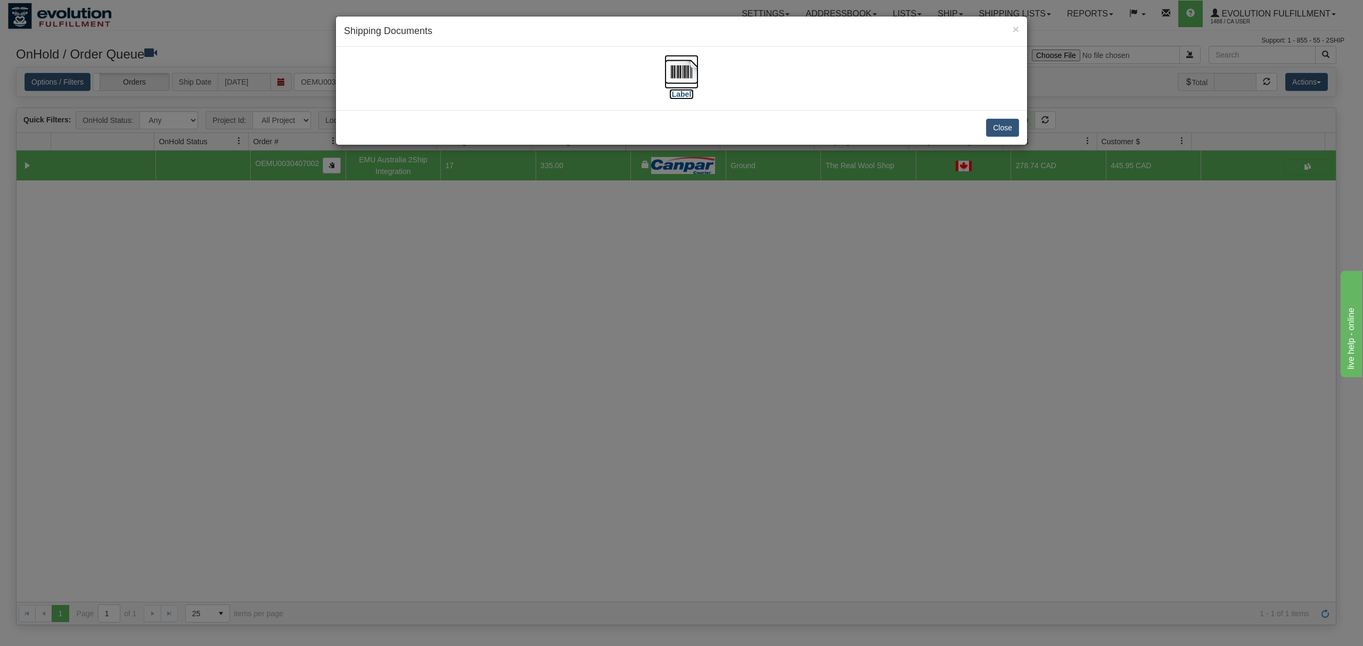
click at [678, 80] on img at bounding box center [681, 72] width 34 height 34
drag, startPoint x: 1000, startPoint y: 135, endPoint x: 959, endPoint y: 128, distance: 41.1
click at [1001, 134] on button "Close" at bounding box center [1002, 128] width 33 height 18
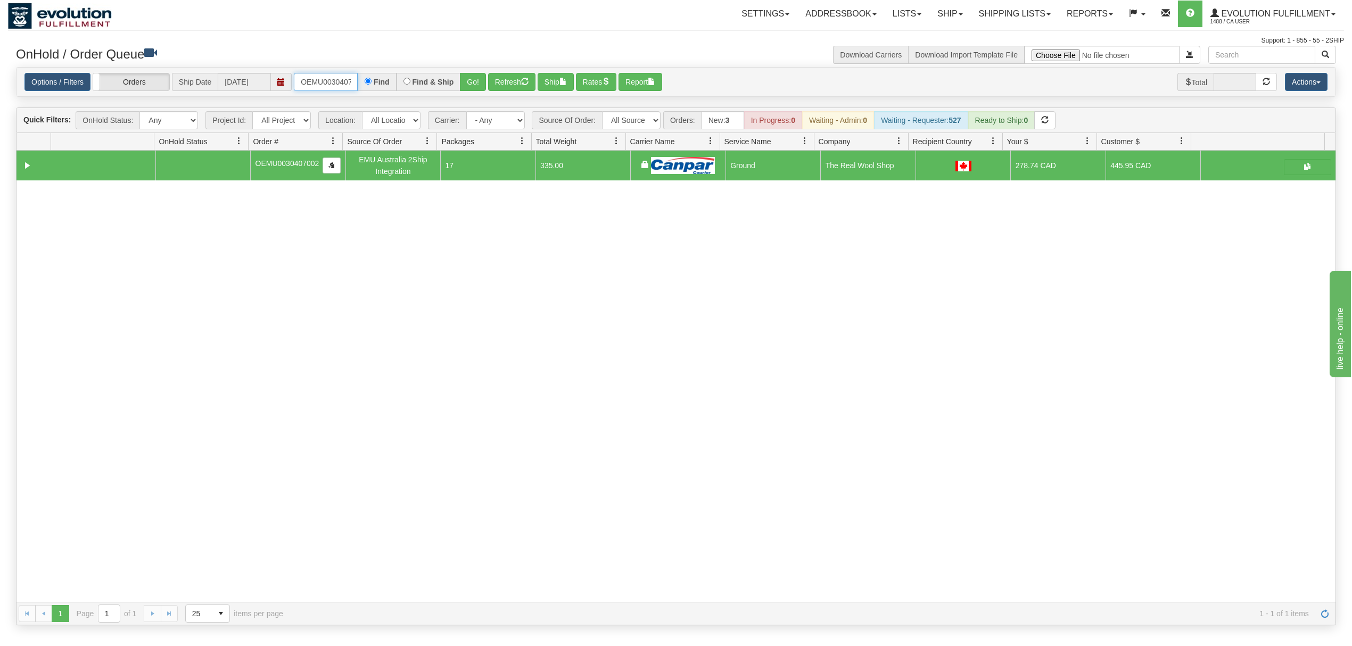
click at [317, 84] on input "OEMU0030407002" at bounding box center [326, 82] width 64 height 18
click at [318, 84] on input "OEMU0030407002" at bounding box center [326, 82] width 64 height 18
type input "OEMU0030423001"
drag, startPoint x: 474, startPoint y: 82, endPoint x: 440, endPoint y: 42, distance: 52.9
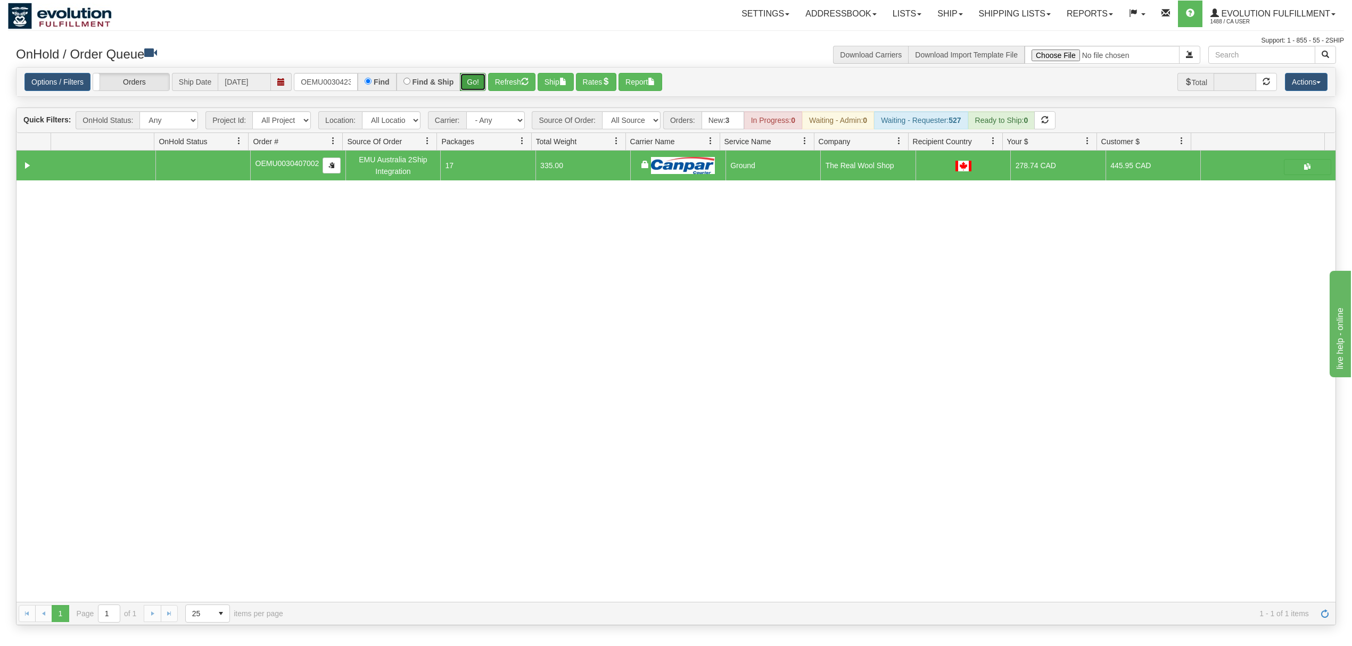
click at [474, 81] on button "Go!" at bounding box center [473, 82] width 26 height 18
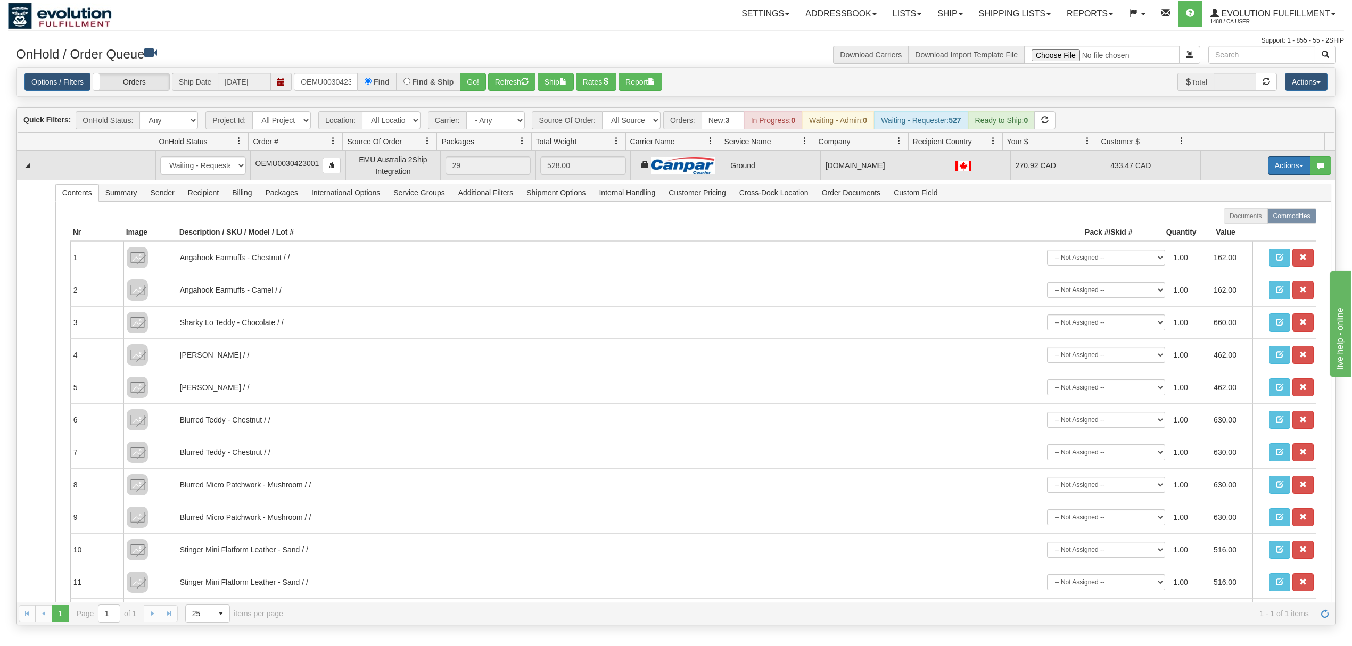
click at [1272, 164] on button "Actions" at bounding box center [1289, 165] width 43 height 18
click at [1238, 227] on span "Ship" at bounding box center [1246, 227] width 22 height 9
